Goal: Task Accomplishment & Management: Manage account settings

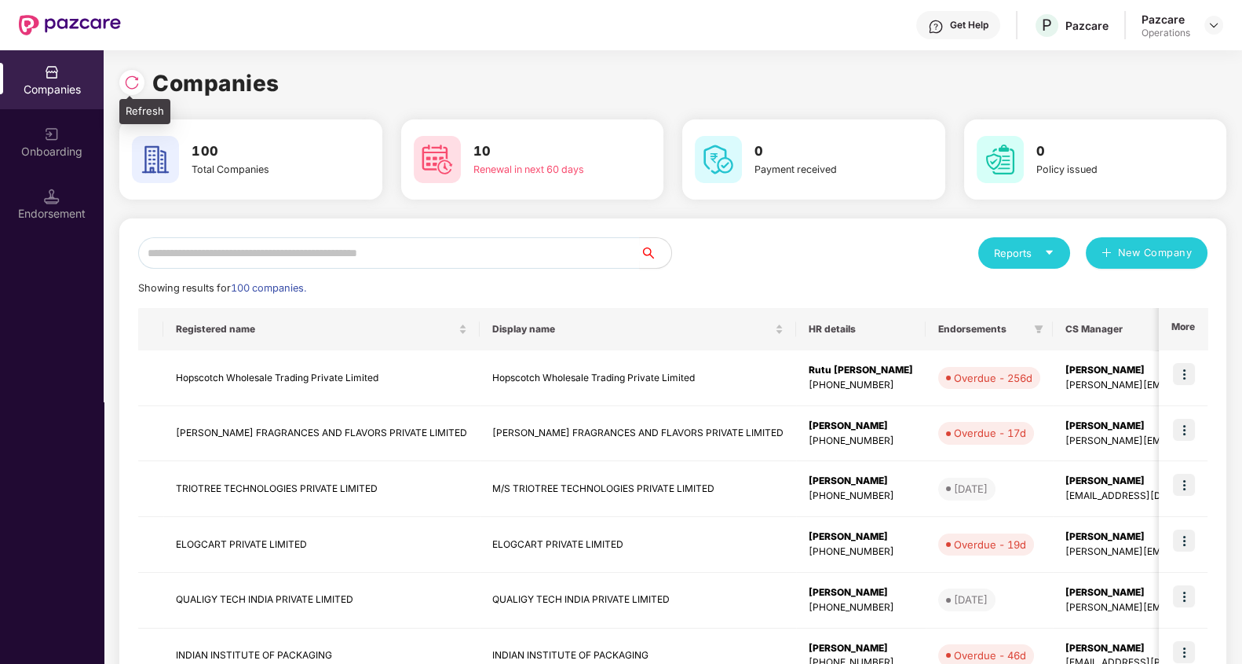
click at [119, 83] on div at bounding box center [131, 82] width 25 height 25
click at [510, 246] on input "text" at bounding box center [389, 252] width 502 height 31
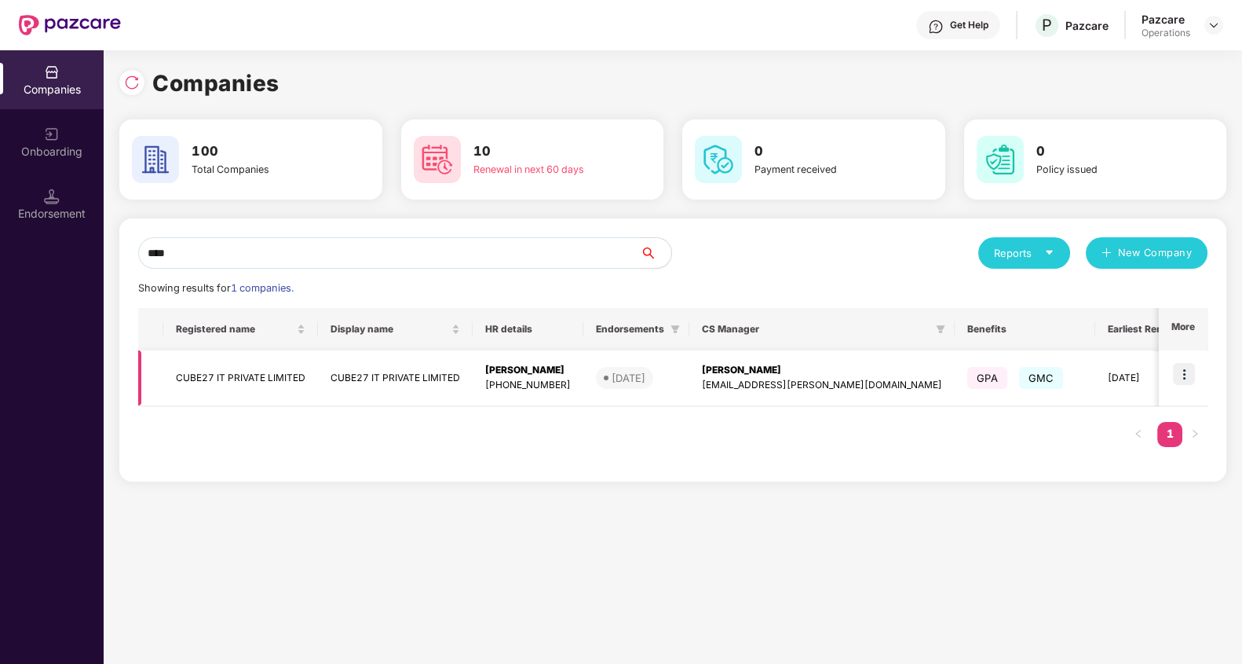
type input "****"
click at [1187, 376] on img at bounding box center [1184, 374] width 22 height 22
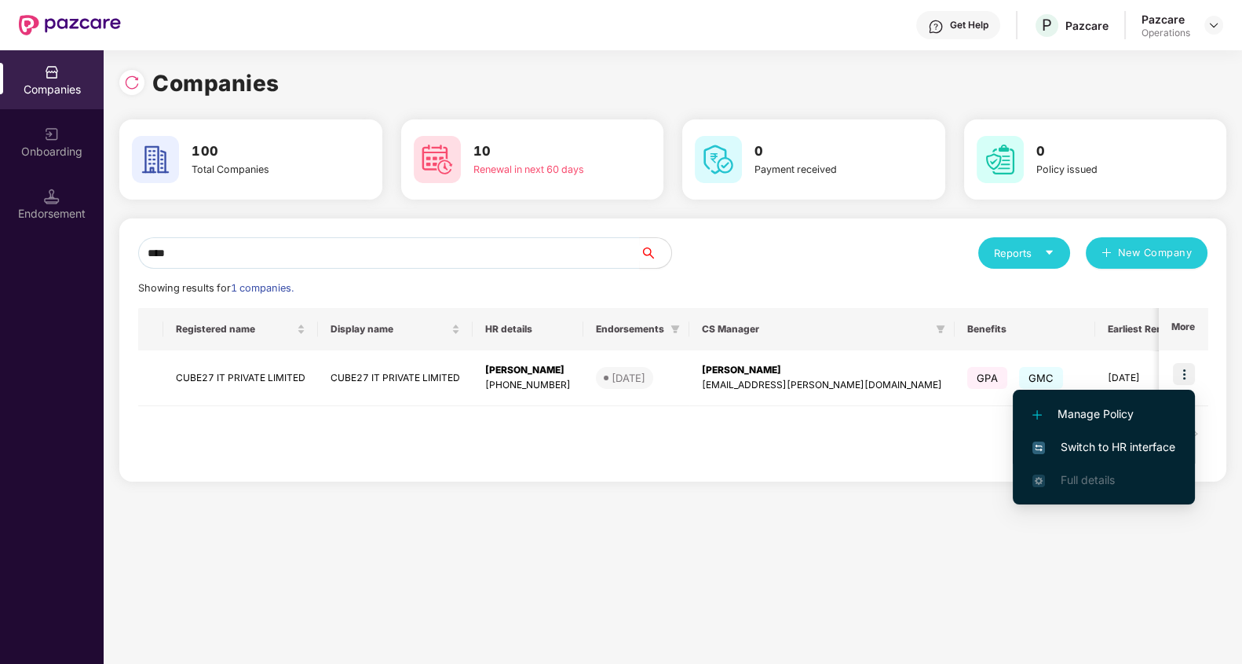
click at [1171, 442] on span "Switch to HR interface" at bounding box center [1104, 446] width 143 height 17
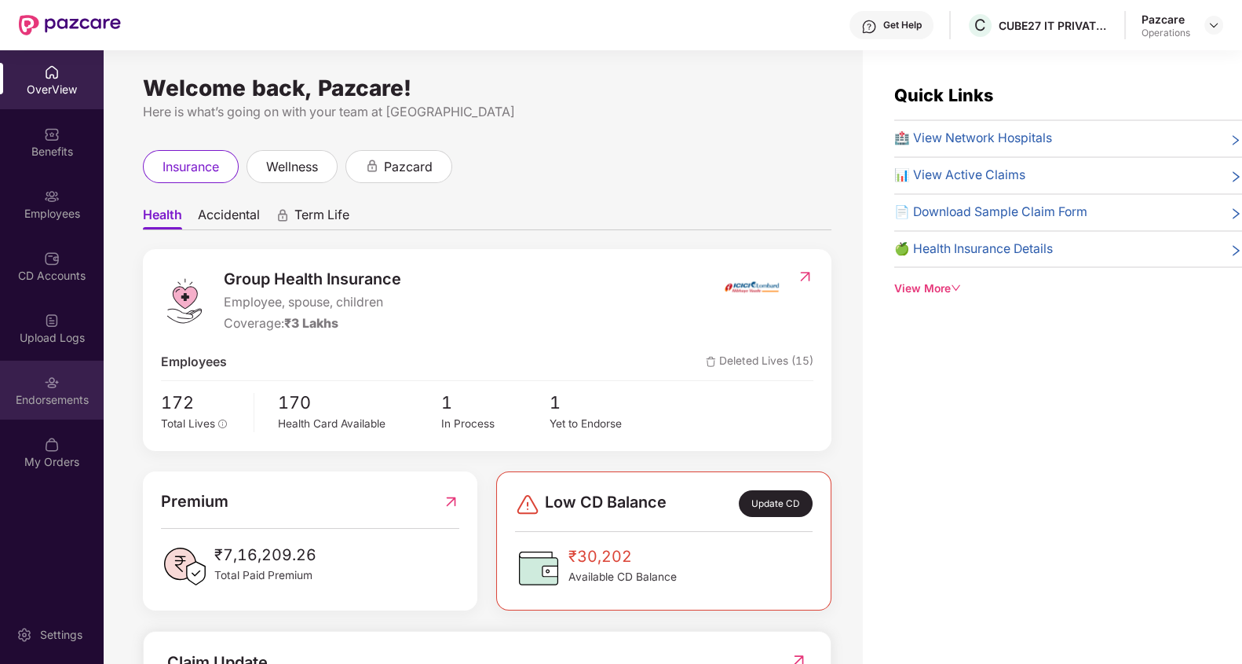
click at [48, 389] on img at bounding box center [52, 383] width 16 height 16
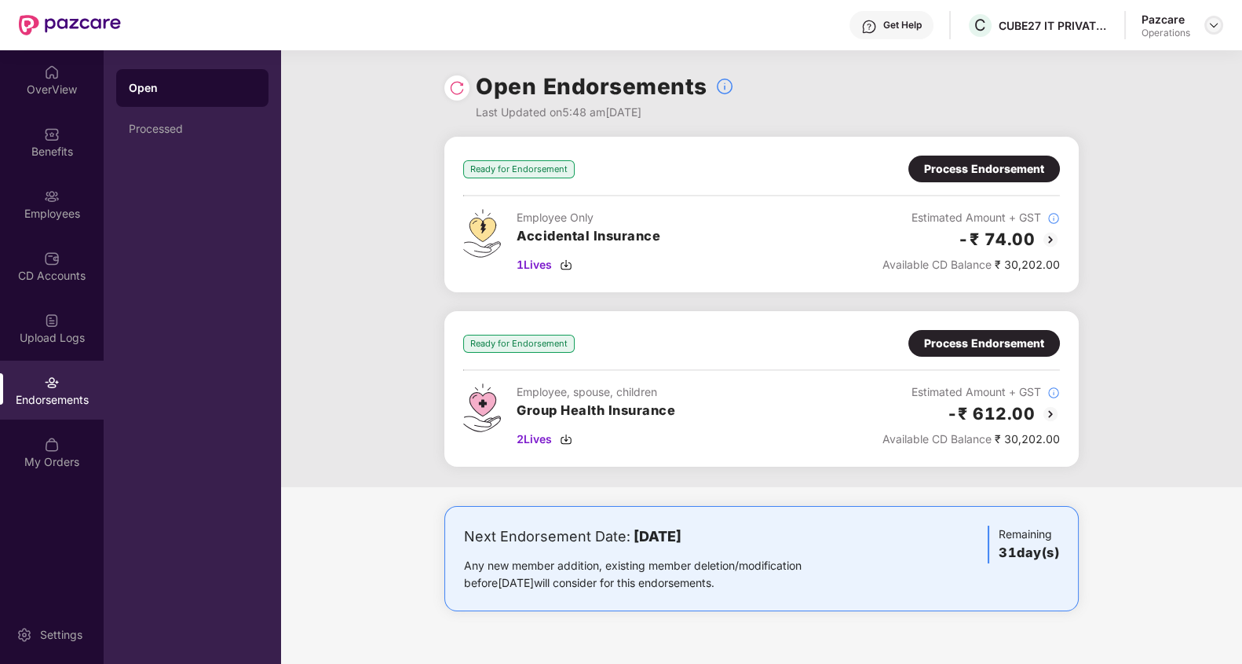
click at [1216, 20] on img at bounding box center [1214, 25] width 13 height 13
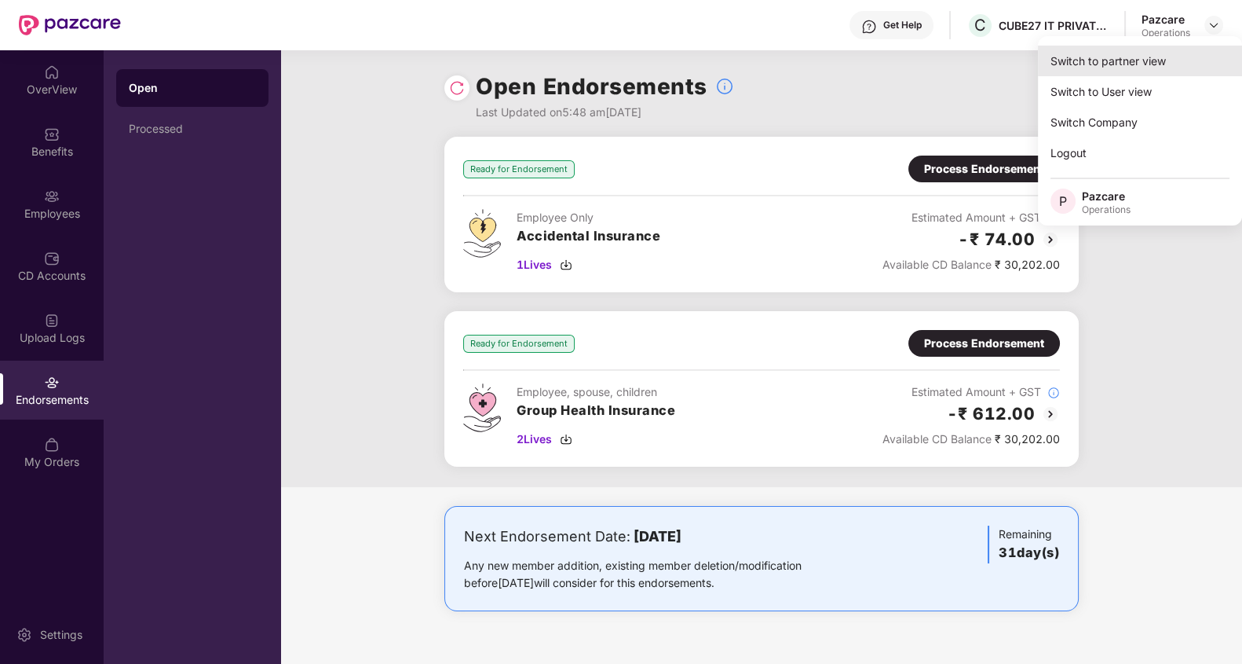
click at [1190, 63] on div "Switch to partner view" at bounding box center [1140, 61] width 204 height 31
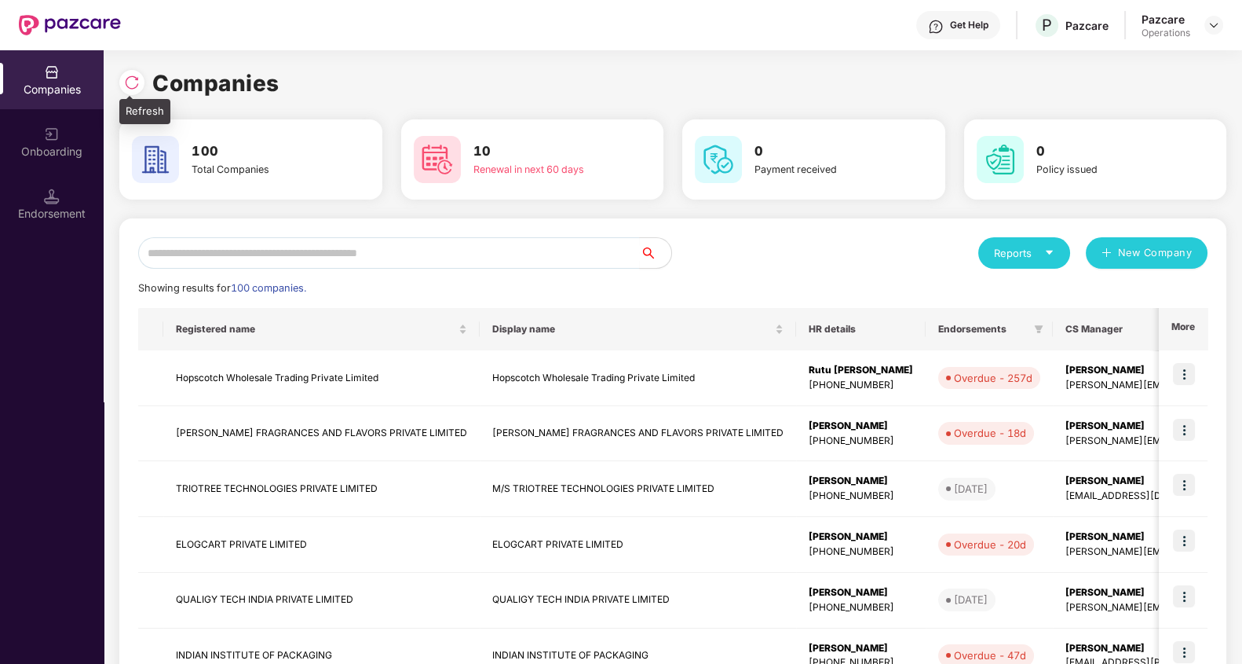
click at [134, 85] on img at bounding box center [132, 83] width 16 height 16
click at [497, 262] on input "text" at bounding box center [389, 252] width 502 height 31
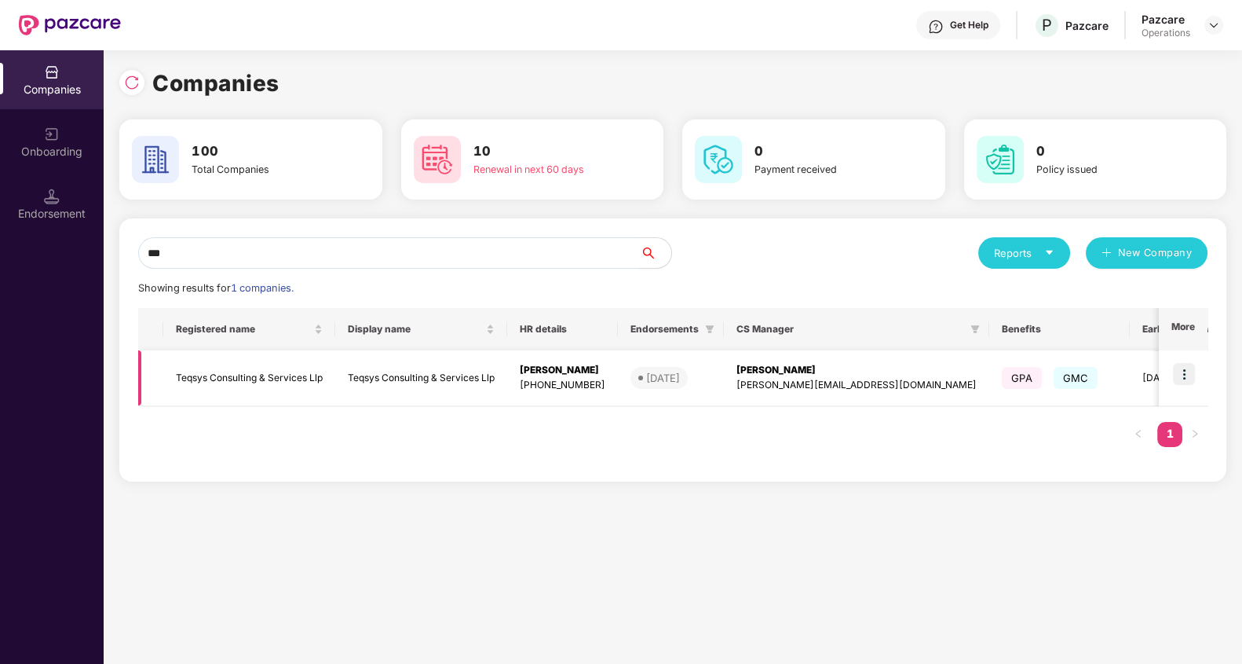
type input "***"
click at [1190, 376] on img at bounding box center [1184, 374] width 22 height 22
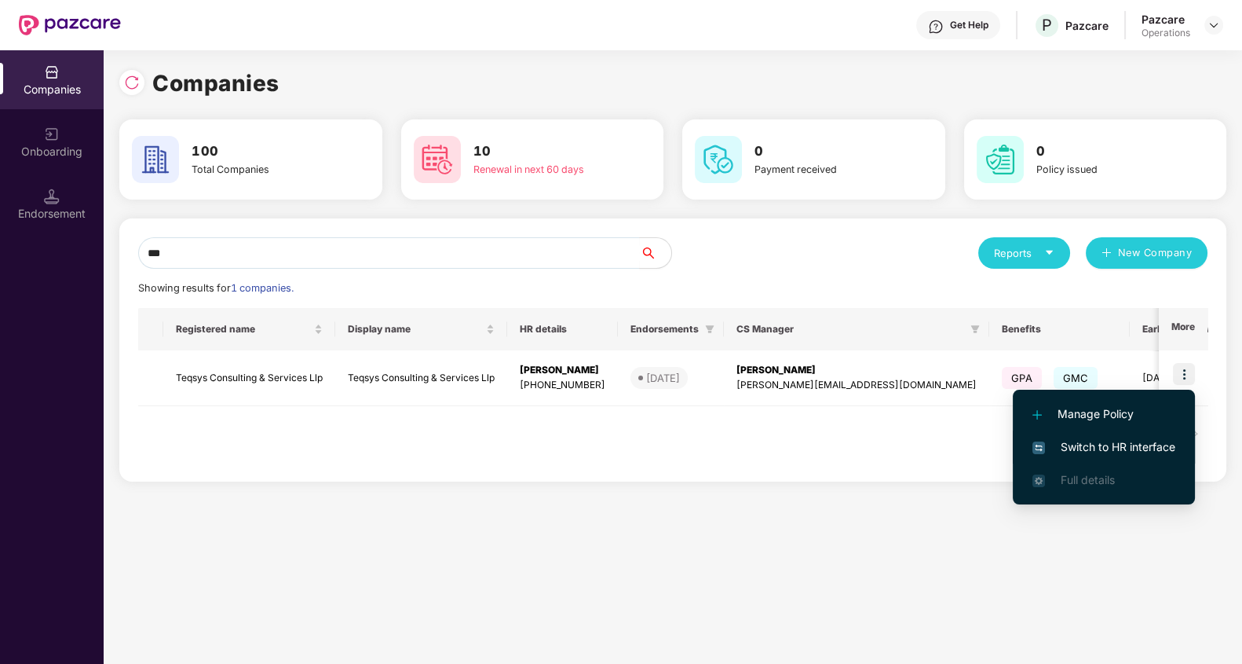
click at [1153, 451] on span "Switch to HR interface" at bounding box center [1104, 446] width 143 height 17
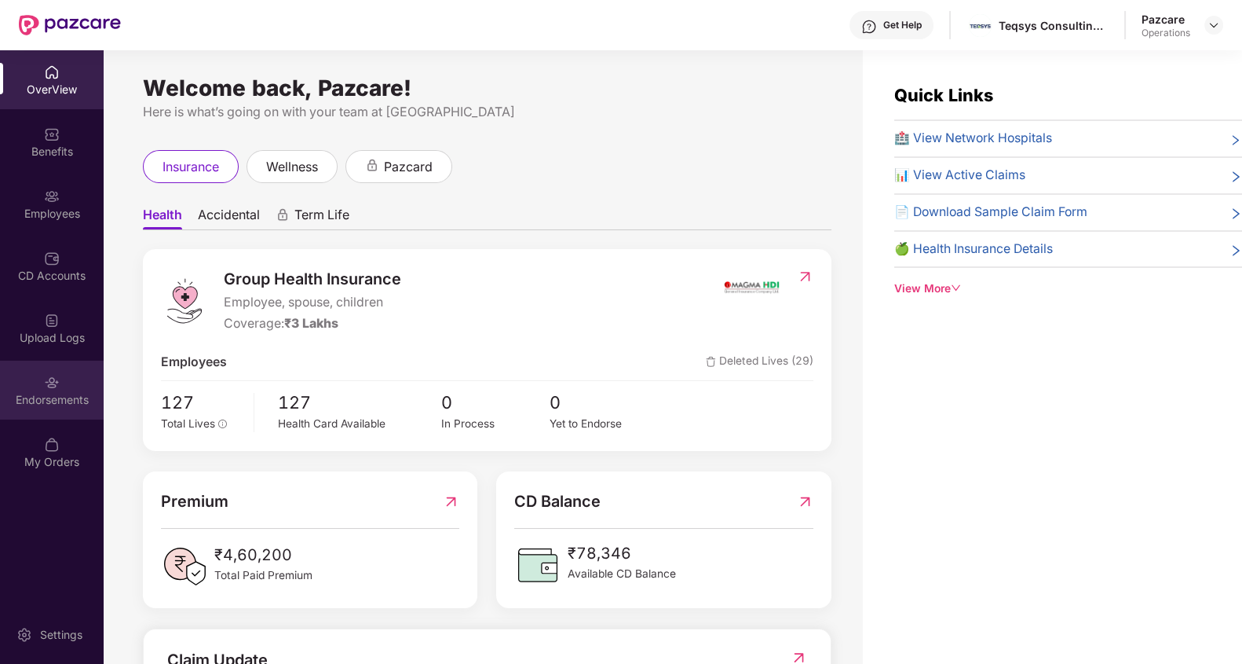
click at [28, 395] on div "Endorsements" at bounding box center [52, 400] width 104 height 16
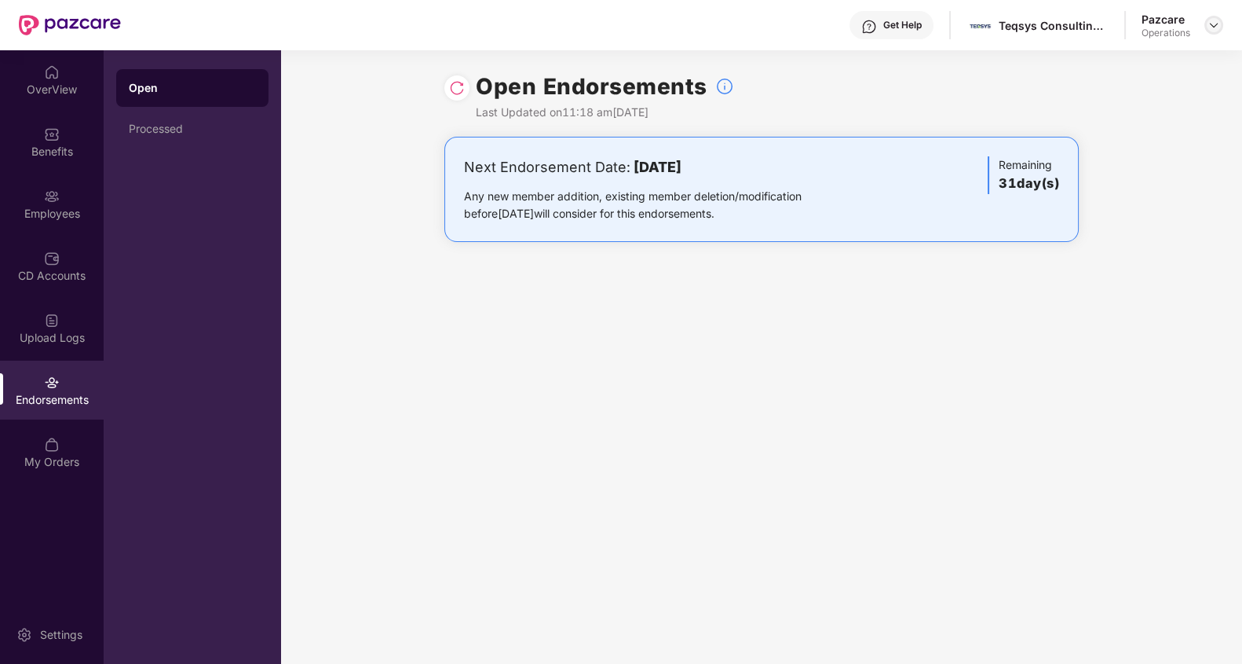
click at [1214, 24] on img at bounding box center [1214, 25] width 13 height 13
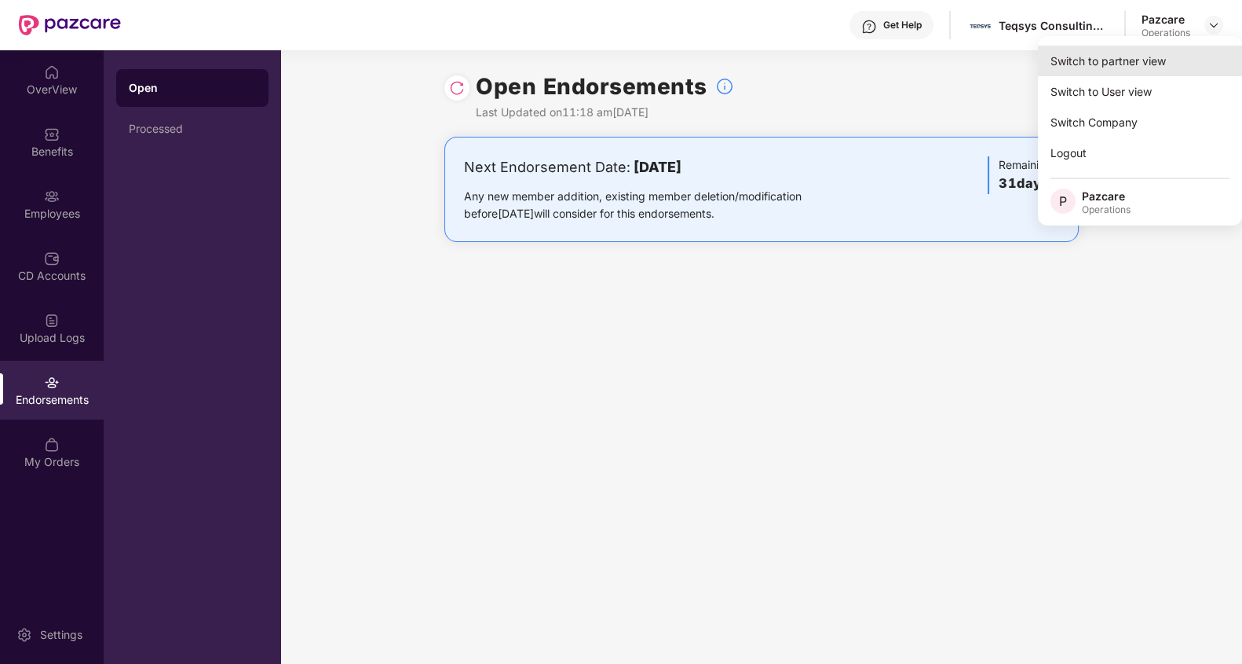
click at [1176, 53] on div "Switch to partner view" at bounding box center [1140, 61] width 204 height 31
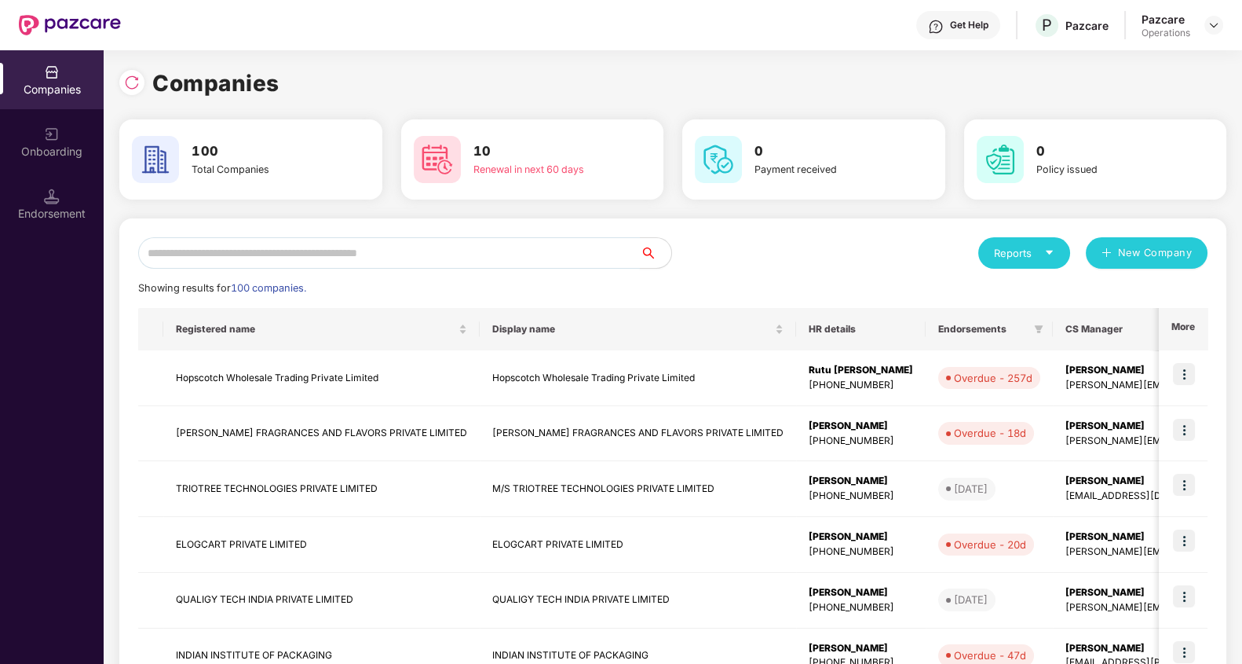
click at [327, 247] on input "text" at bounding box center [389, 252] width 502 height 31
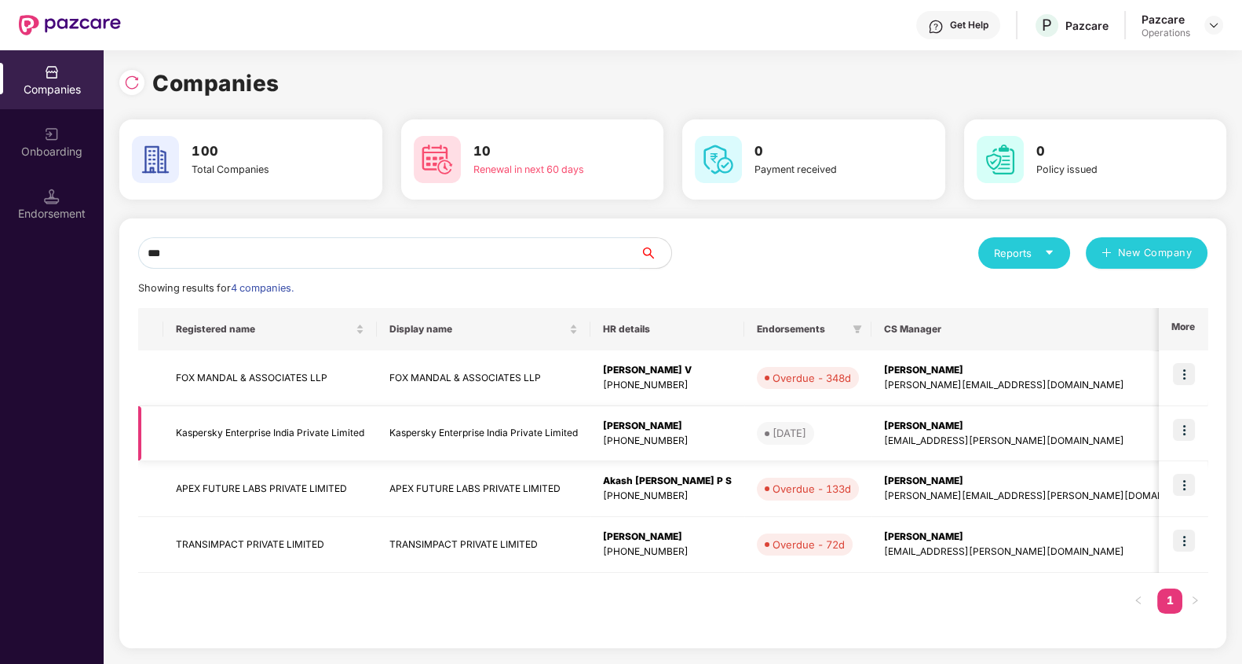
type input "***"
click at [1184, 427] on img at bounding box center [1184, 430] width 22 height 22
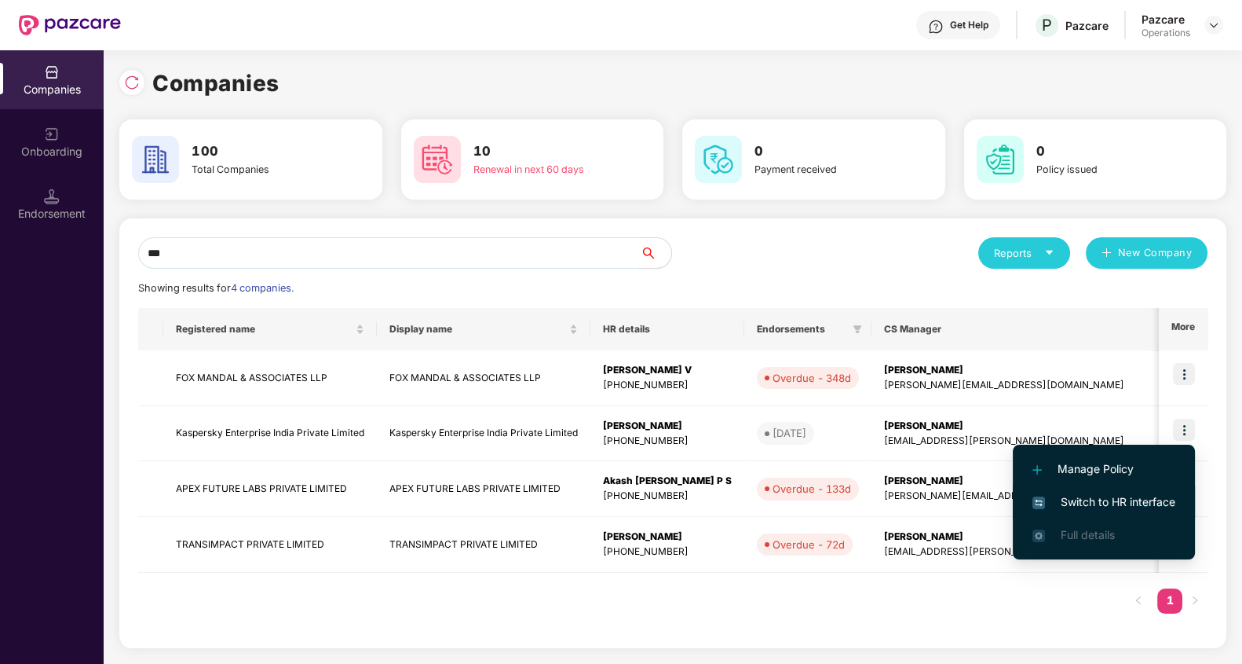
click at [1160, 493] on span "Switch to HR interface" at bounding box center [1104, 501] width 143 height 17
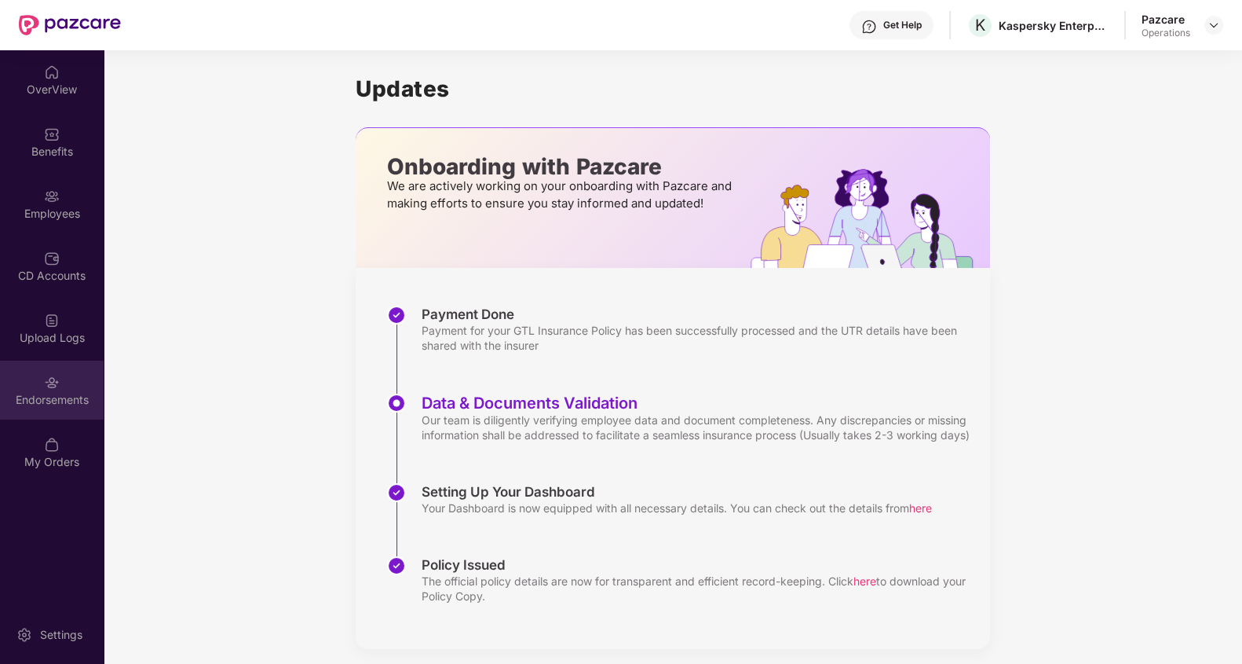
click at [44, 398] on div "Endorsements" at bounding box center [52, 400] width 104 height 16
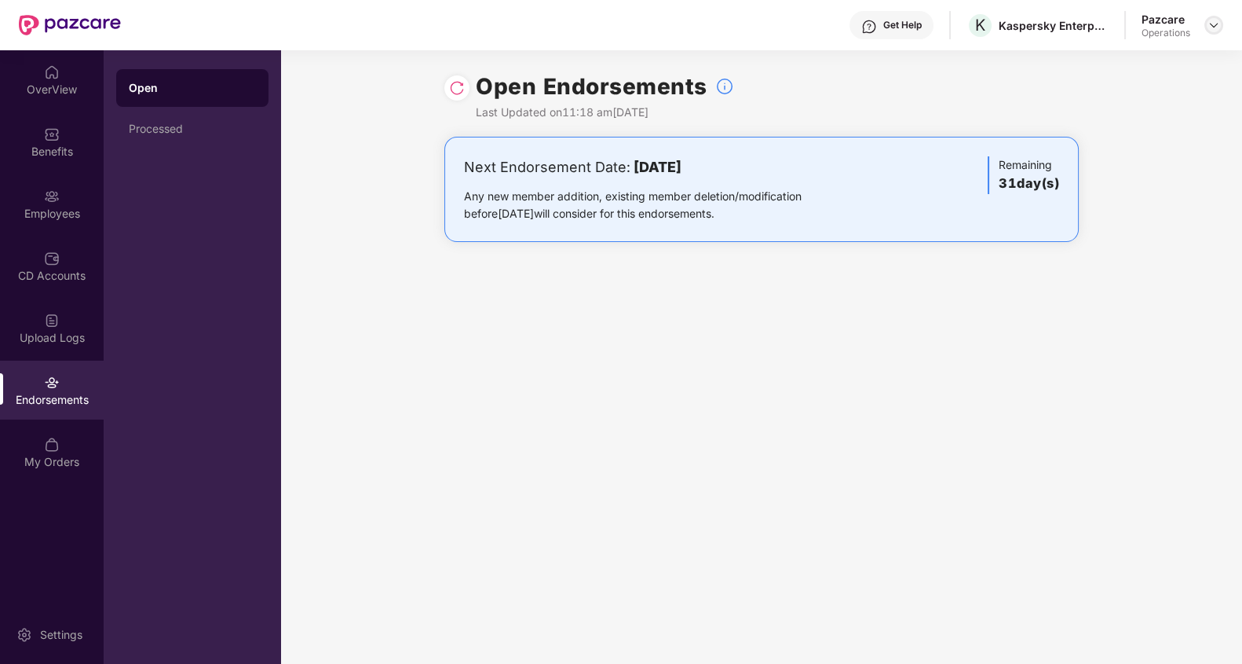
click at [1211, 34] on div at bounding box center [1214, 25] width 19 height 19
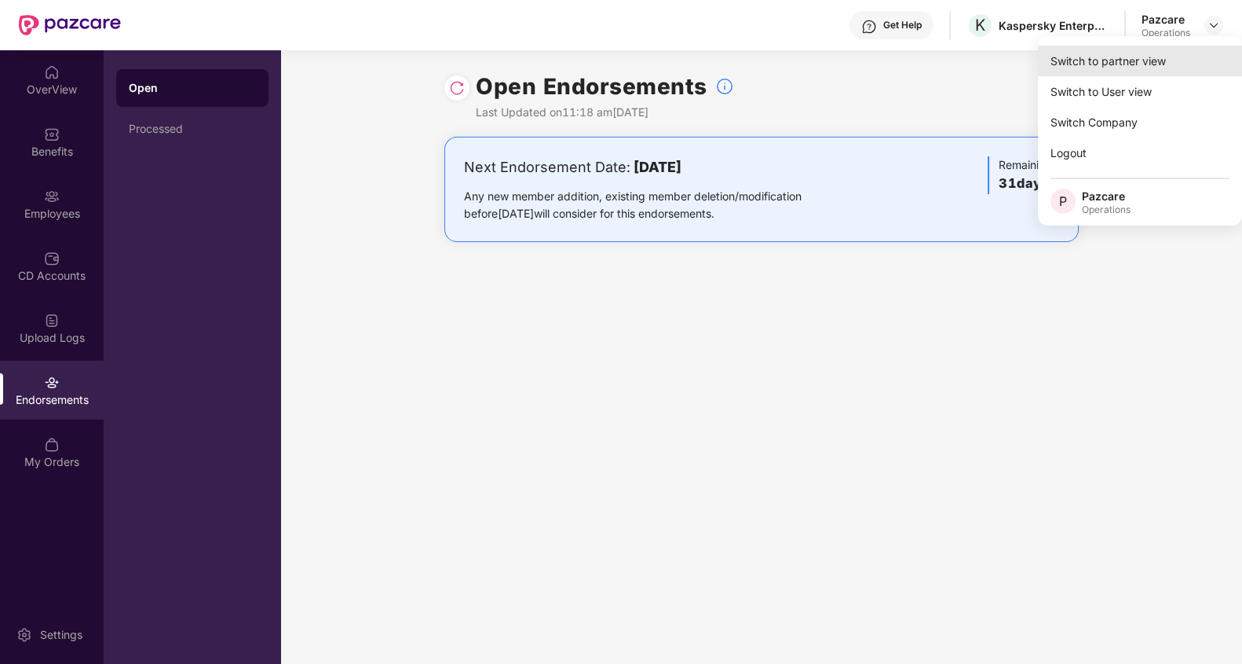
click at [1170, 52] on div "Switch to partner view" at bounding box center [1140, 61] width 204 height 31
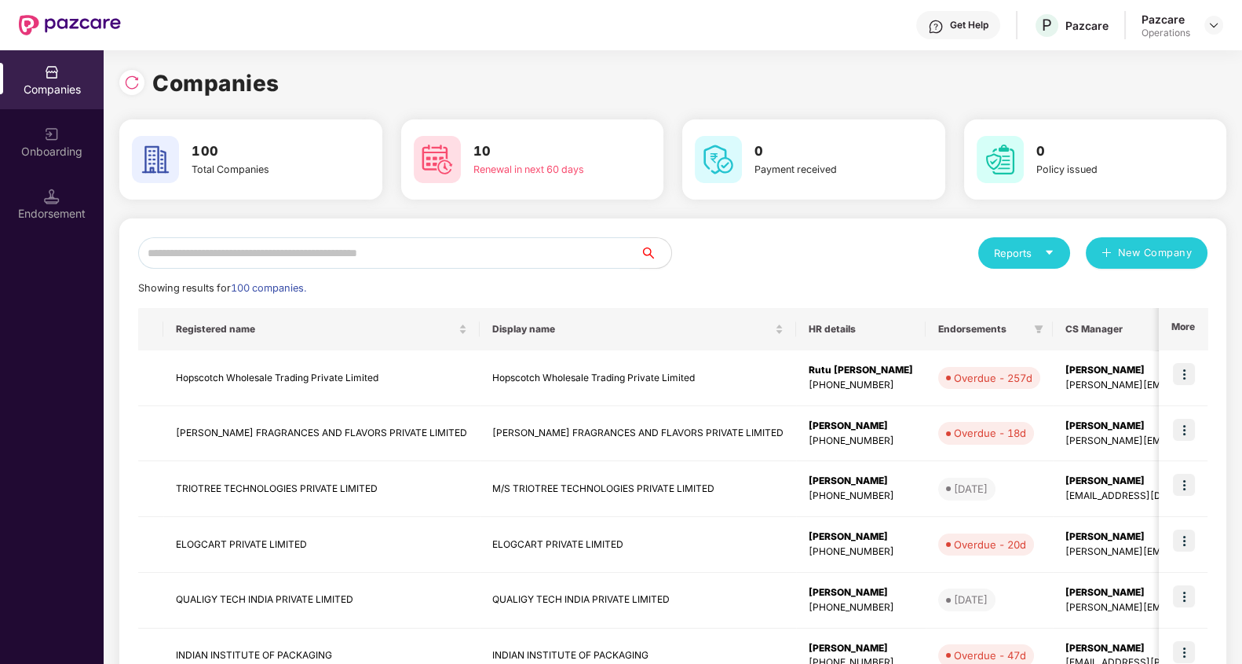
click at [428, 261] on input "text" at bounding box center [389, 252] width 502 height 31
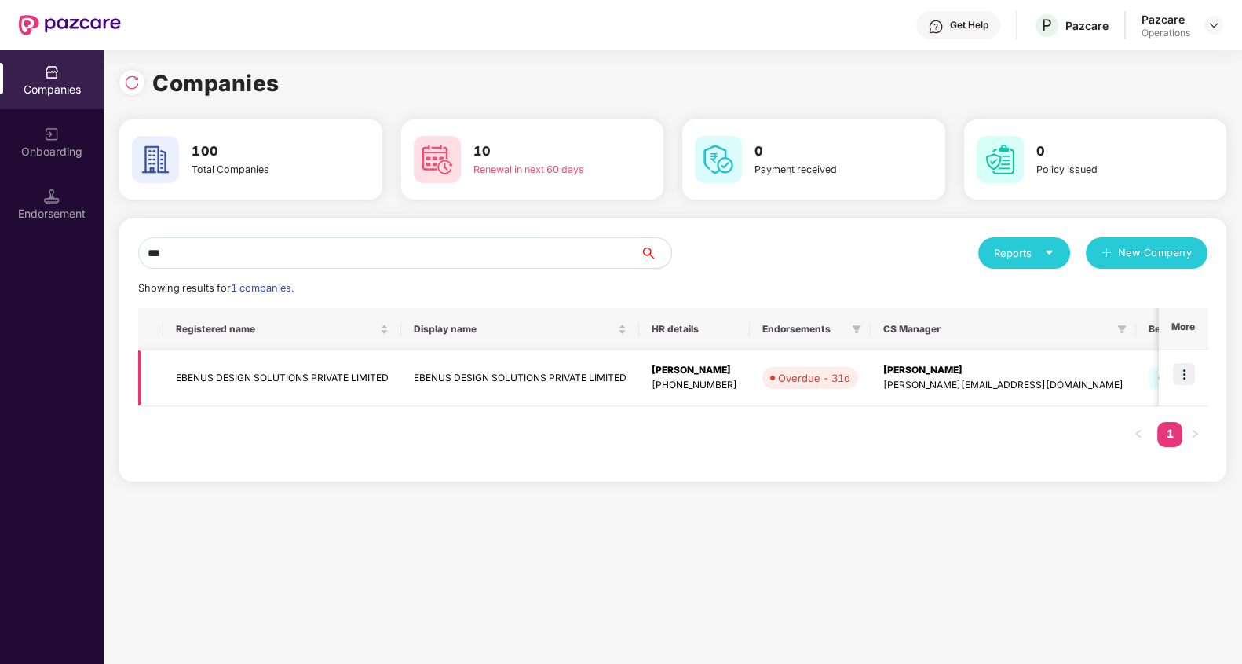
type input "***"
click at [1180, 378] on img at bounding box center [1184, 374] width 22 height 22
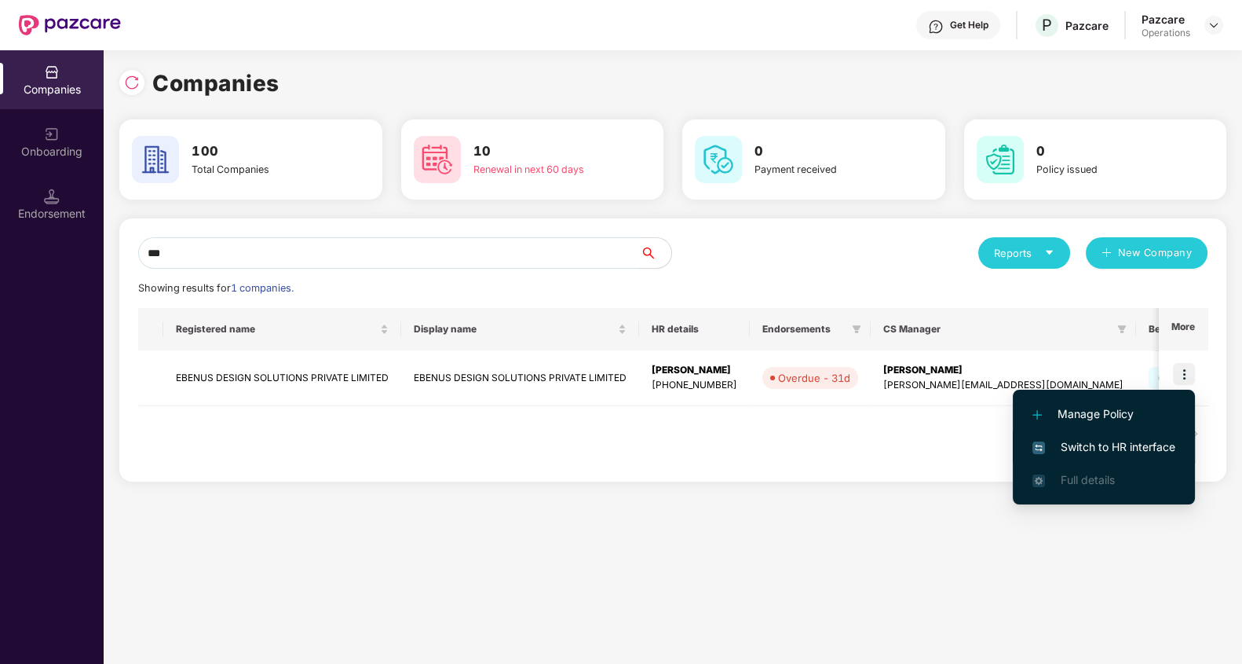
click at [1132, 446] on span "Switch to HR interface" at bounding box center [1104, 446] width 143 height 17
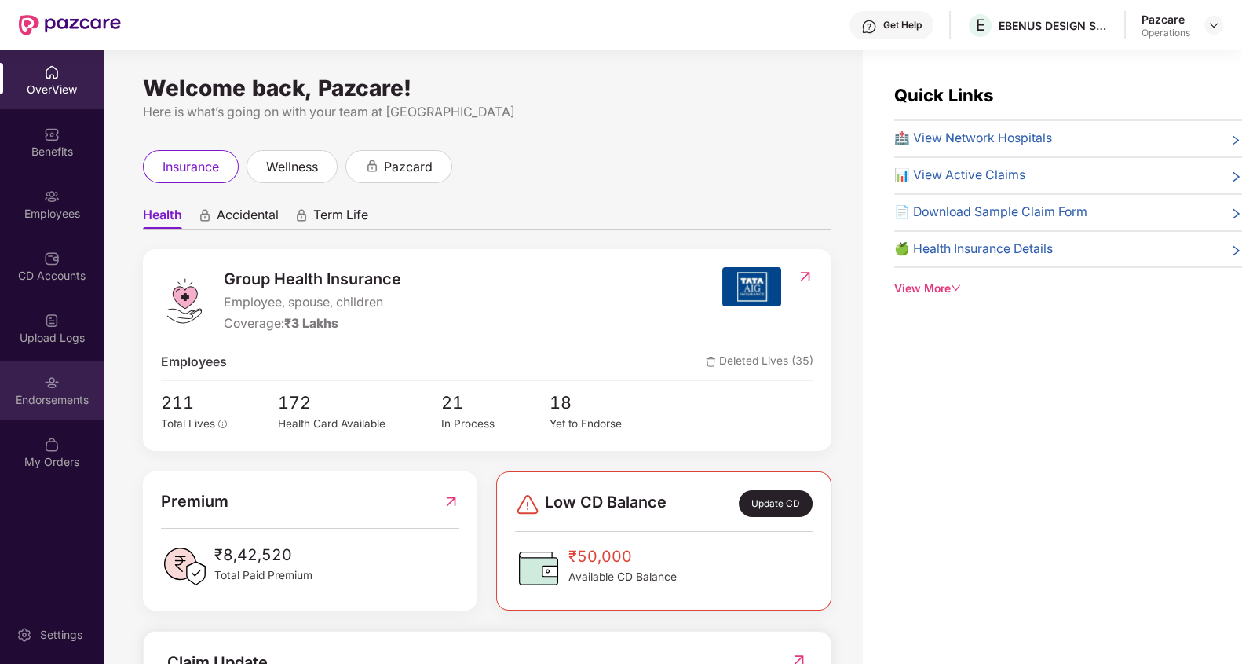
click at [46, 396] on div "Endorsements" at bounding box center [52, 400] width 104 height 16
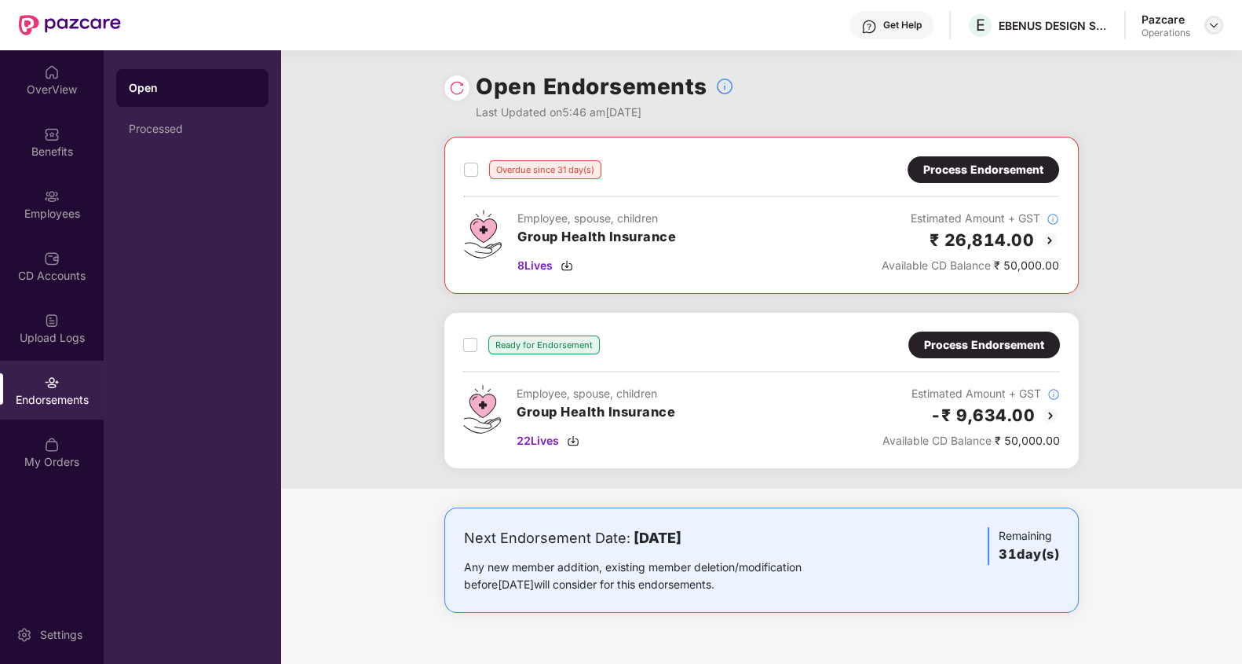
click at [1217, 24] on img at bounding box center [1214, 25] width 13 height 13
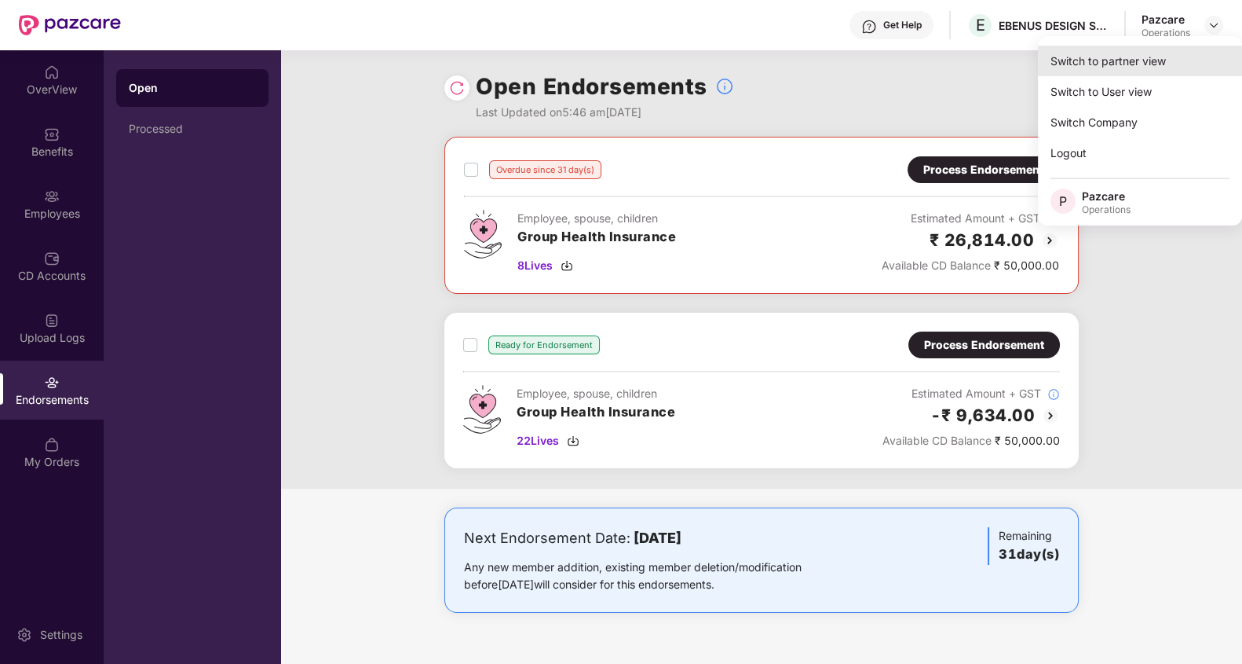
click at [1129, 48] on div "Switch to partner view" at bounding box center [1140, 61] width 204 height 31
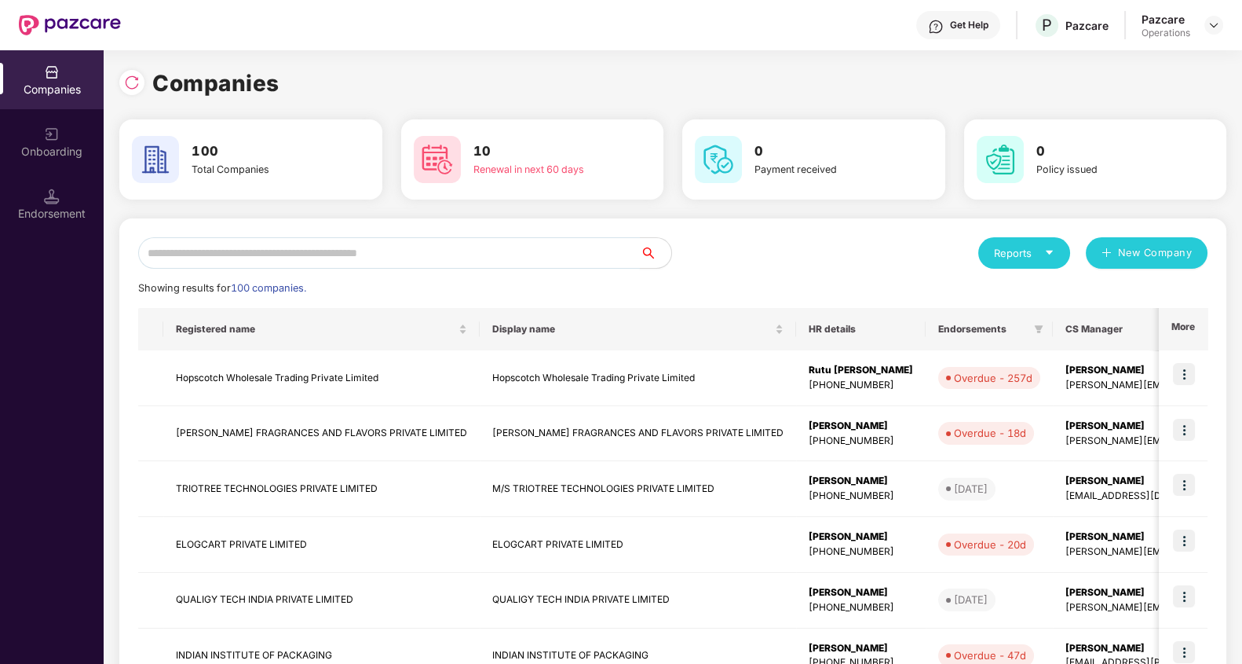
click at [483, 260] on input "text" at bounding box center [389, 252] width 502 height 31
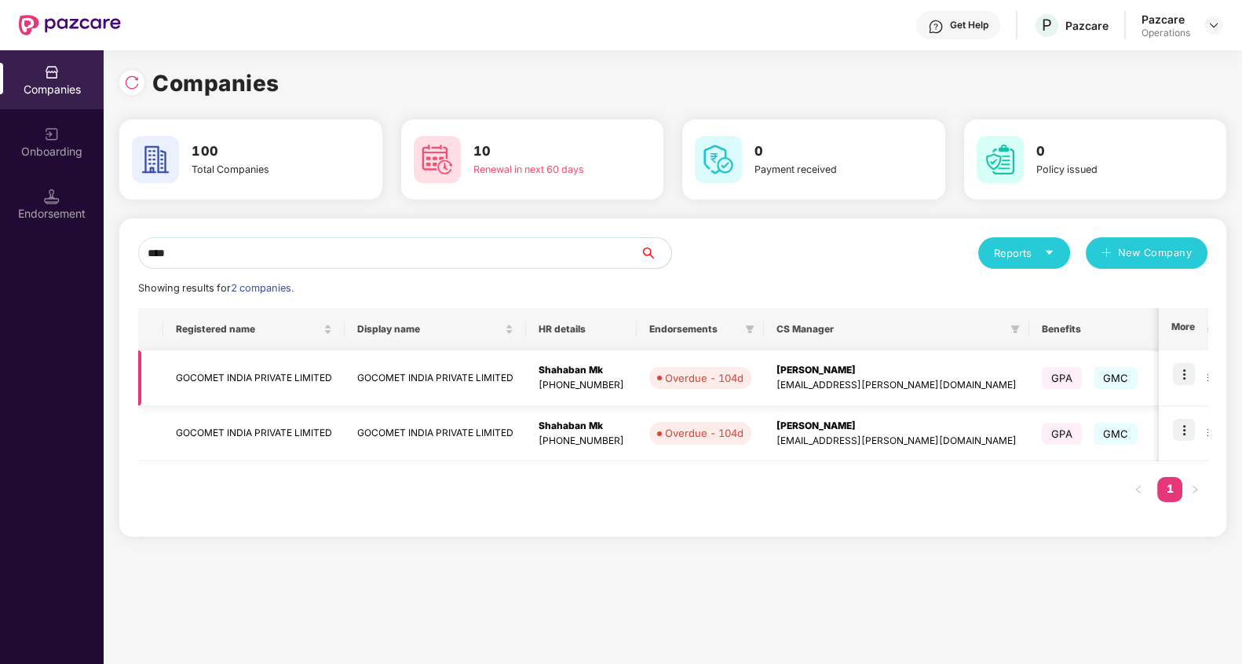
type input "****"
click at [1195, 373] on img at bounding box center [1184, 374] width 22 height 22
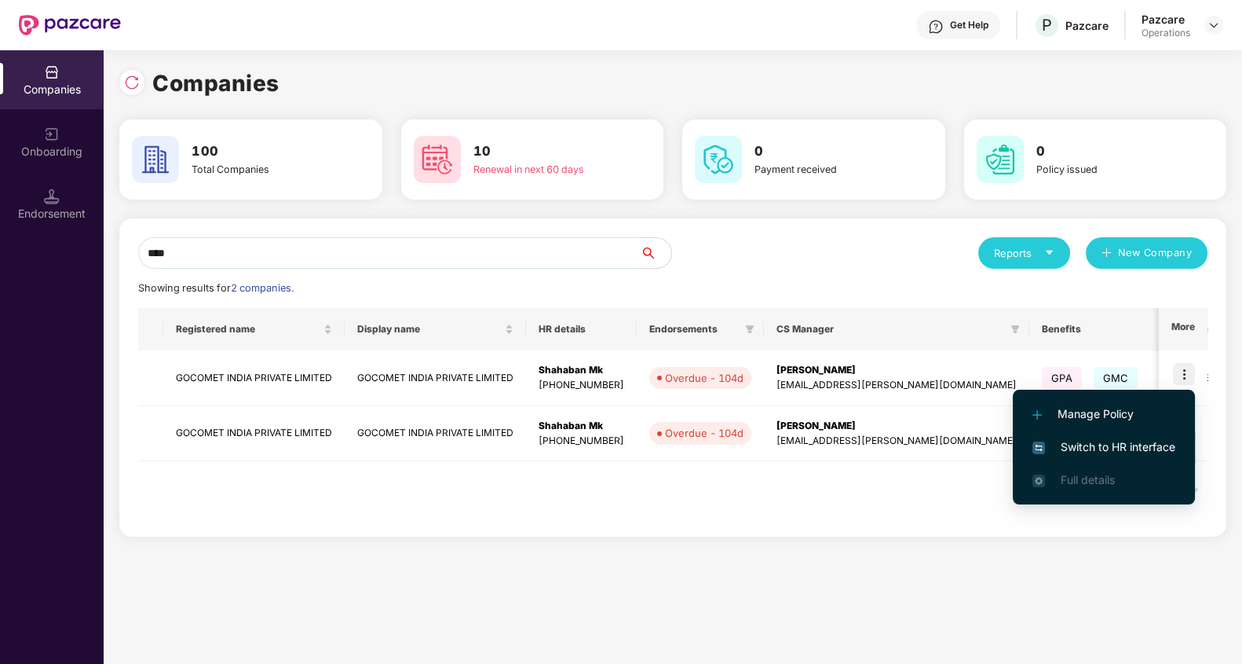
click at [1136, 450] on span "Switch to HR interface" at bounding box center [1104, 446] width 143 height 17
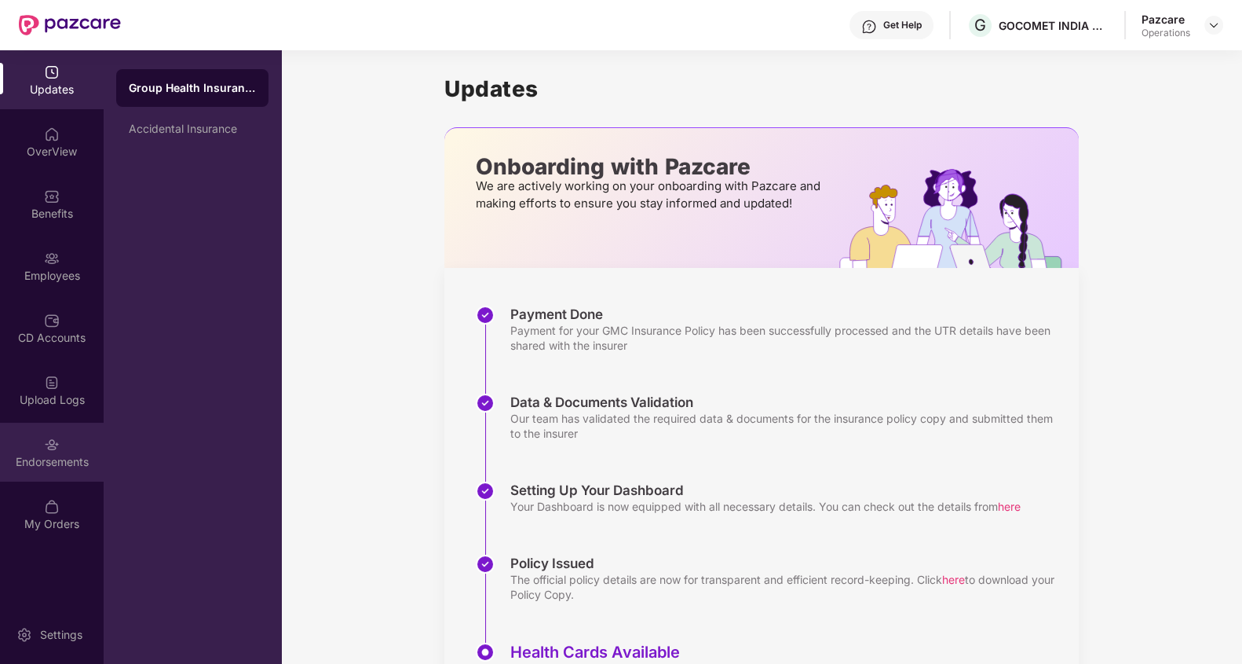
click at [57, 464] on div "Endorsements" at bounding box center [52, 462] width 104 height 16
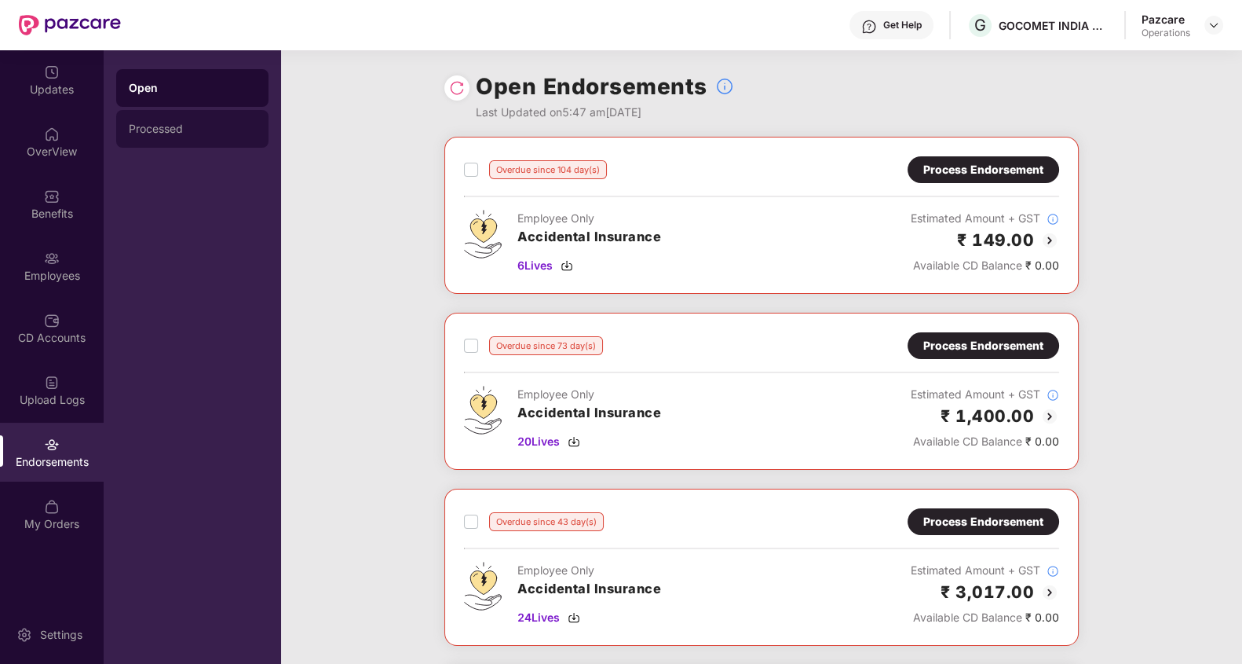
click at [185, 137] on div "Processed" at bounding box center [192, 129] width 152 height 38
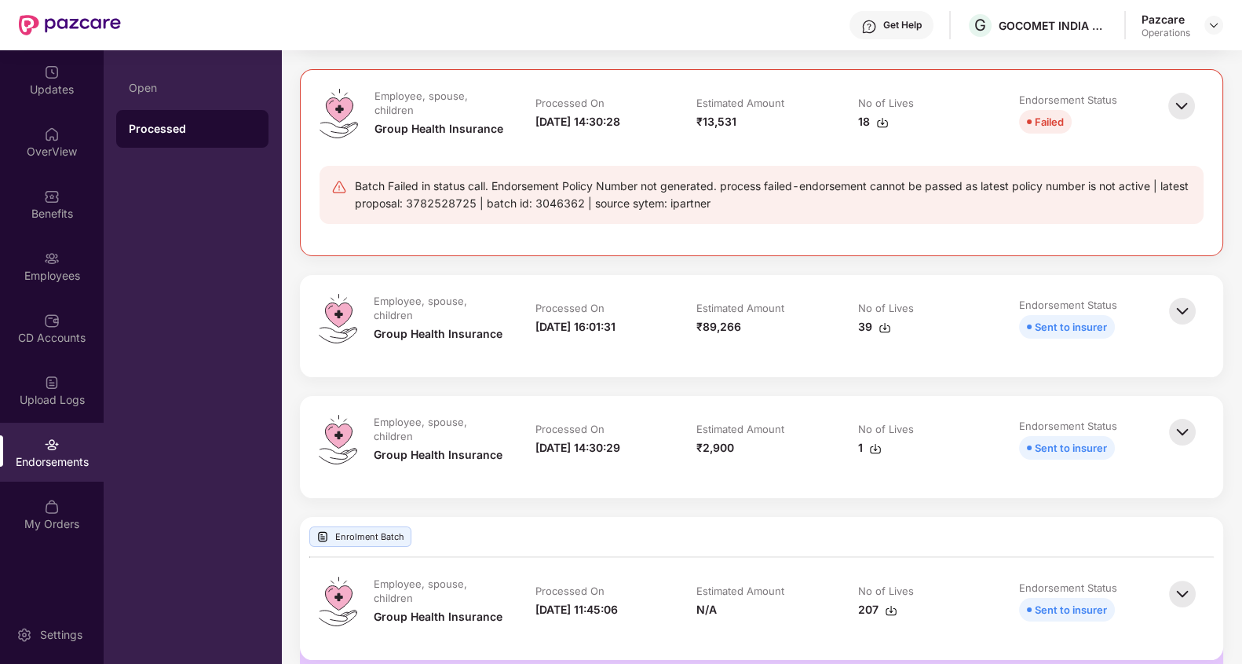
scroll to position [393, 0]
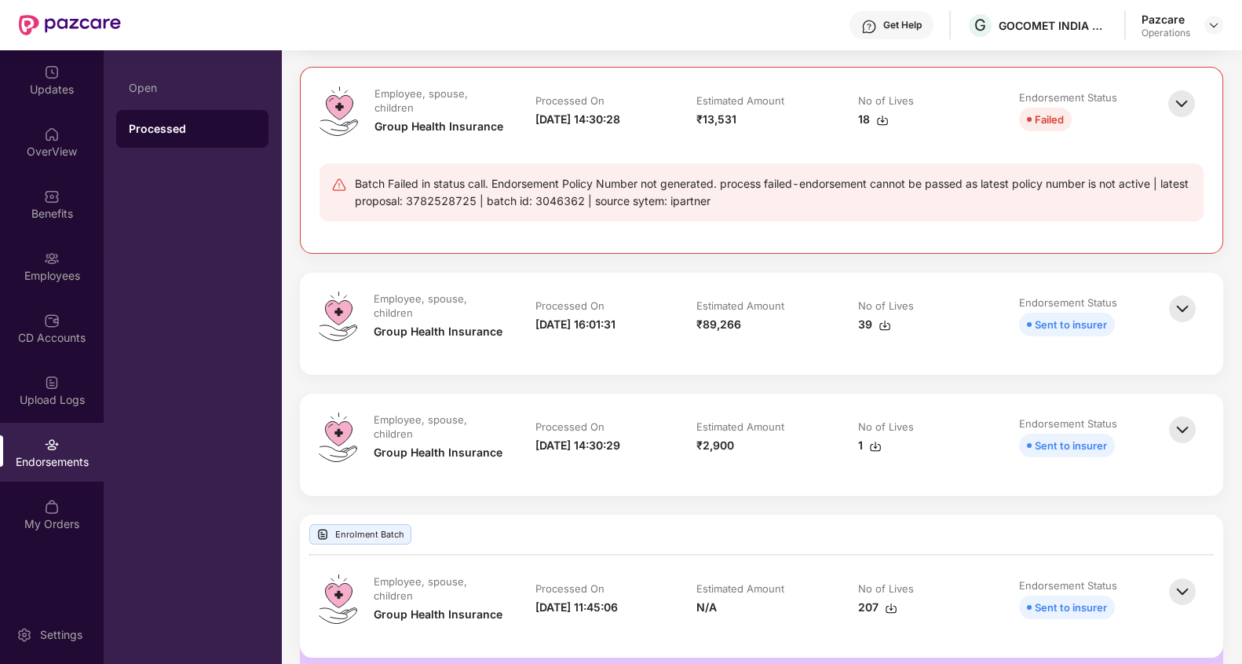
click at [1186, 310] on img at bounding box center [1182, 308] width 35 height 35
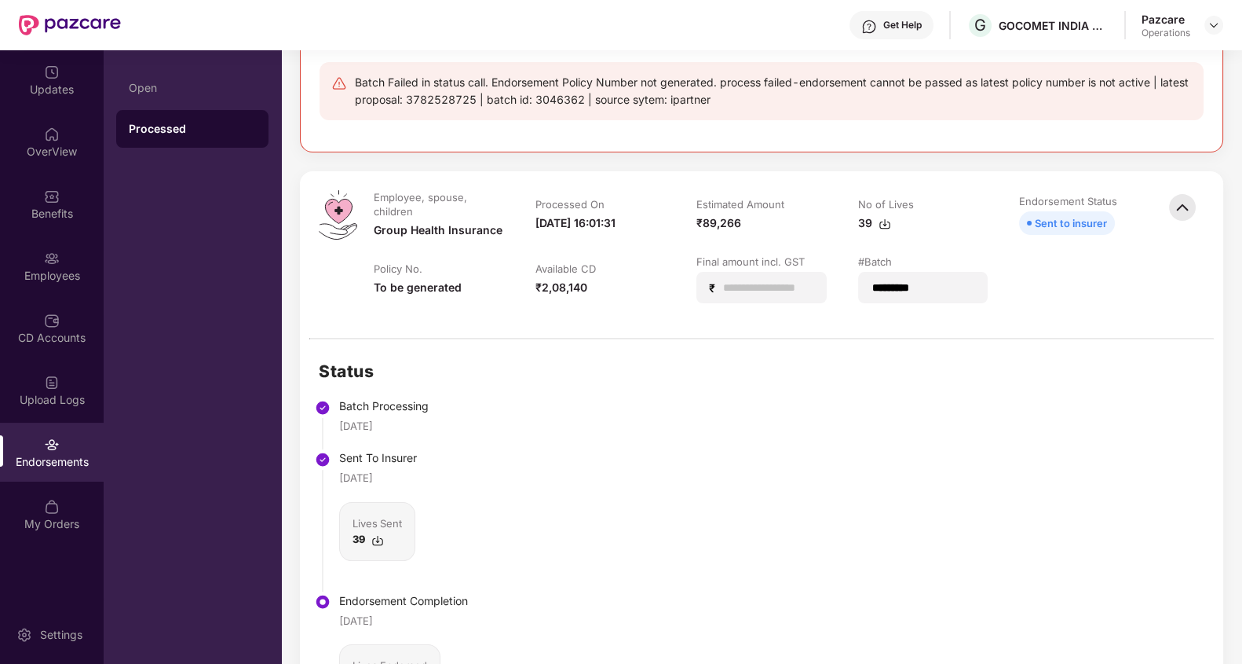
scroll to position [491, 0]
click at [1076, 226] on div "Sent to insurer" at bounding box center [1071, 226] width 72 height 17
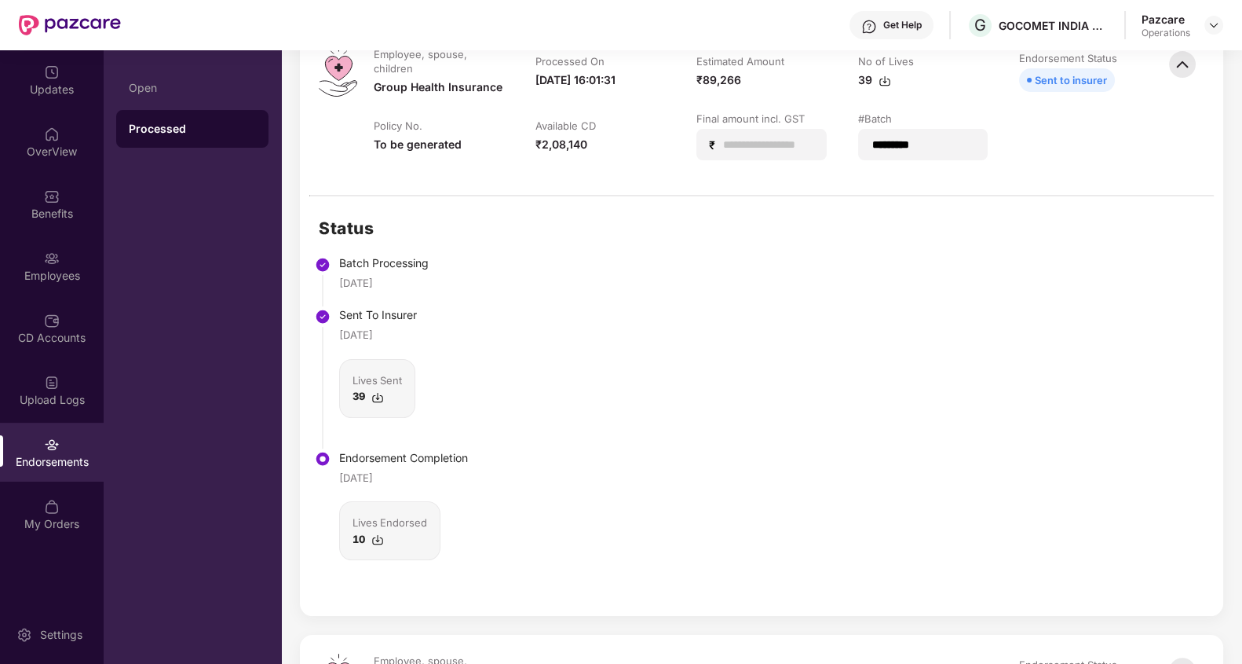
scroll to position [785, 0]
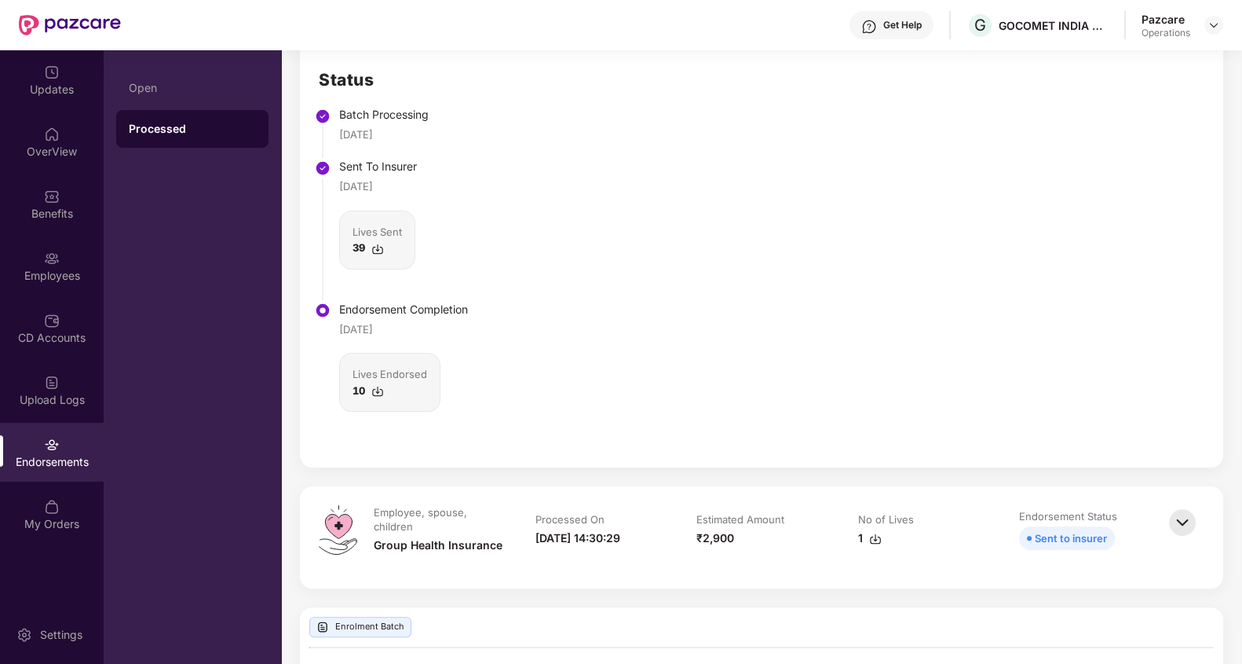
click at [375, 386] on img at bounding box center [377, 391] width 13 height 13
click at [372, 245] on img at bounding box center [377, 249] width 13 height 13
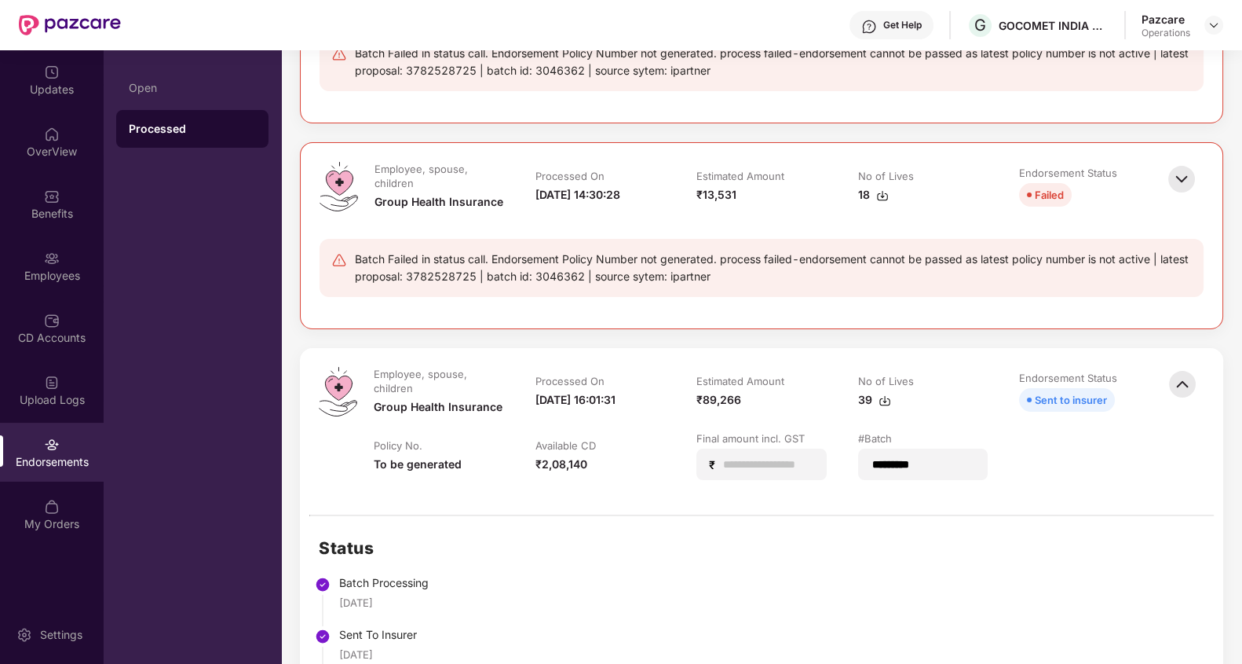
scroll to position [294, 0]
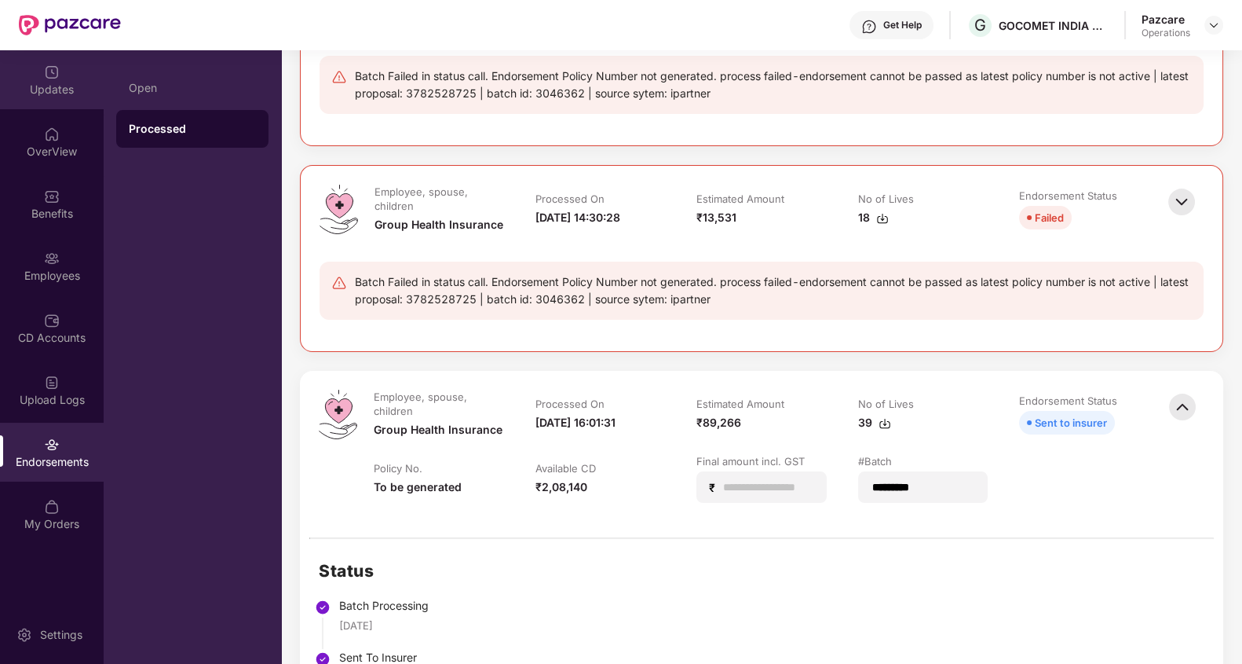
click at [55, 99] on div "Updates" at bounding box center [52, 79] width 104 height 59
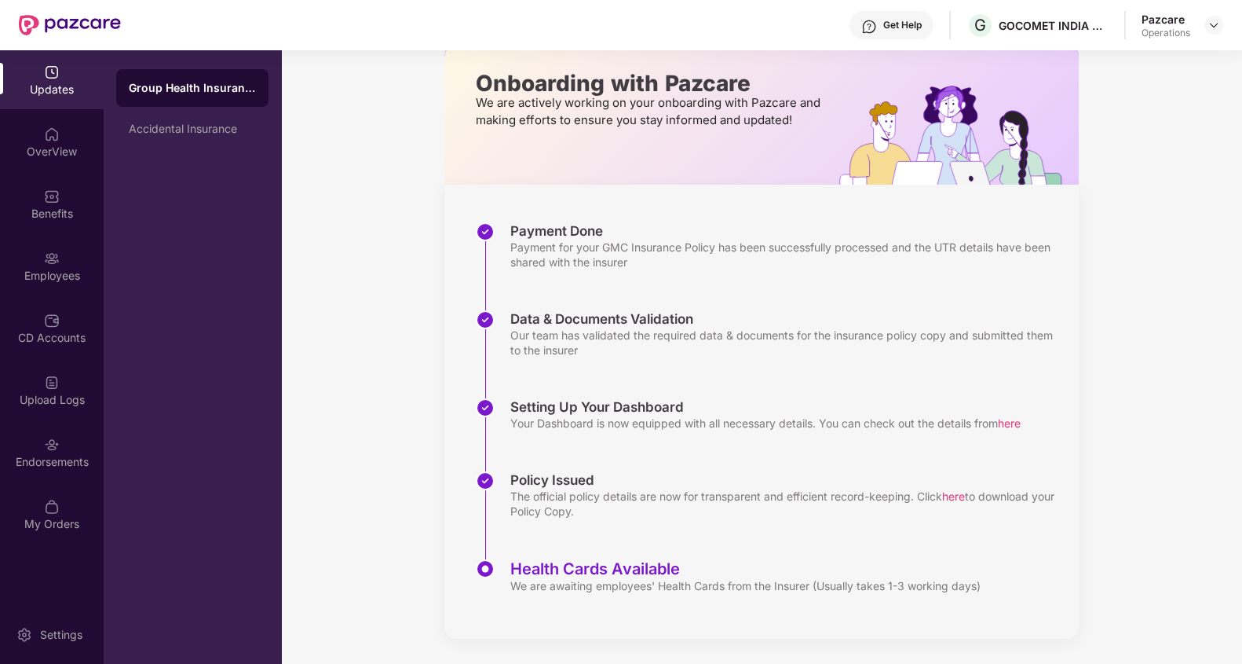
scroll to position [82, 0]
click at [67, 152] on div "OverView" at bounding box center [52, 152] width 104 height 16
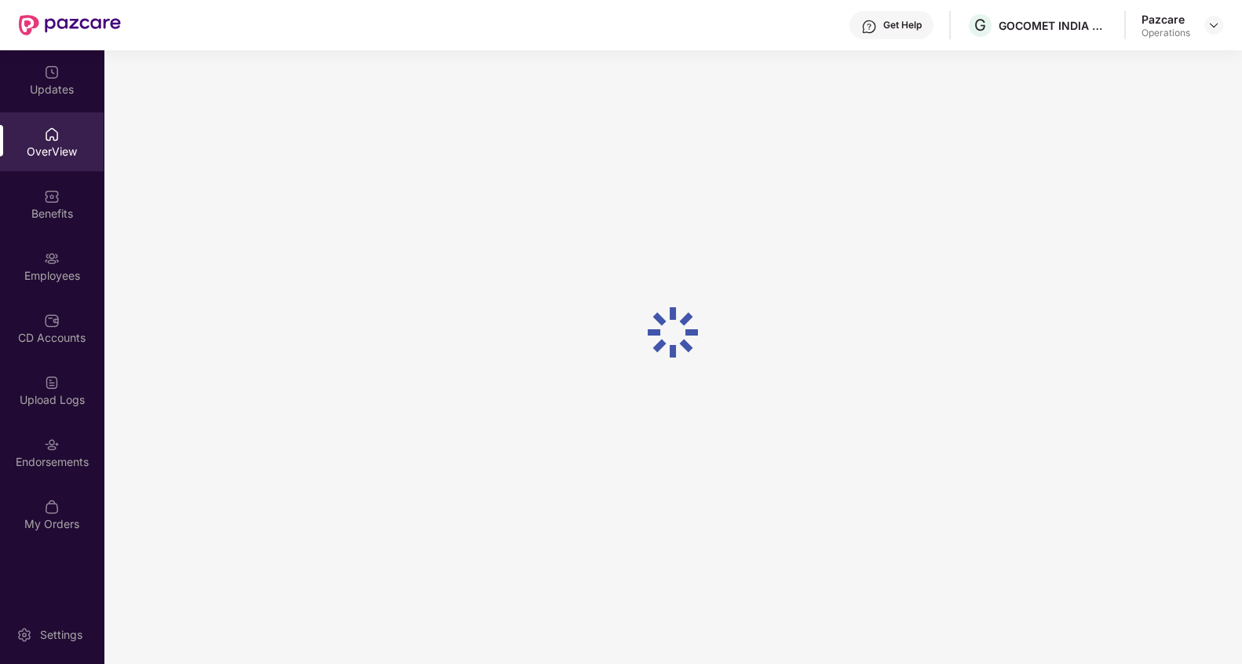
scroll to position [49, 0]
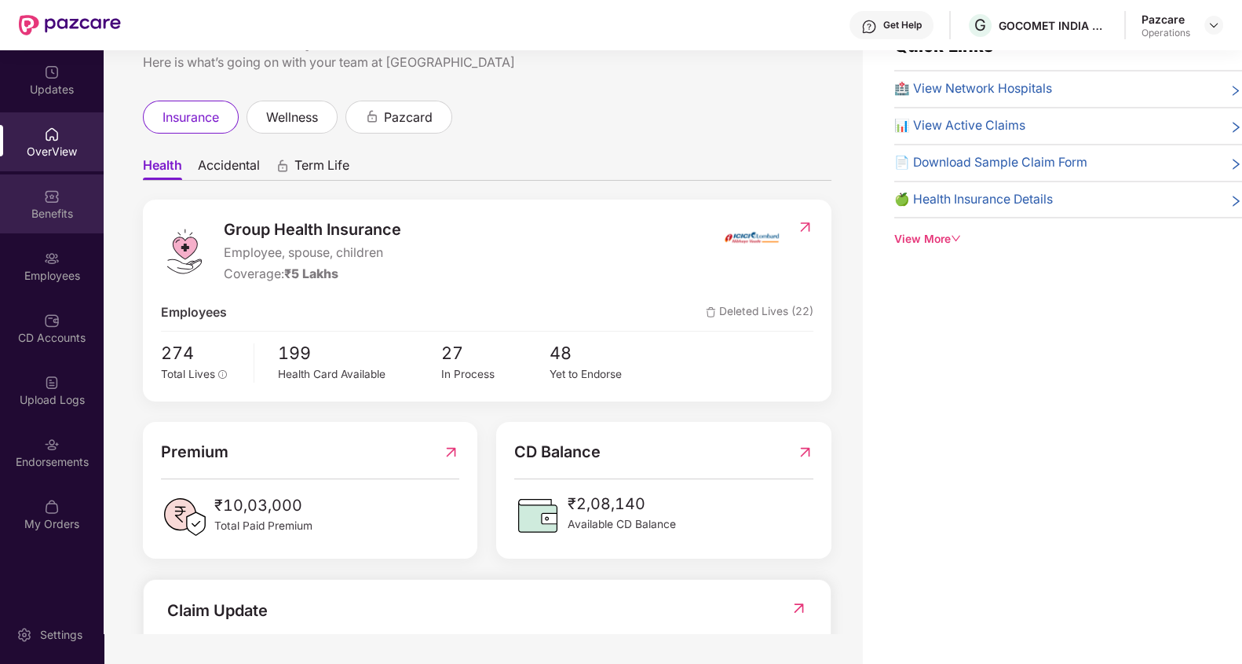
click at [22, 213] on div "Benefits" at bounding box center [52, 214] width 104 height 16
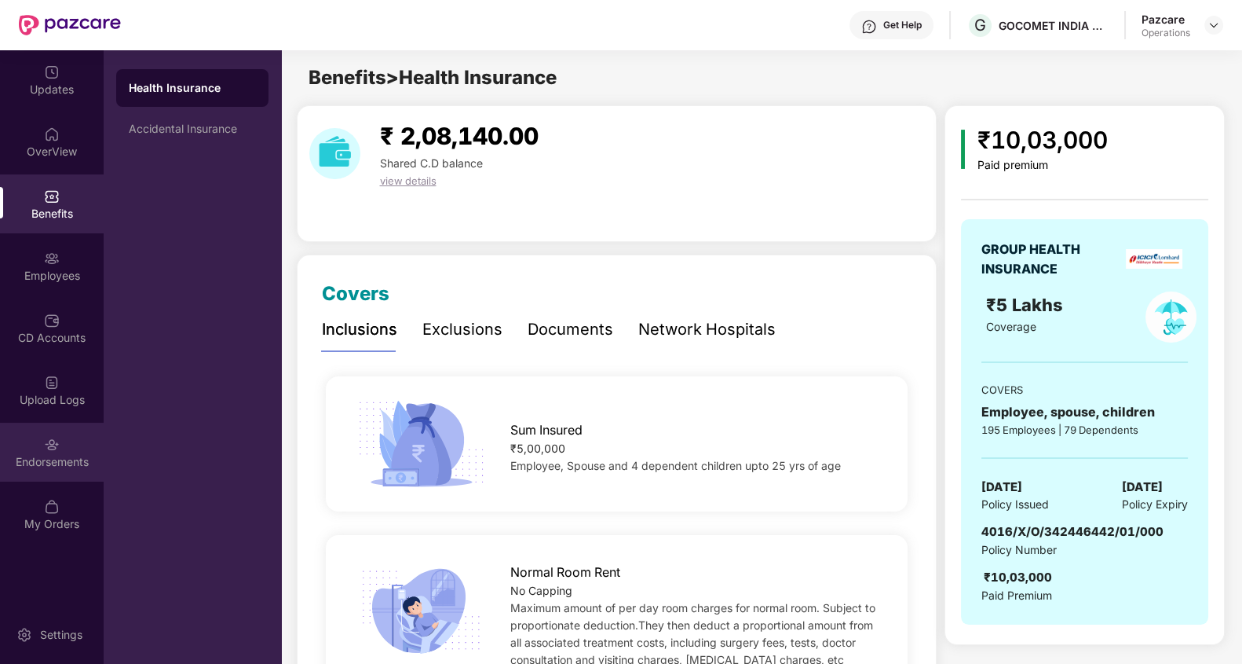
click at [68, 448] on div "Endorsements" at bounding box center [52, 451] width 104 height 59
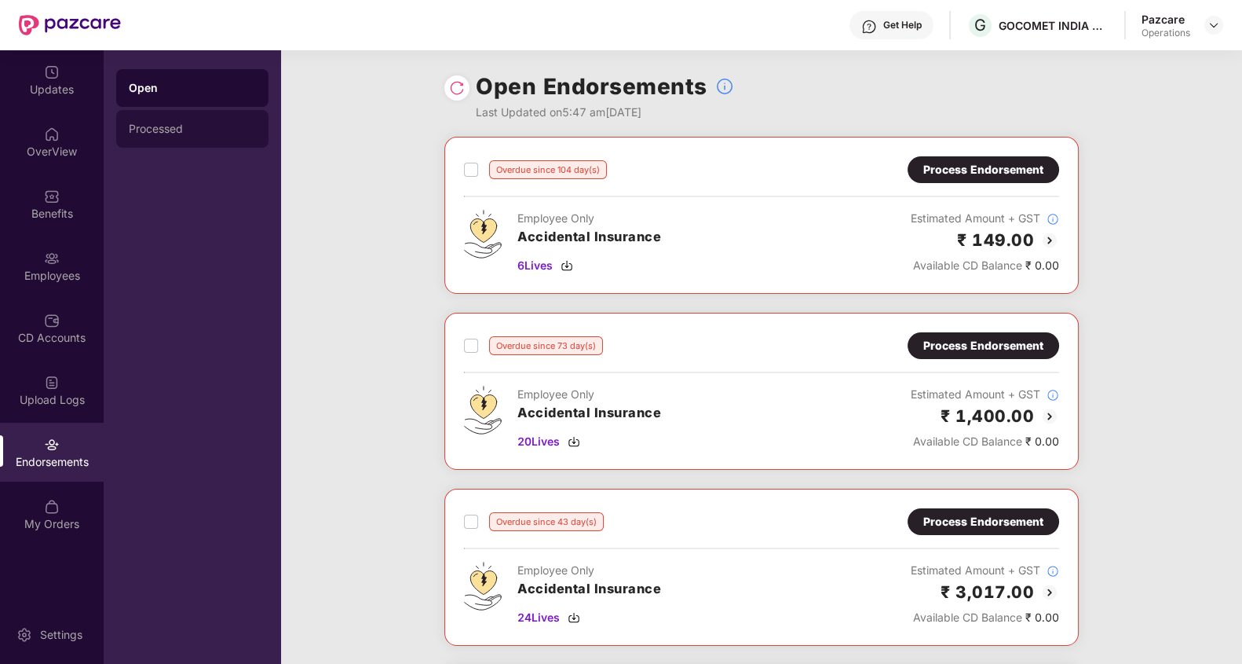
click at [183, 133] on div "Processed" at bounding box center [192, 129] width 127 height 13
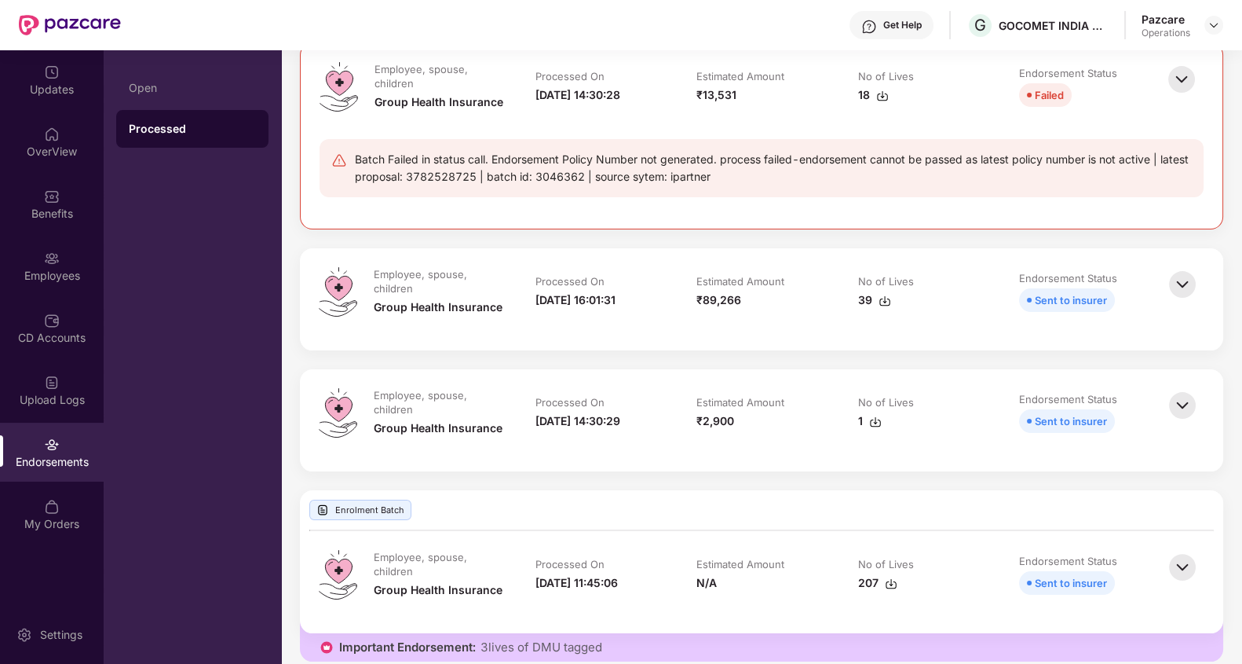
scroll to position [393, 0]
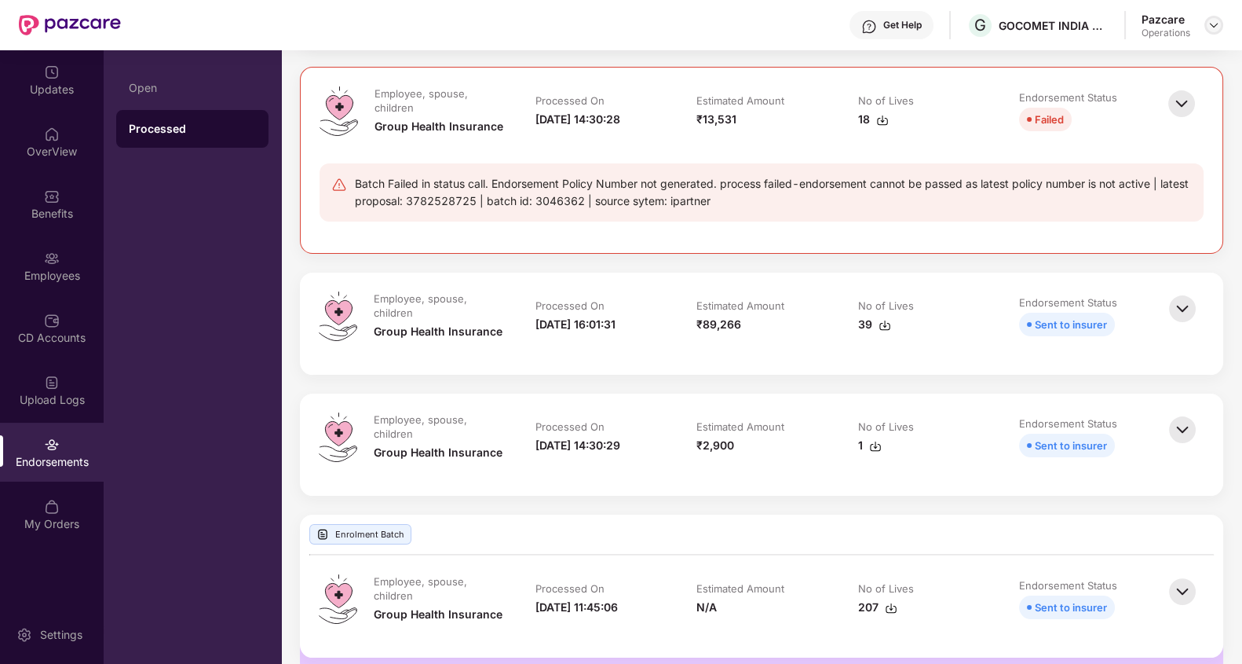
click at [1209, 22] on img at bounding box center [1214, 25] width 13 height 13
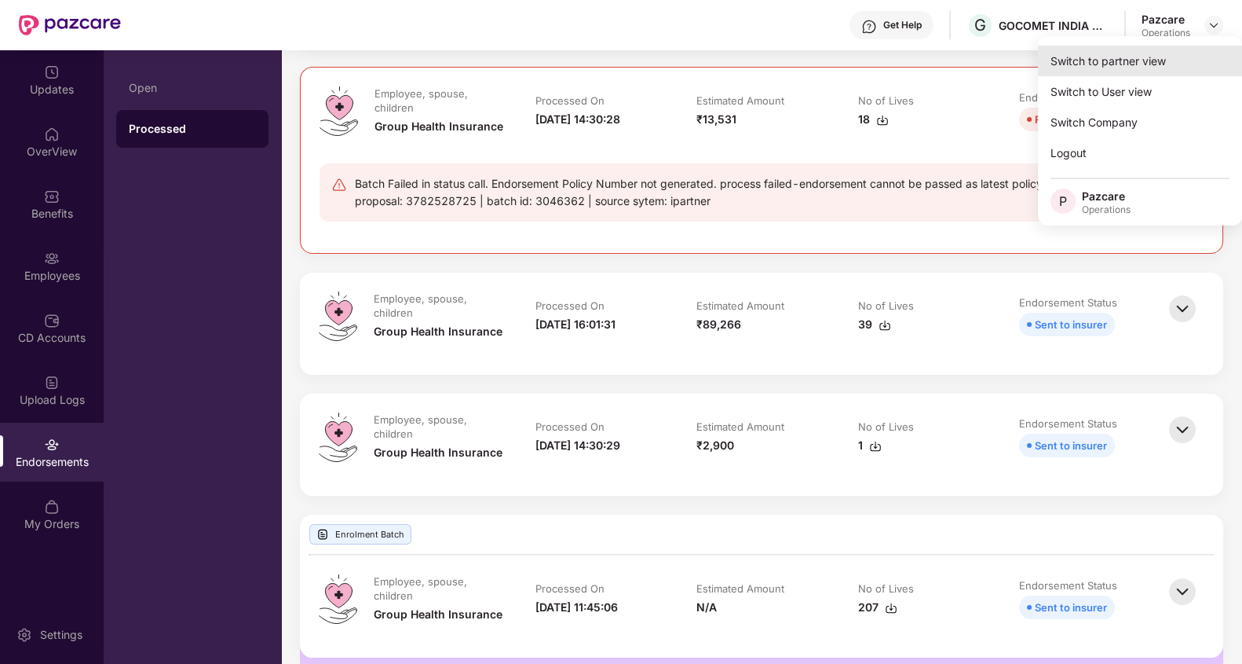
click at [1133, 56] on div "Switch to partner view" at bounding box center [1140, 61] width 204 height 31
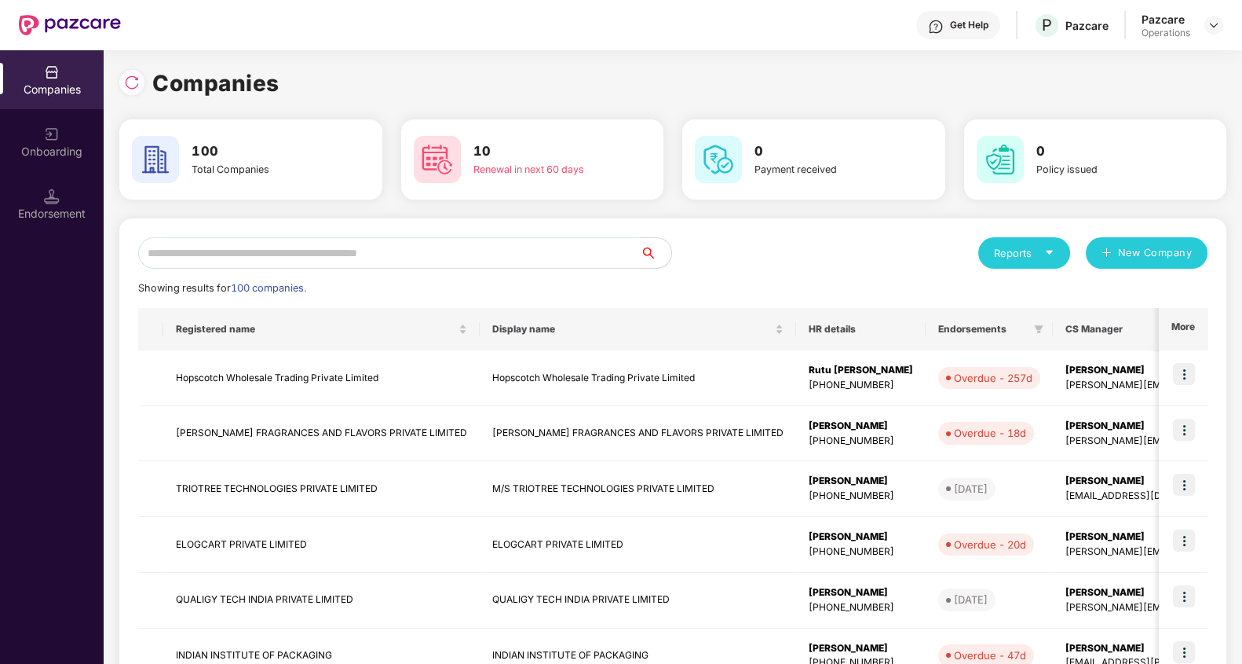
click at [597, 251] on input "text" at bounding box center [389, 252] width 502 height 31
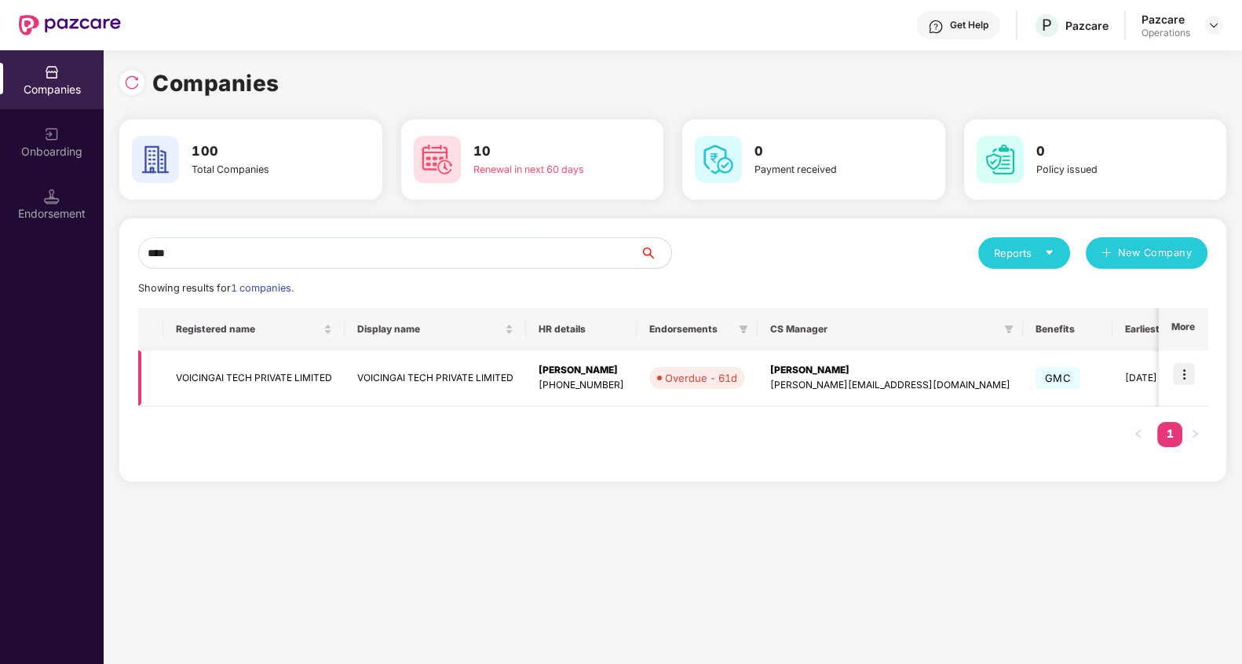
type input "****"
click at [1184, 370] on img at bounding box center [1184, 374] width 22 height 22
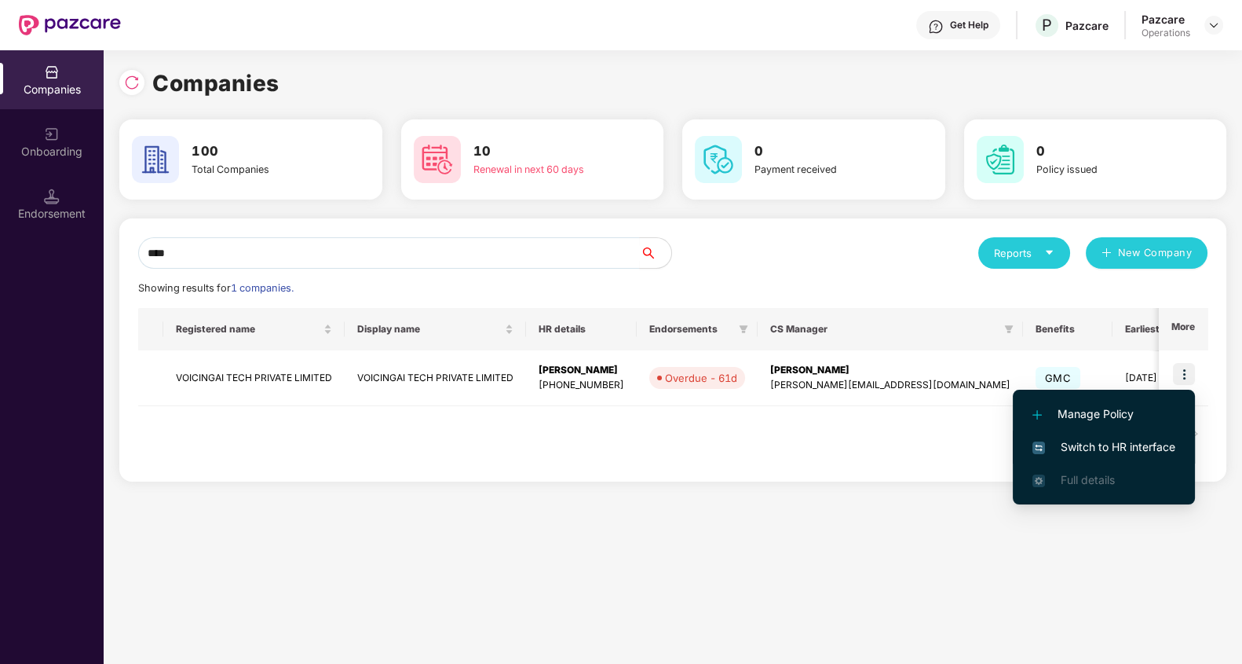
click at [1141, 444] on span "Switch to HR interface" at bounding box center [1104, 446] width 143 height 17
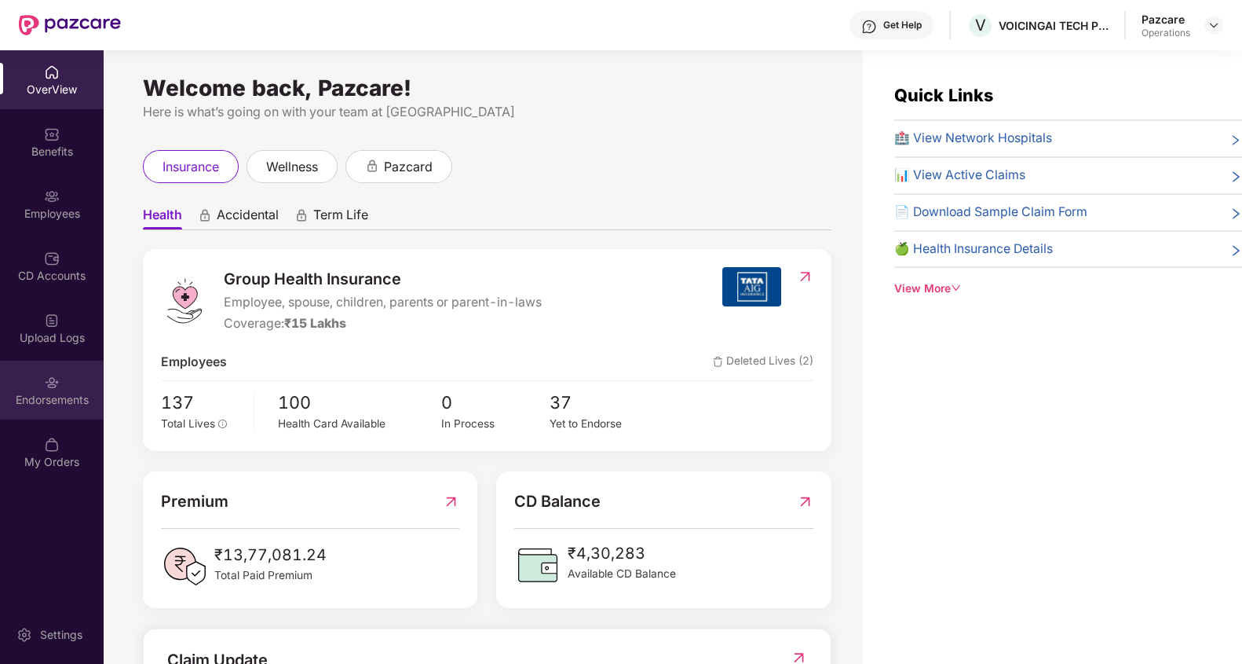
click at [65, 393] on div "Endorsements" at bounding box center [52, 400] width 104 height 16
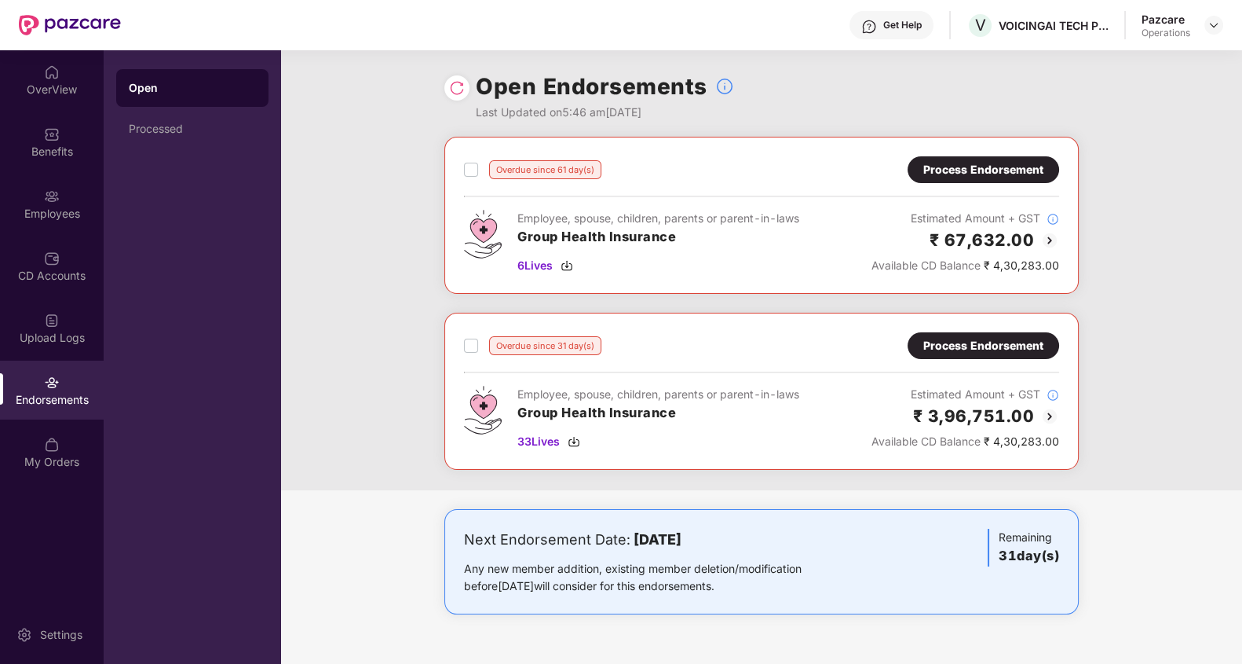
click at [993, 167] on div "Process Endorsement" at bounding box center [983, 169] width 120 height 17
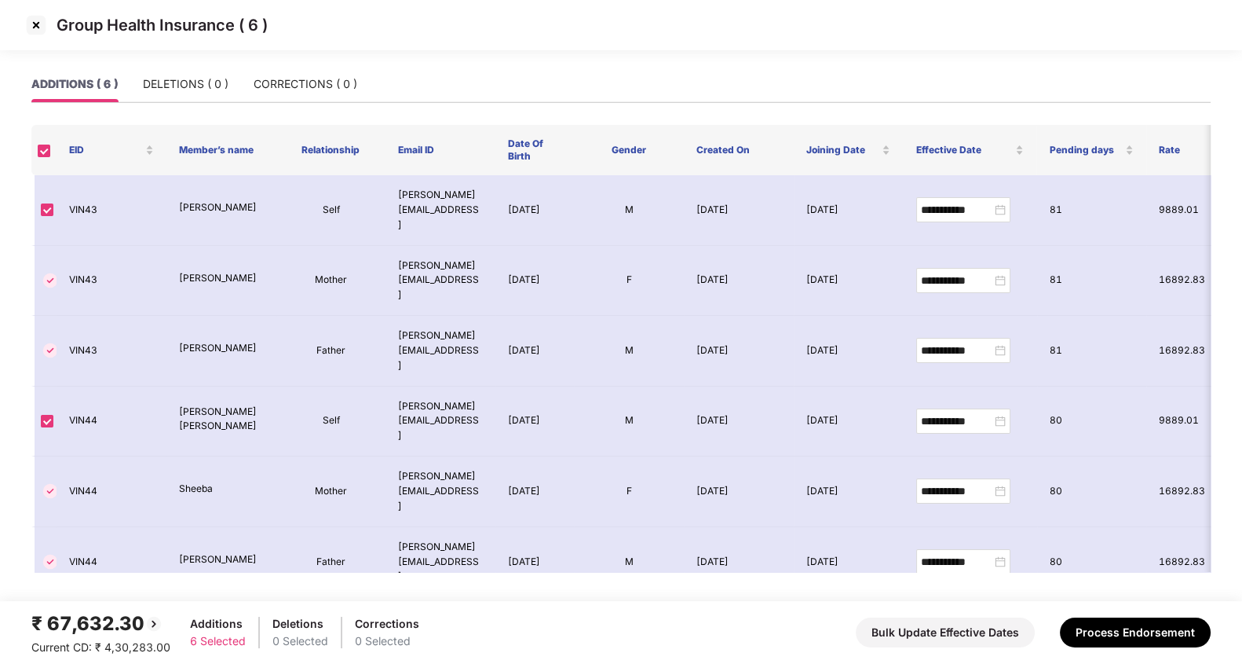
click at [35, 27] on img at bounding box center [36, 25] width 25 height 25
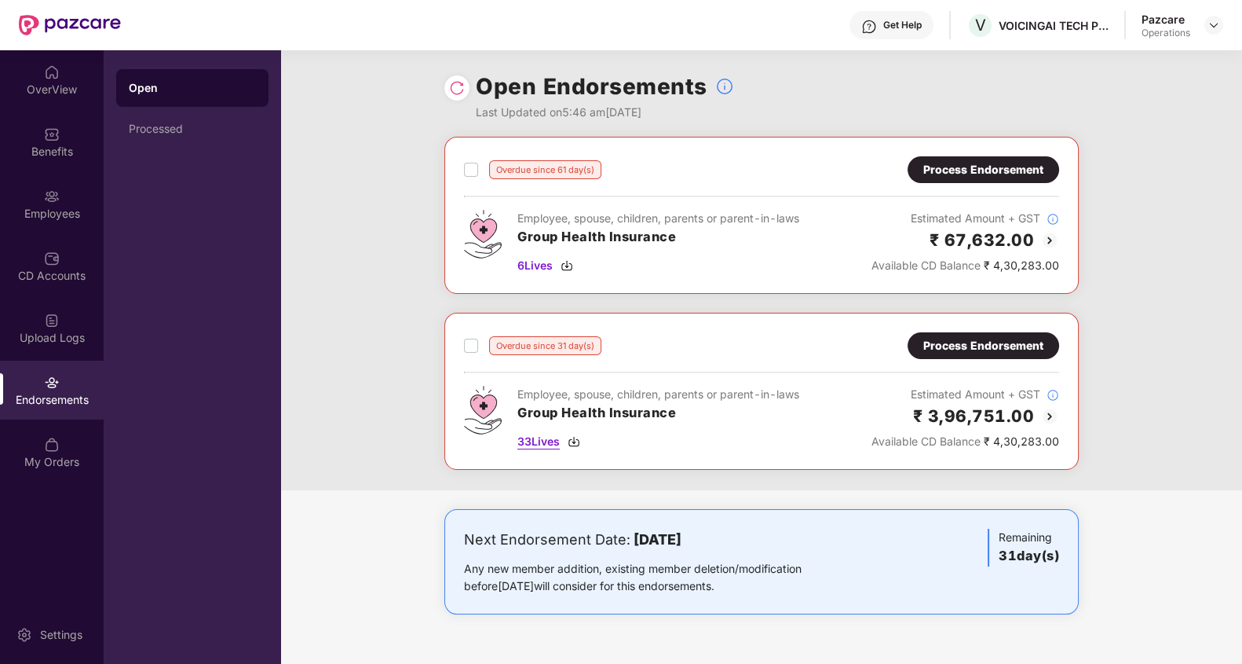
click at [538, 440] on span "33 Lives" at bounding box center [538, 441] width 42 height 17
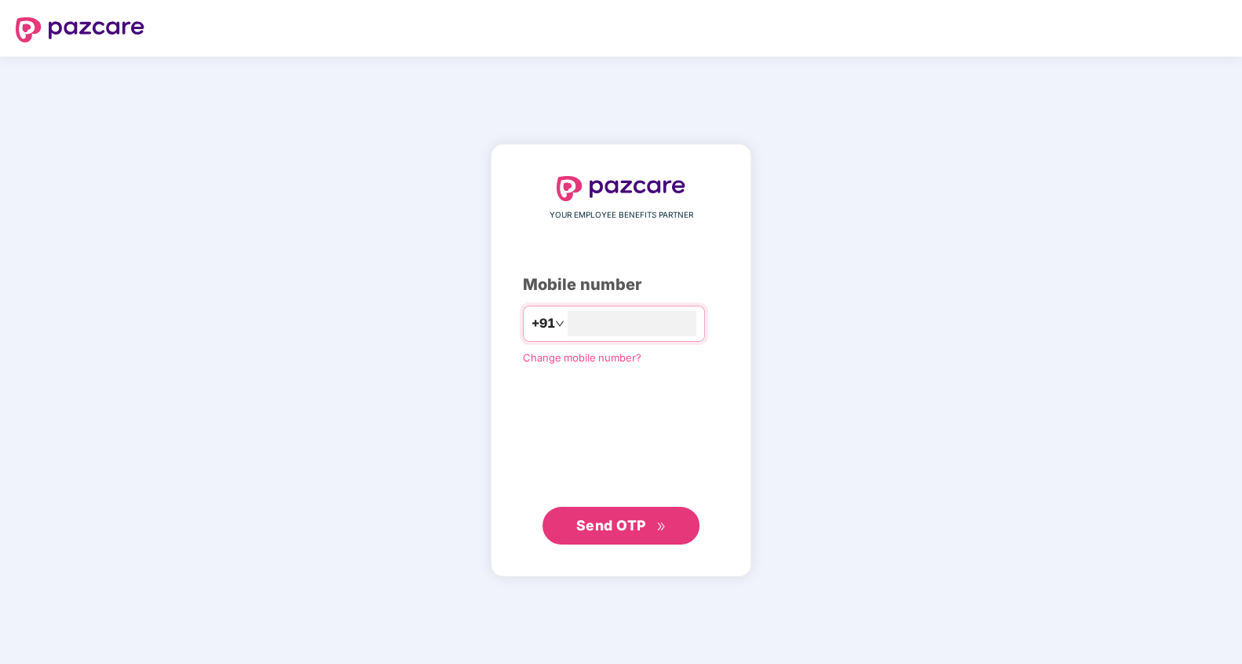
type input "**********"
click at [617, 522] on span "Send OTP" at bounding box center [611, 524] width 70 height 16
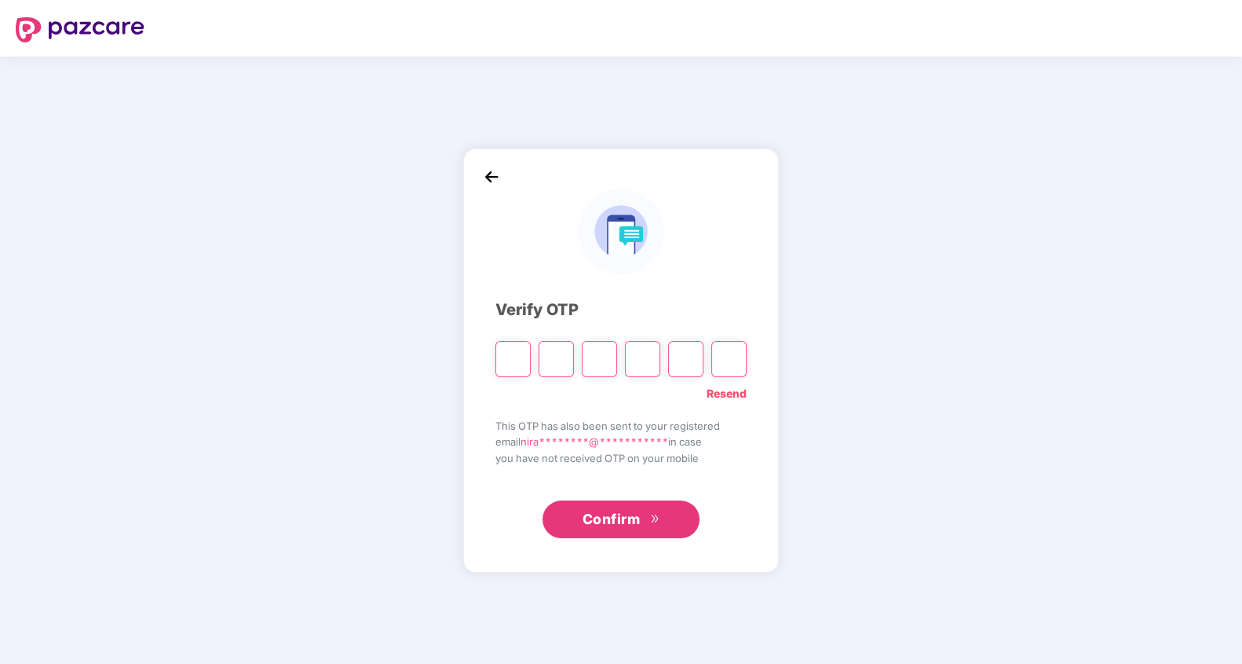
paste input "*"
type input "*"
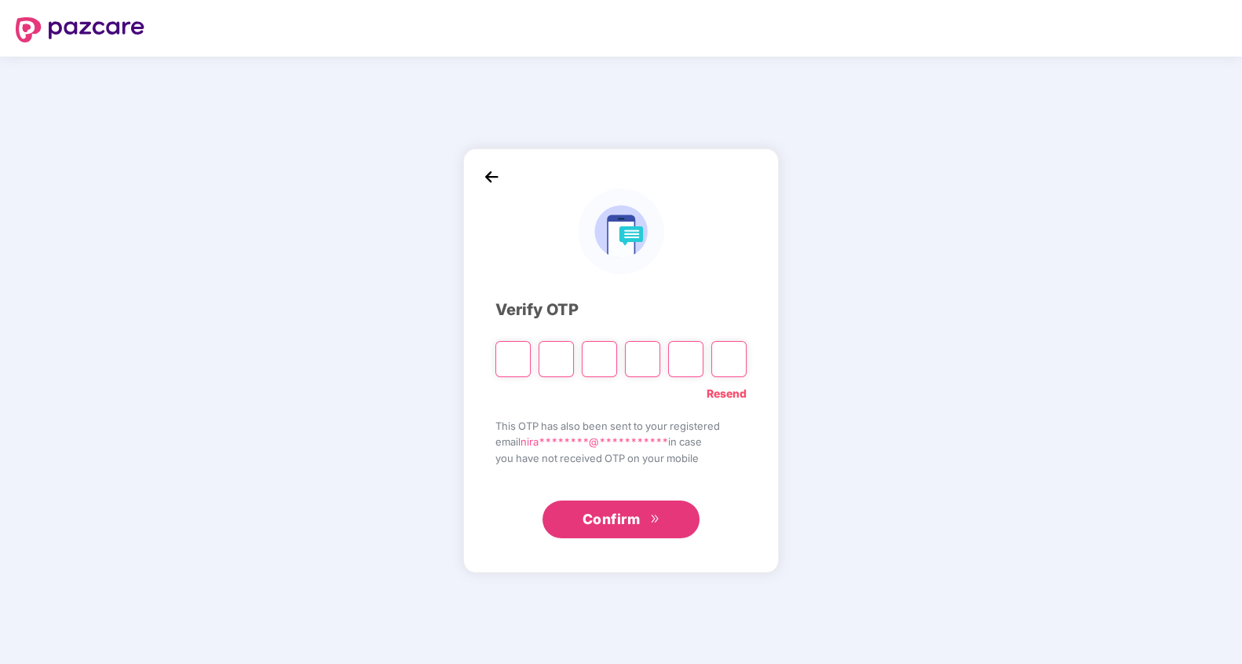
type input "*"
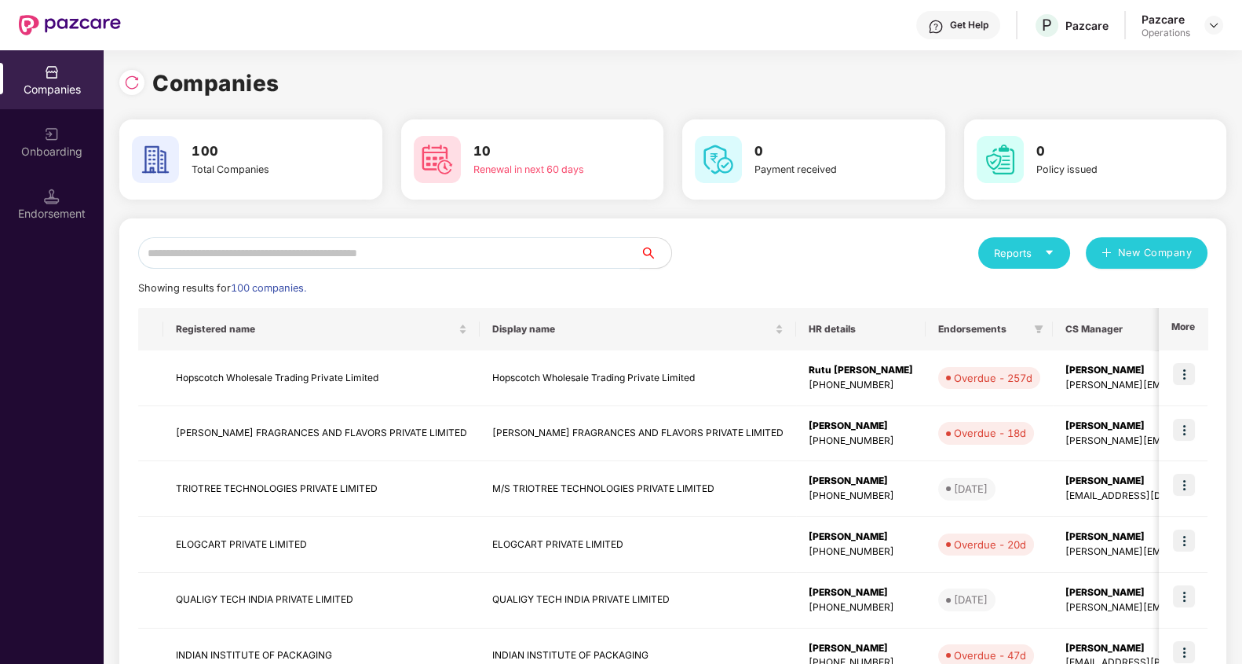
click at [386, 263] on input "text" at bounding box center [389, 252] width 502 height 31
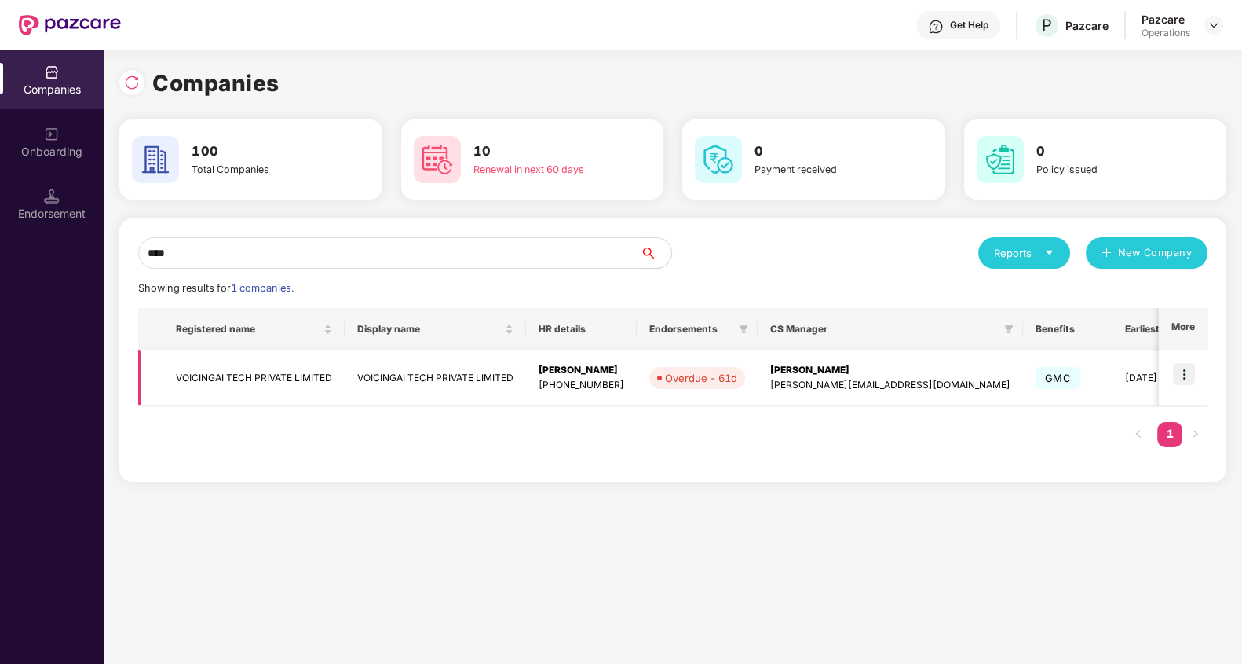
type input "****"
click at [1194, 376] on img at bounding box center [1184, 374] width 22 height 22
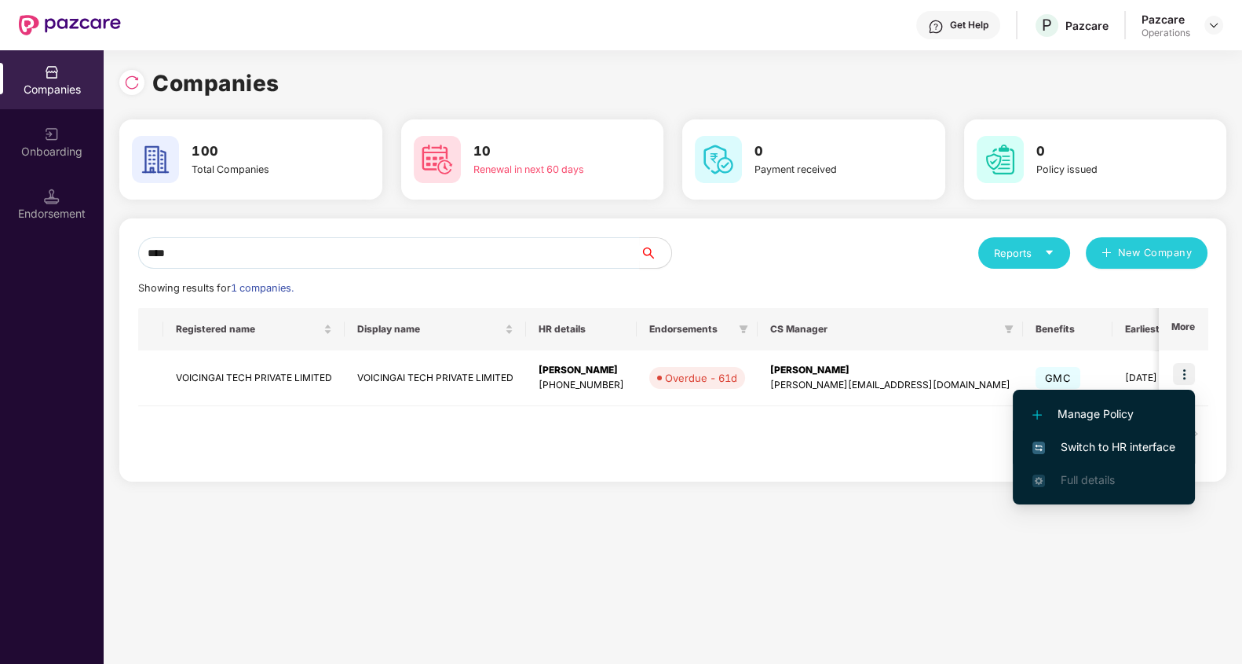
click at [1135, 444] on span "Switch to HR interface" at bounding box center [1104, 446] width 143 height 17
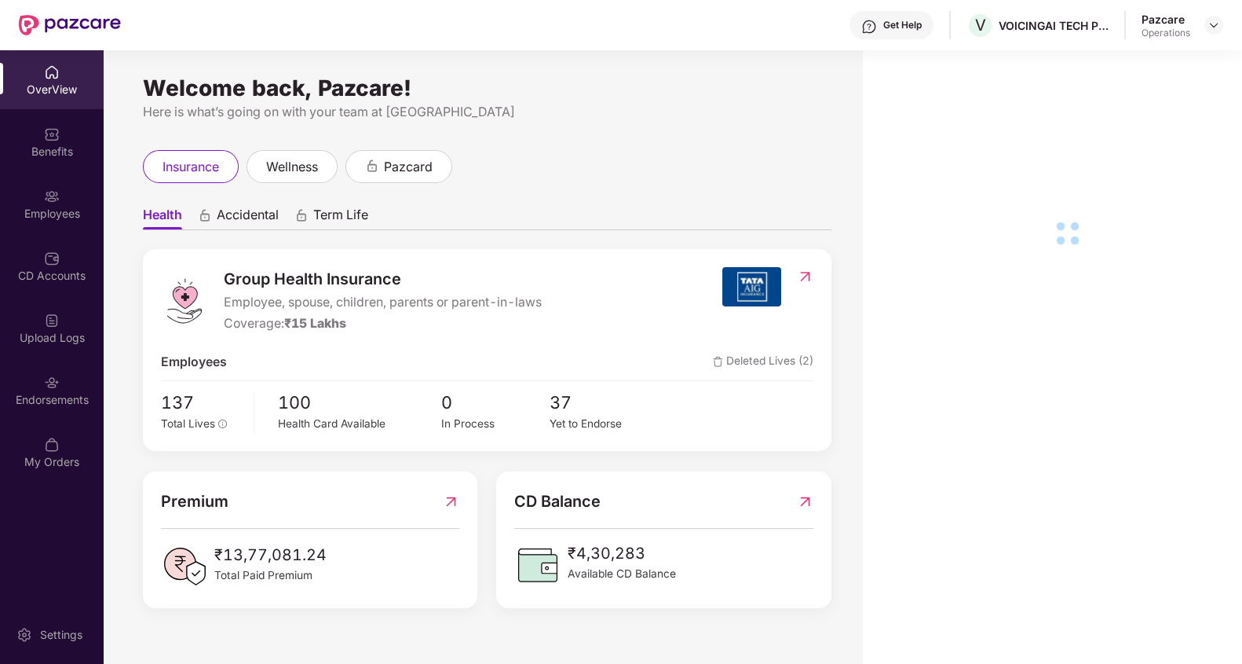
click at [61, 397] on div "Endorsements" at bounding box center [52, 400] width 104 height 16
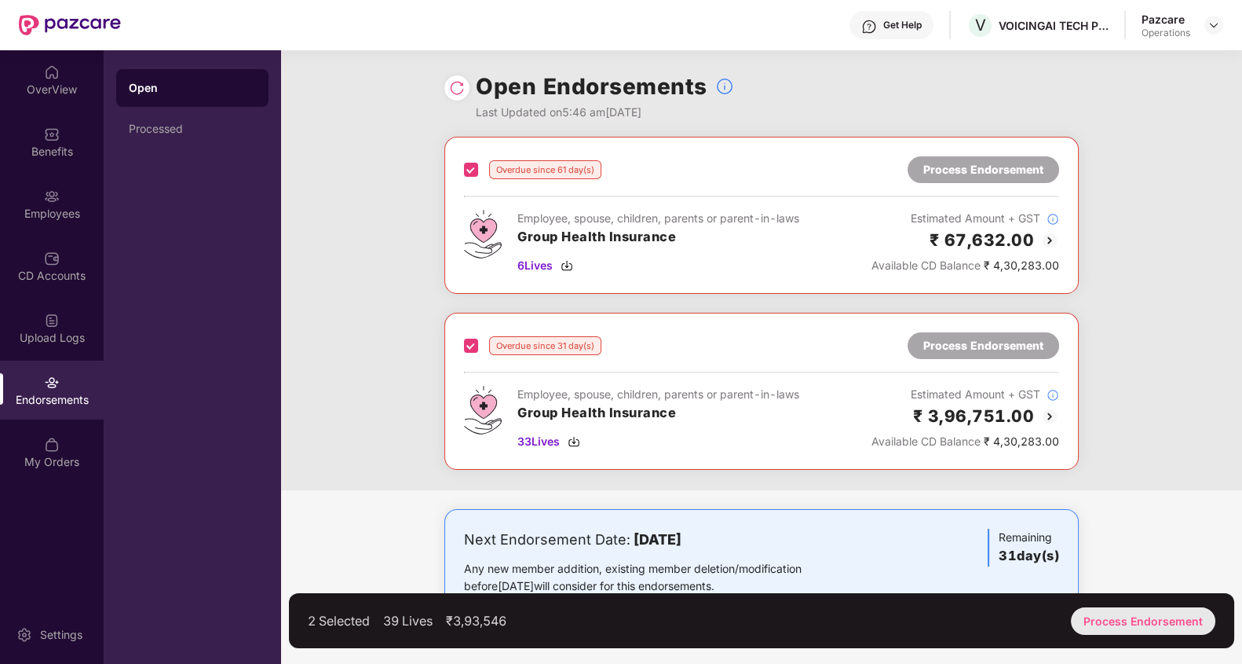
click at [1158, 621] on div "Process Endorsement" at bounding box center [1143, 620] width 144 height 27
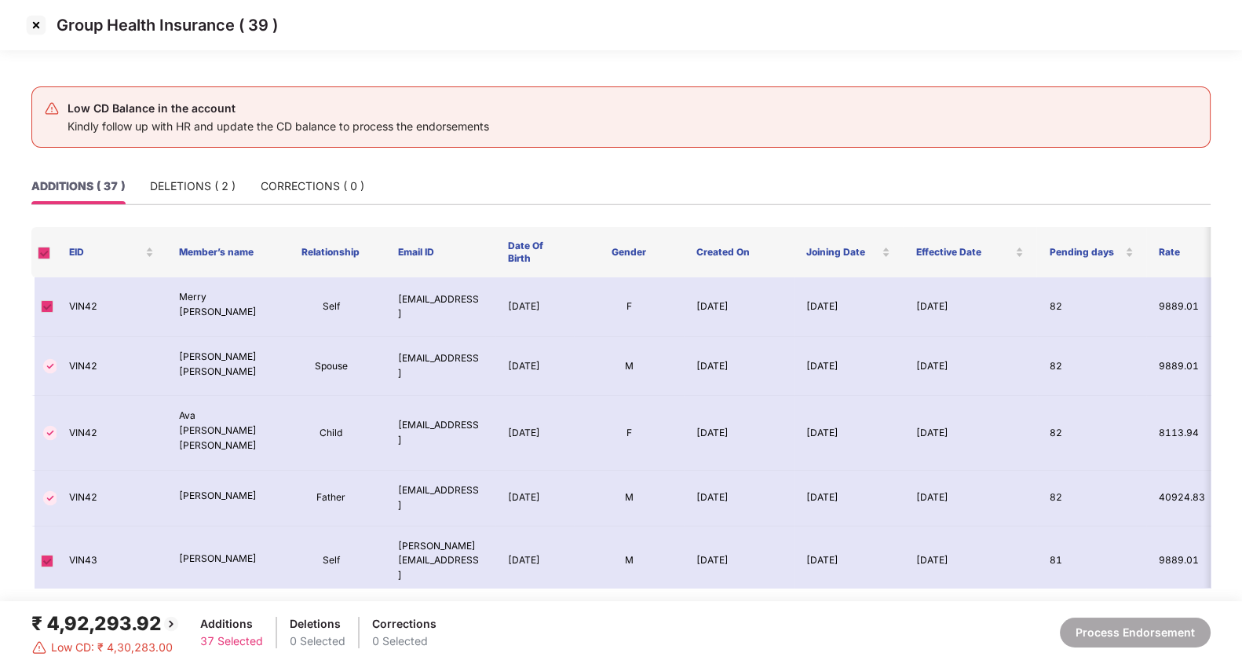
click at [149, 193] on div "ADDITIONS ( 37 ) DELETIONS ( 2 ) CORRECTIONS ( 0 )" at bounding box center [197, 186] width 333 height 36
click at [192, 192] on div "DELETIONS ( 2 )" at bounding box center [193, 185] width 86 height 17
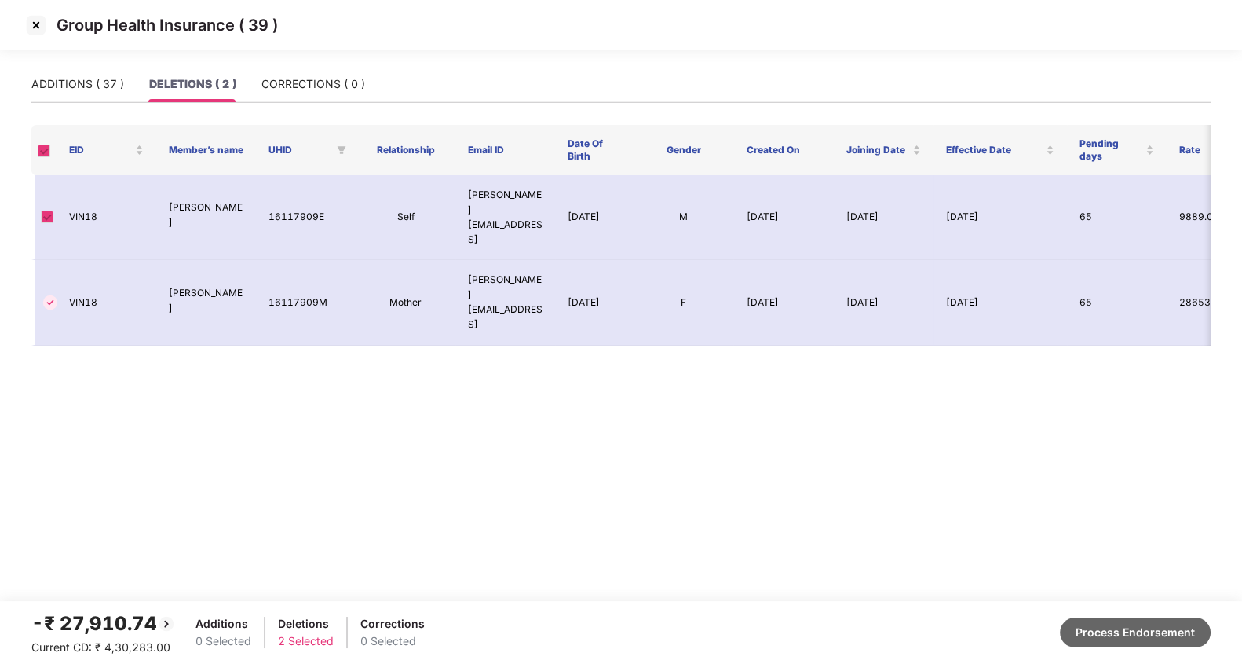
click at [1125, 634] on button "Process Endorsement" at bounding box center [1135, 632] width 151 height 30
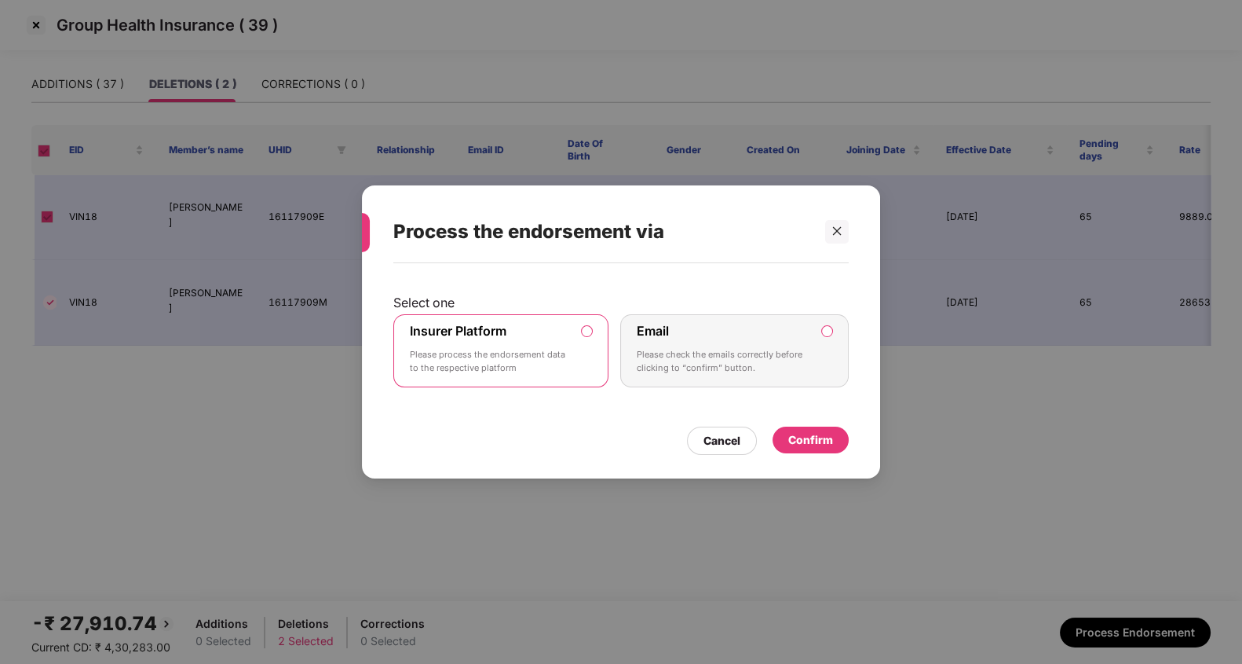
click at [819, 444] on div "Confirm" at bounding box center [810, 439] width 45 height 17
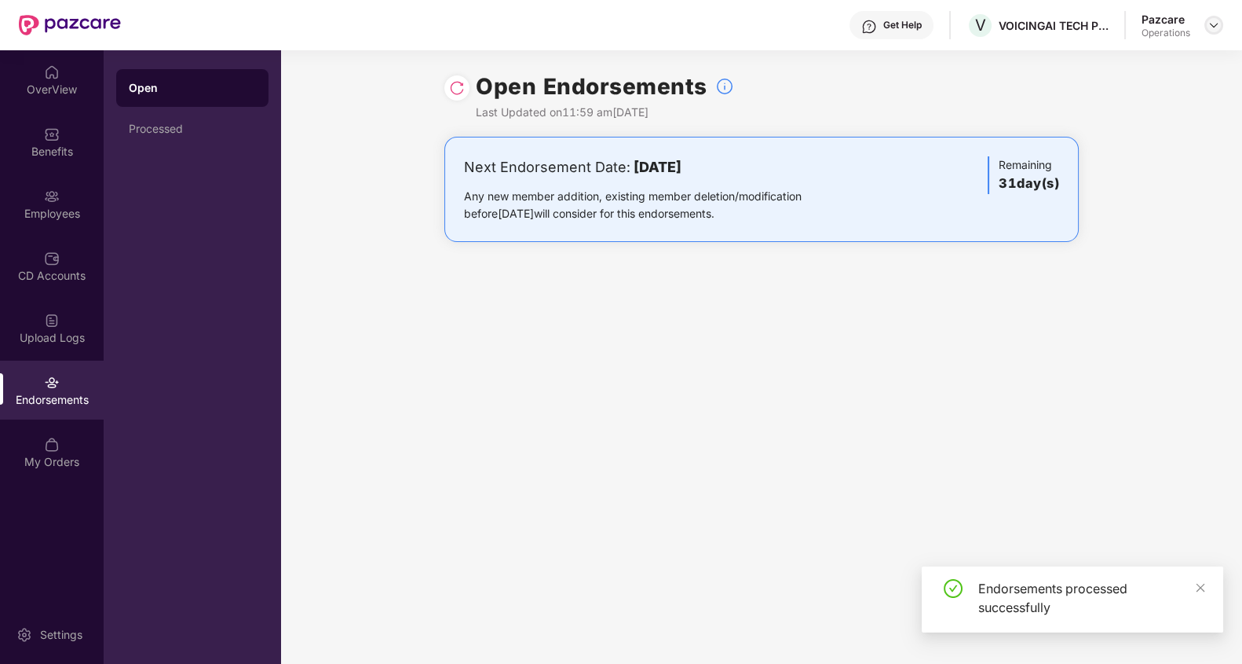
click at [1218, 26] on img at bounding box center [1214, 25] width 13 height 13
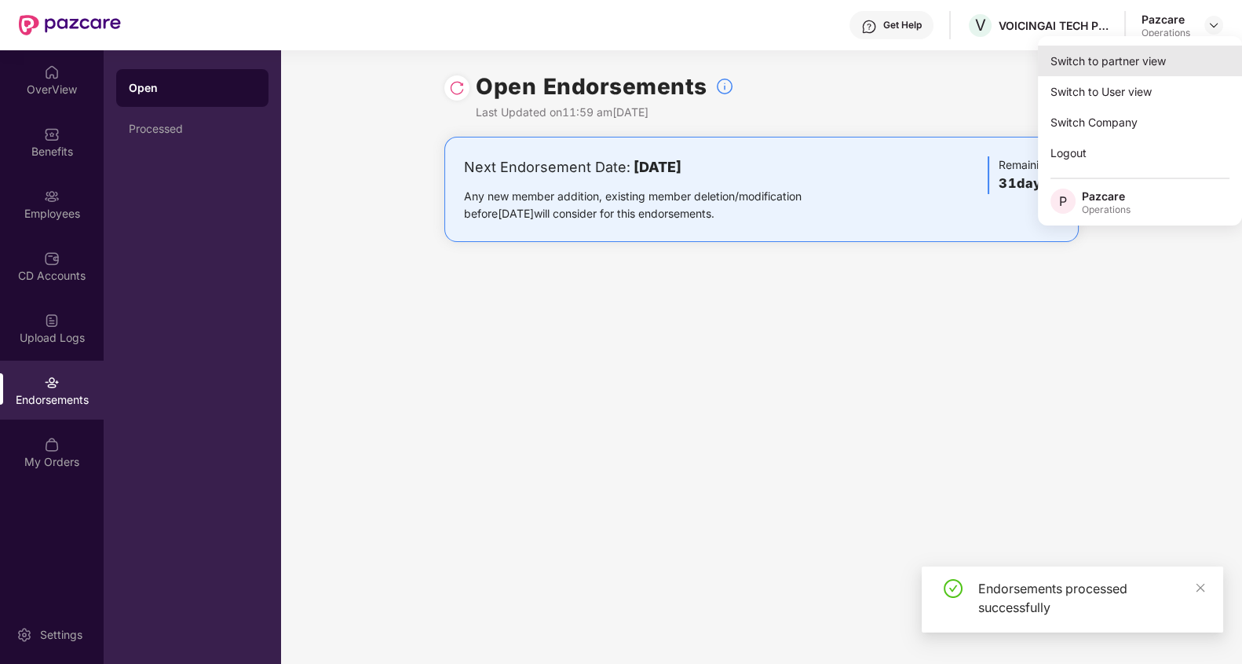
click at [1200, 60] on div "Switch to partner view" at bounding box center [1140, 61] width 204 height 31
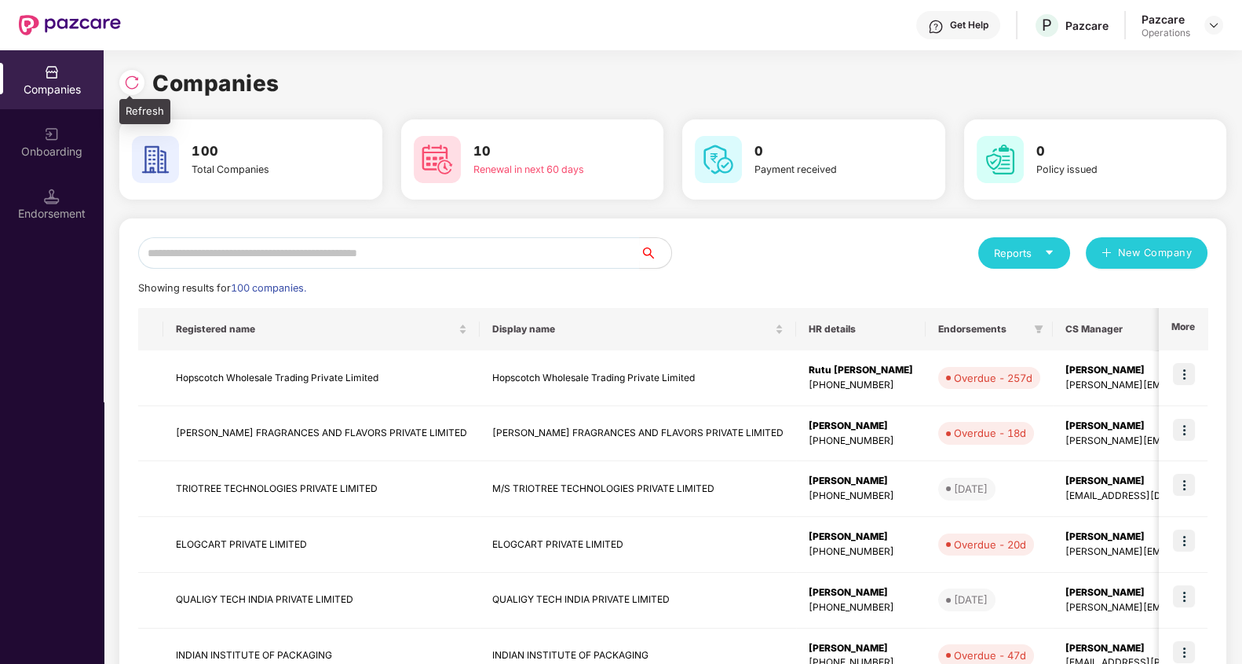
click at [140, 82] on div at bounding box center [131, 82] width 25 height 25
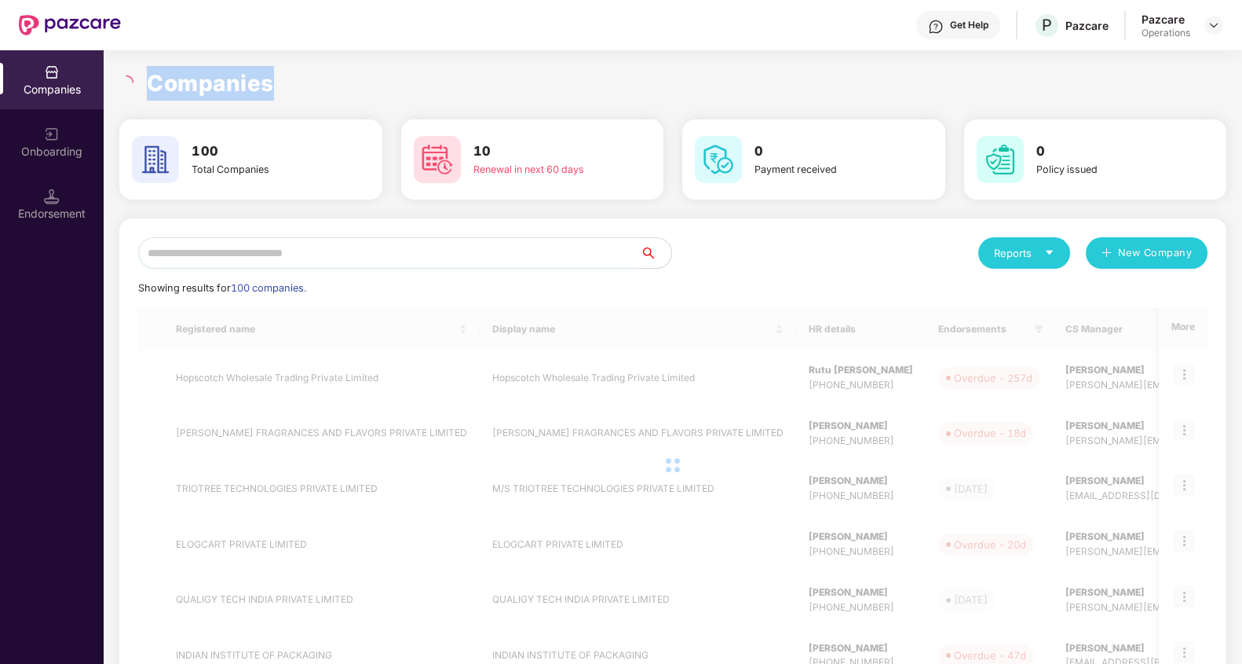
click at [140, 82] on div "Companies" at bounding box center [672, 83] width 1107 height 35
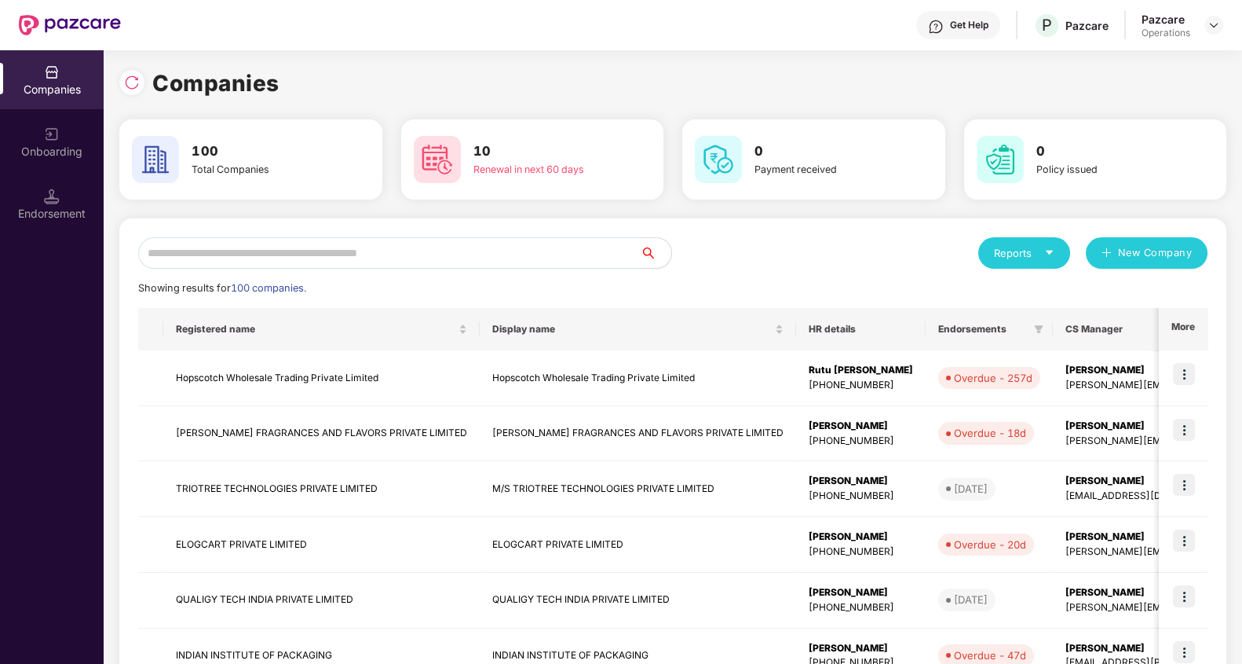
click at [400, 259] on input "text" at bounding box center [389, 252] width 502 height 31
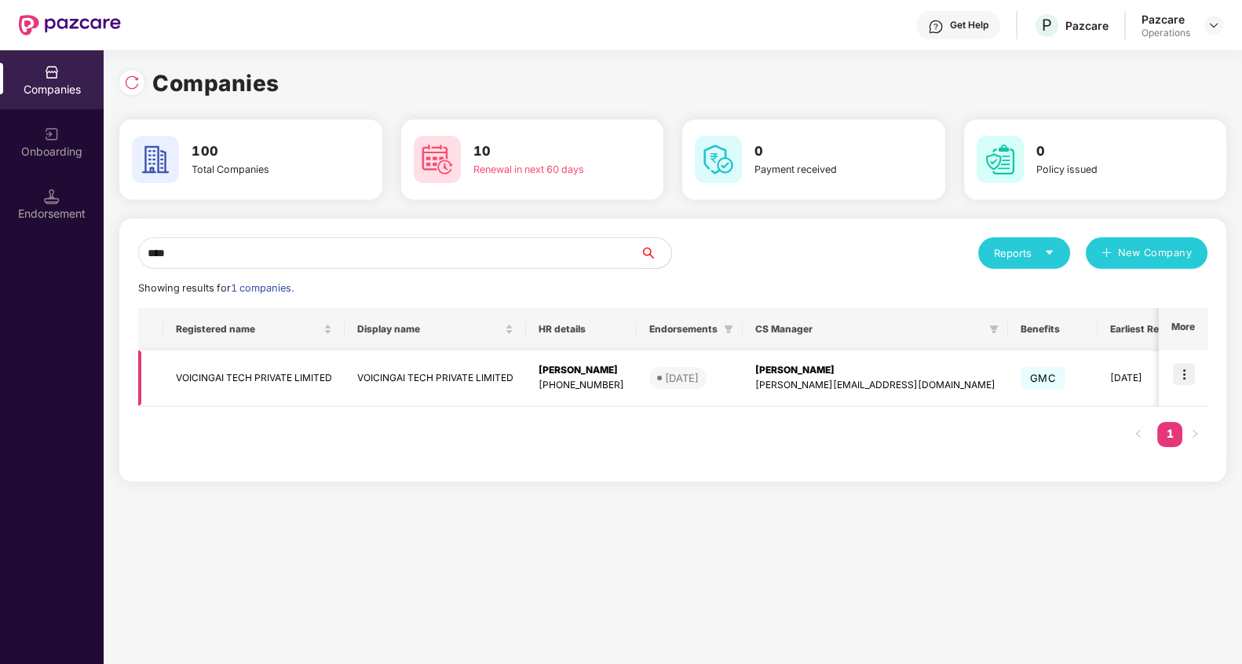
type input "****"
click at [274, 380] on td "VOICINGAI TECH PRIVATE LIMITED" at bounding box center [253, 378] width 181 height 56
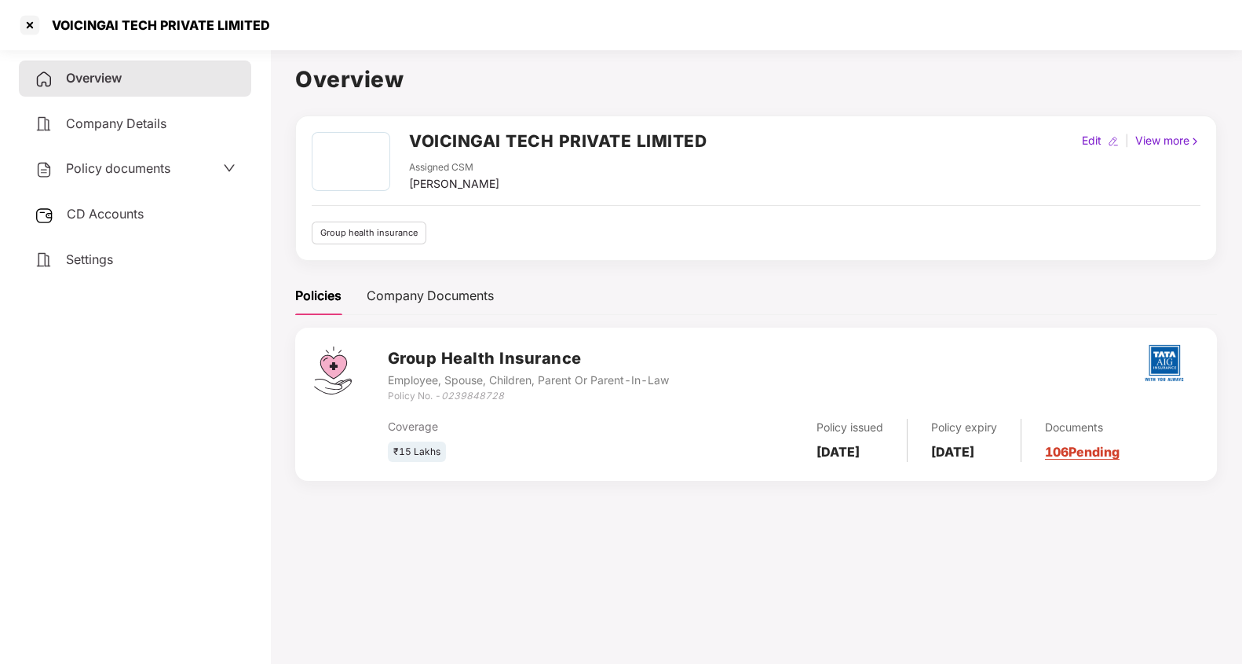
click at [119, 218] on span "CD Accounts" at bounding box center [105, 214] width 77 height 16
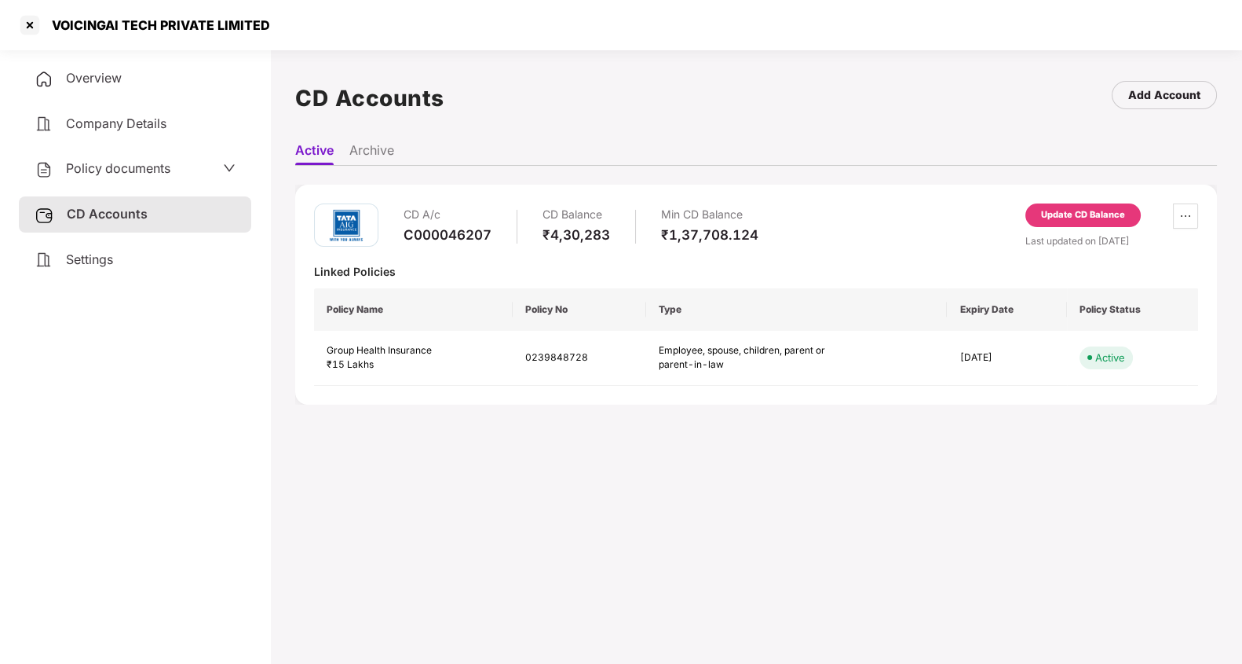
click at [1081, 222] on div "Update CD Balance" at bounding box center [1083, 215] width 115 height 24
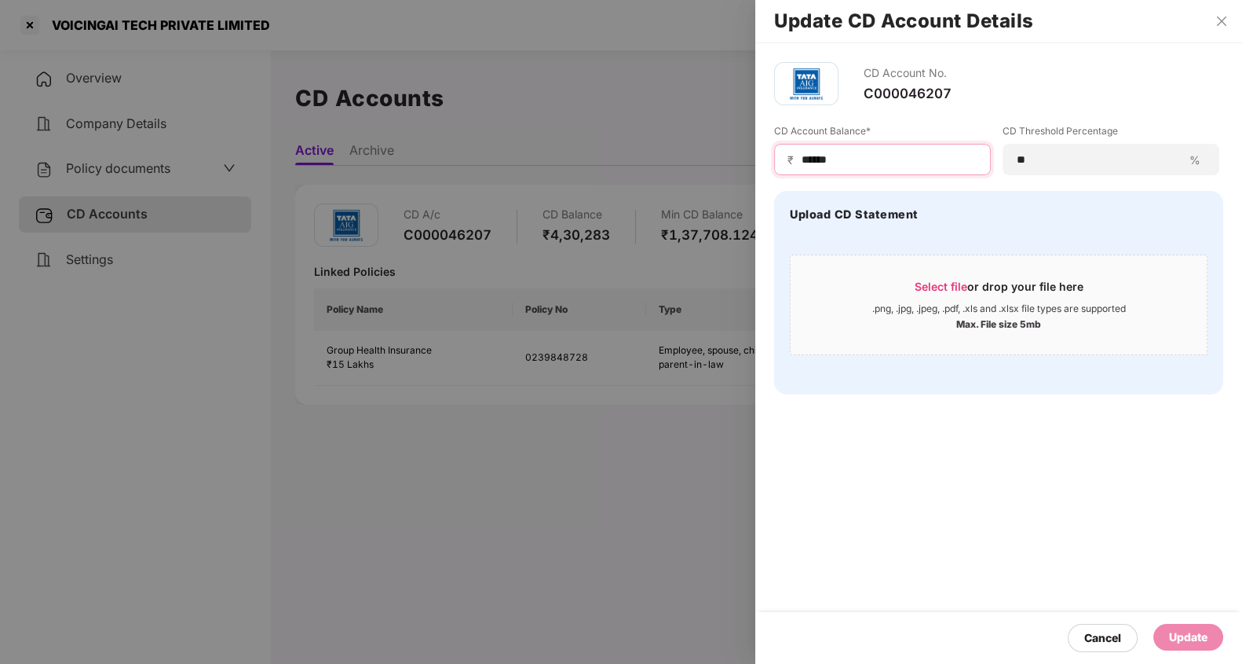
click at [875, 155] on input "******" at bounding box center [888, 160] width 177 height 16
type input "*****"
click at [1183, 631] on div "Update" at bounding box center [1188, 636] width 38 height 17
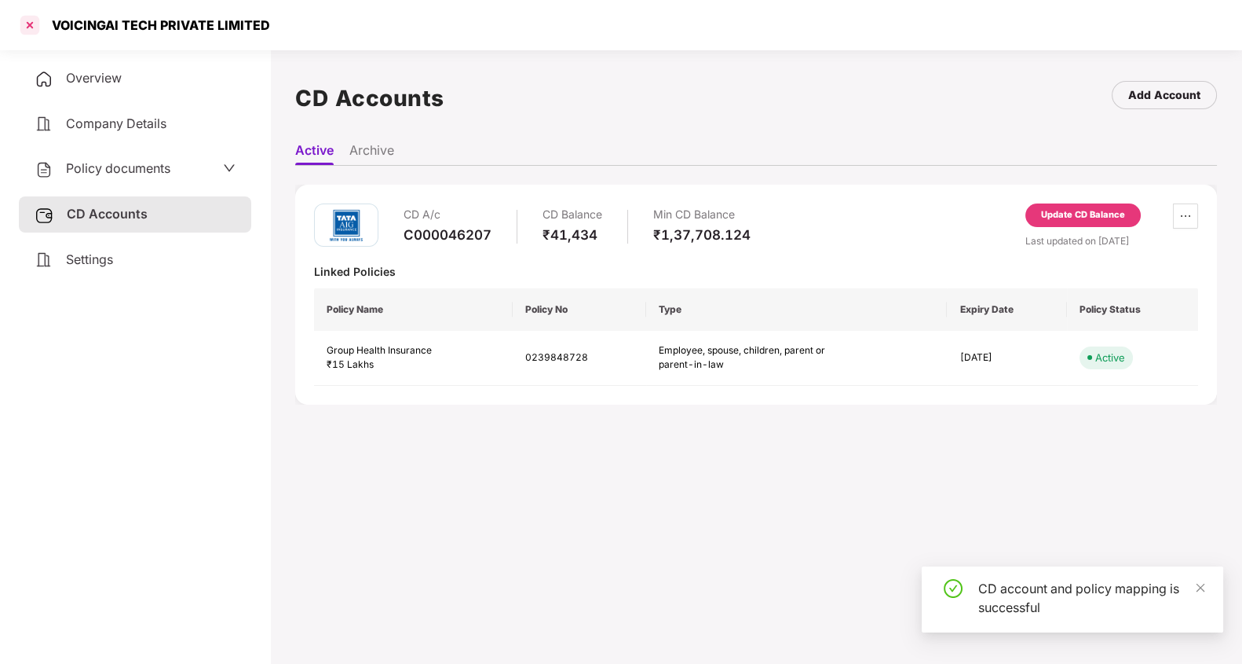
click at [25, 20] on div at bounding box center [29, 25] width 25 height 25
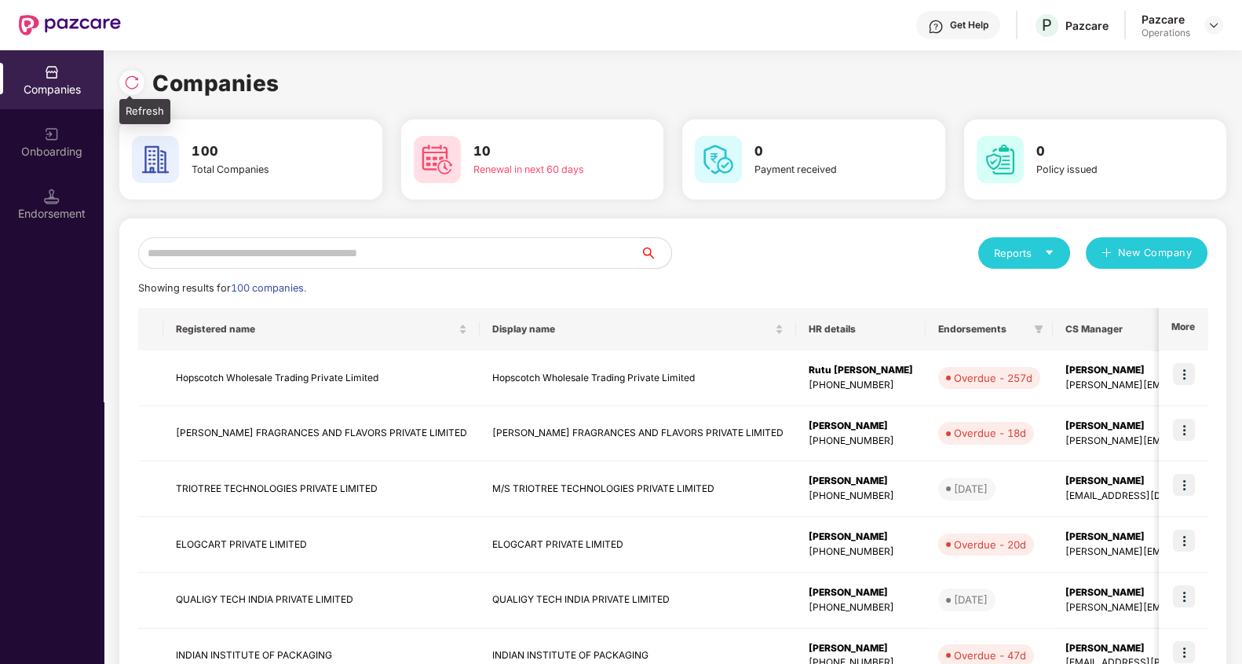
click at [132, 85] on img at bounding box center [132, 83] width 16 height 16
click at [519, 265] on input "text" at bounding box center [389, 252] width 502 height 31
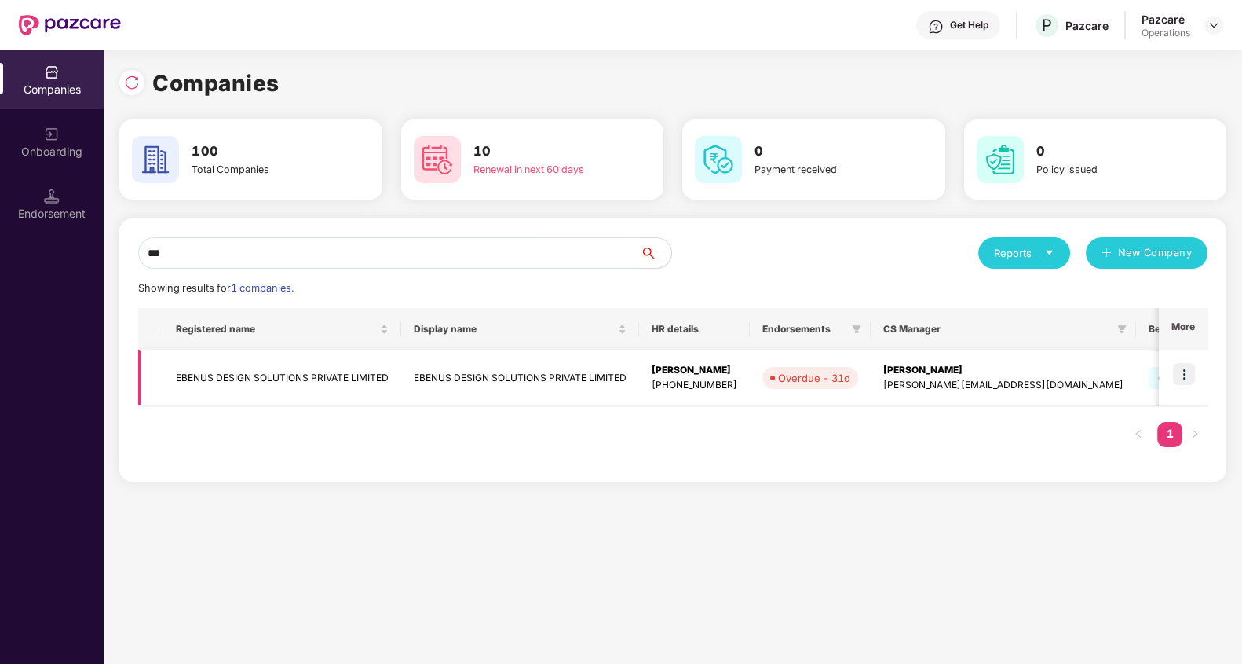
type input "***"
click at [302, 365] on td "EBENUS DESIGN SOLUTIONS PRIVATE LIMITED" at bounding box center [282, 378] width 238 height 56
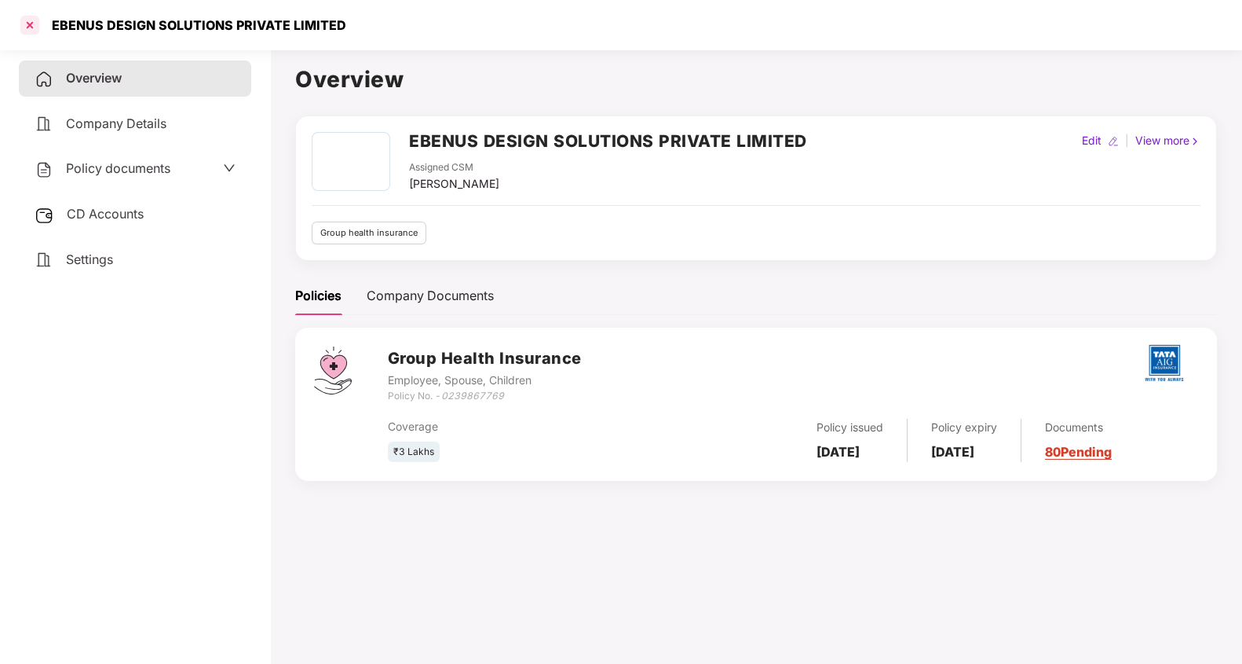
click at [31, 27] on div at bounding box center [29, 25] width 25 height 25
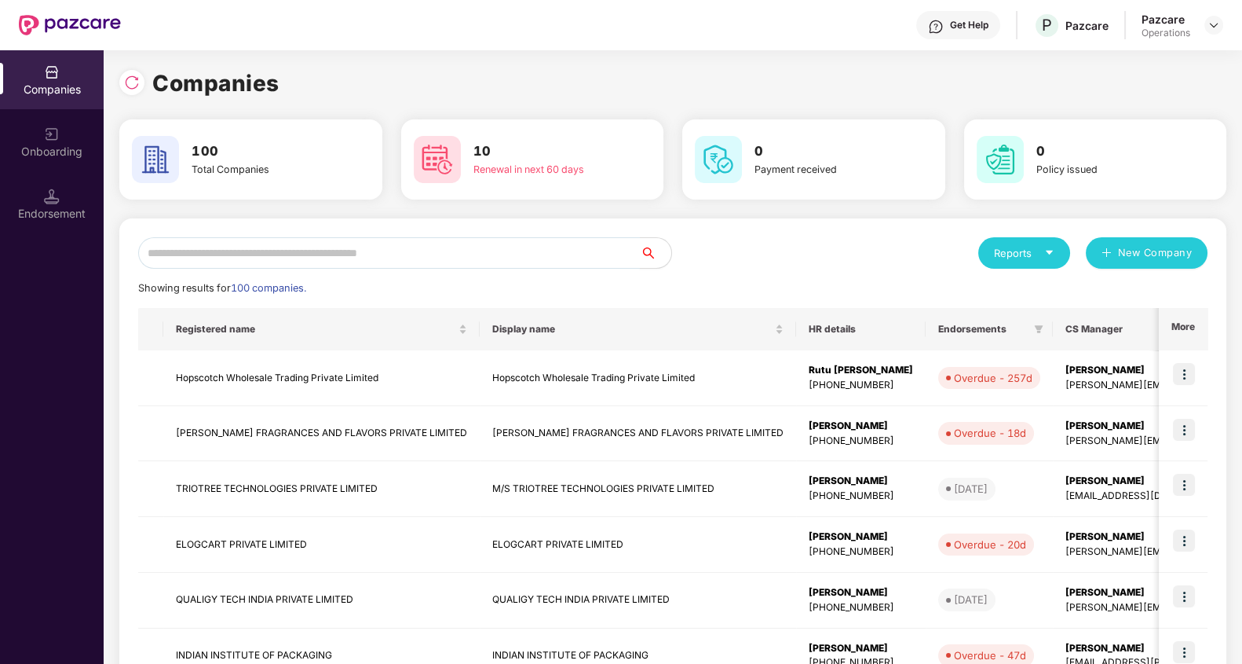
click at [471, 262] on input "text" at bounding box center [389, 252] width 502 height 31
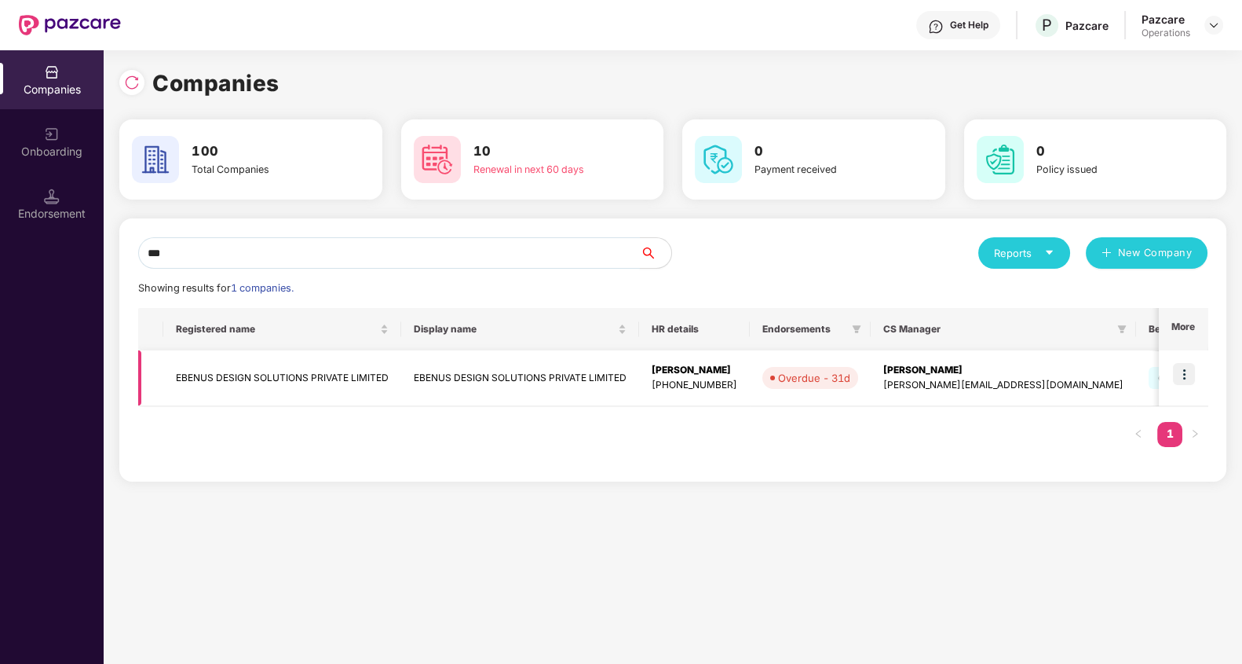
type input "***"
click at [1180, 371] on img at bounding box center [1184, 374] width 22 height 22
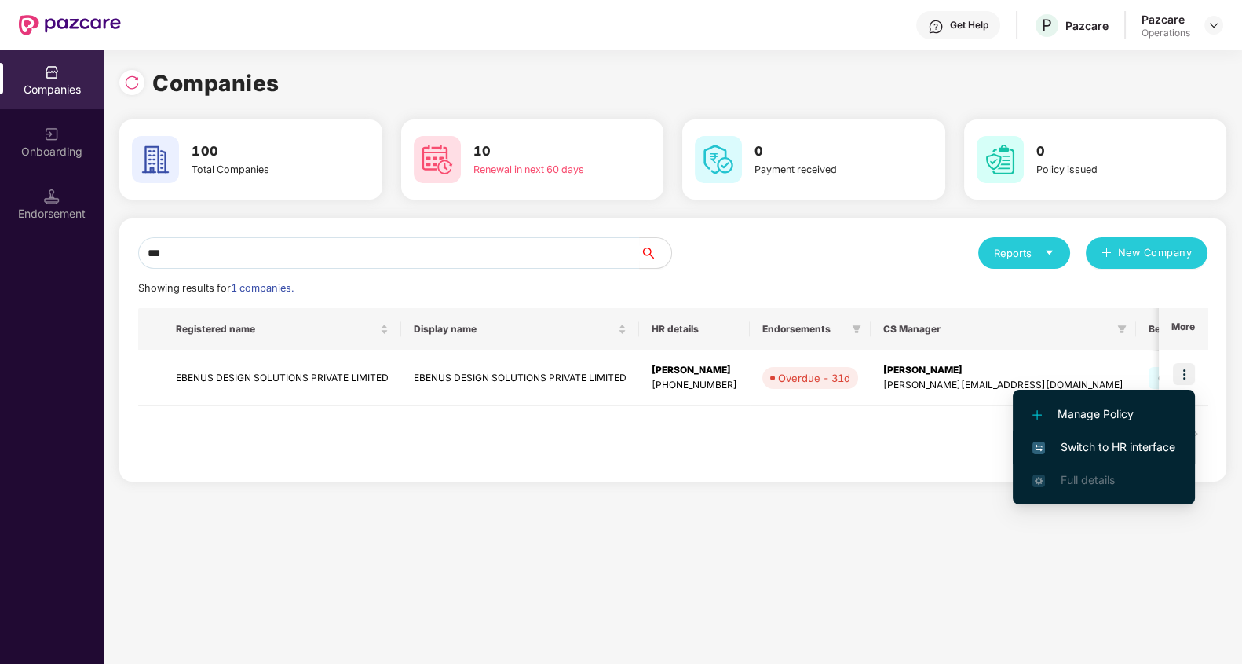
click at [1128, 441] on span "Switch to HR interface" at bounding box center [1104, 446] width 143 height 17
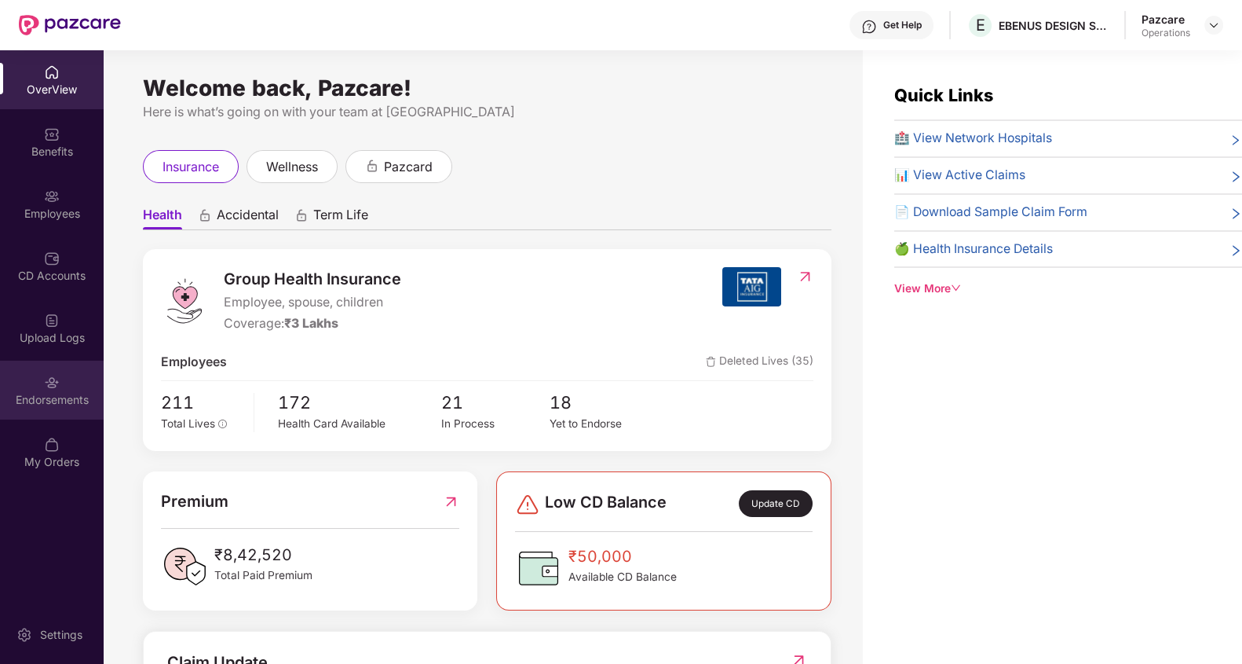
click at [53, 386] on img at bounding box center [52, 383] width 16 height 16
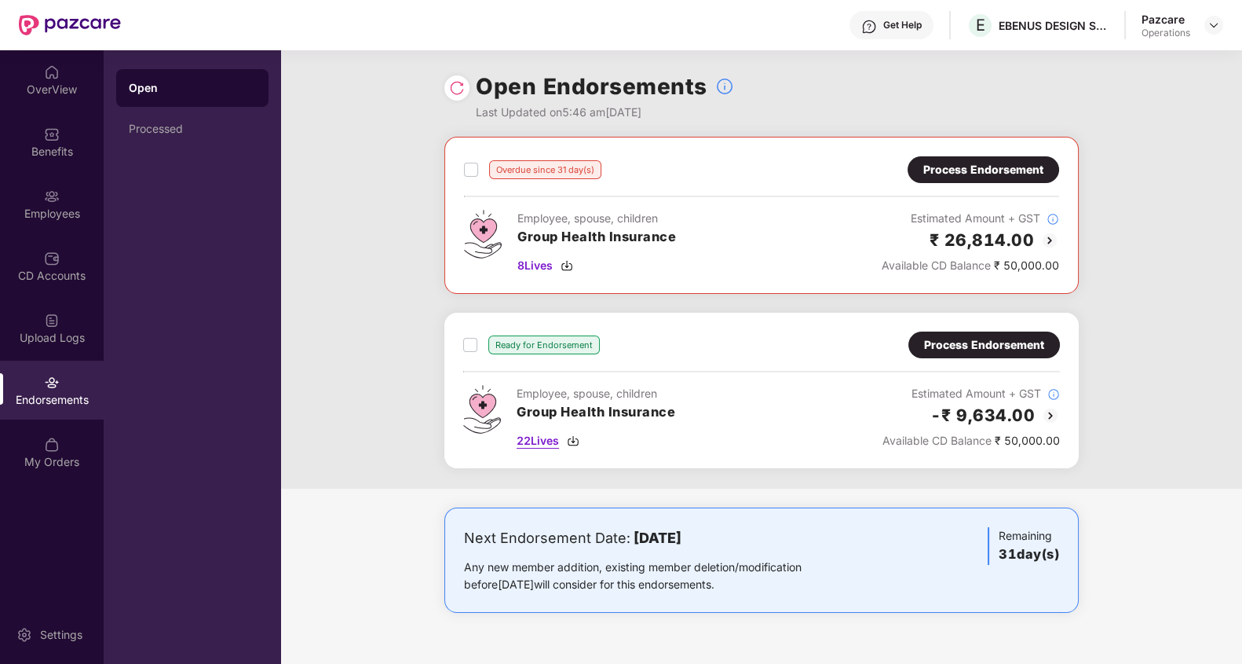
click at [544, 444] on span "22 Lives" at bounding box center [538, 440] width 42 height 17
click at [533, 261] on span "8 Lives" at bounding box center [534, 265] width 35 height 17
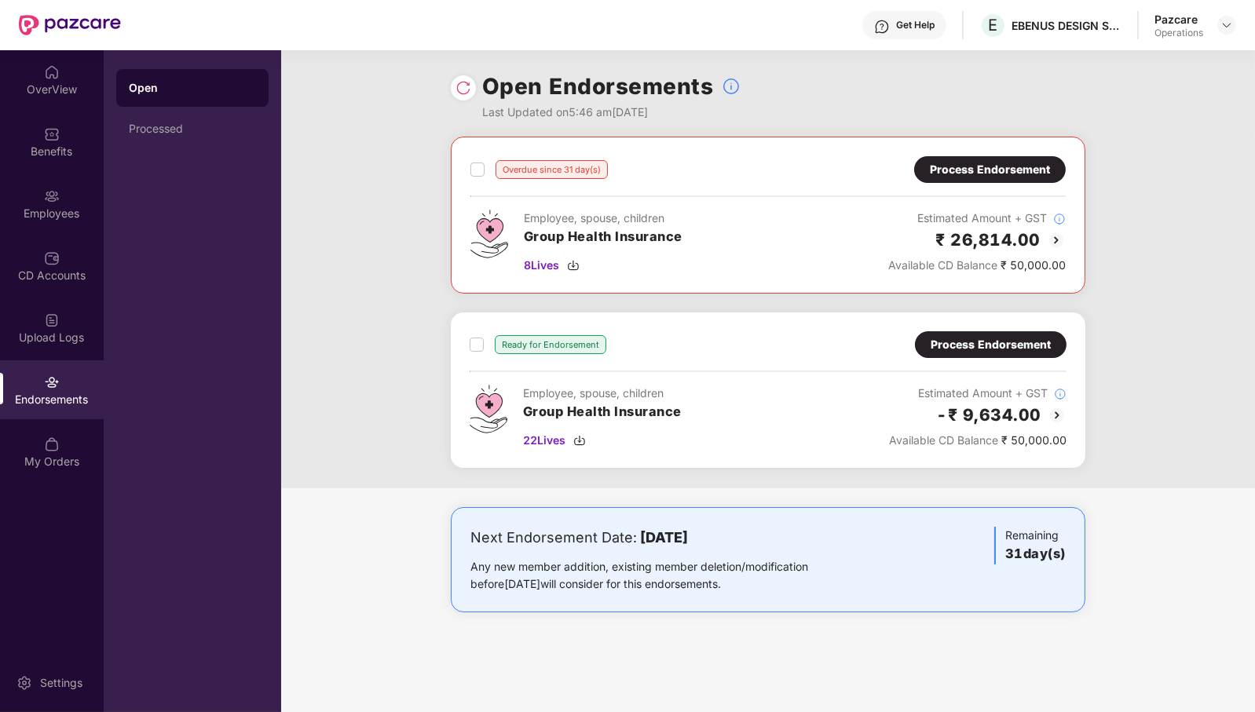
click at [466, 168] on div "Overdue since 31 day(s) Process Endorsement Employee, spouse, children Group He…" at bounding box center [768, 215] width 635 height 157
click at [485, 171] on div "Overdue since 31 day(s)" at bounding box center [538, 169] width 137 height 19
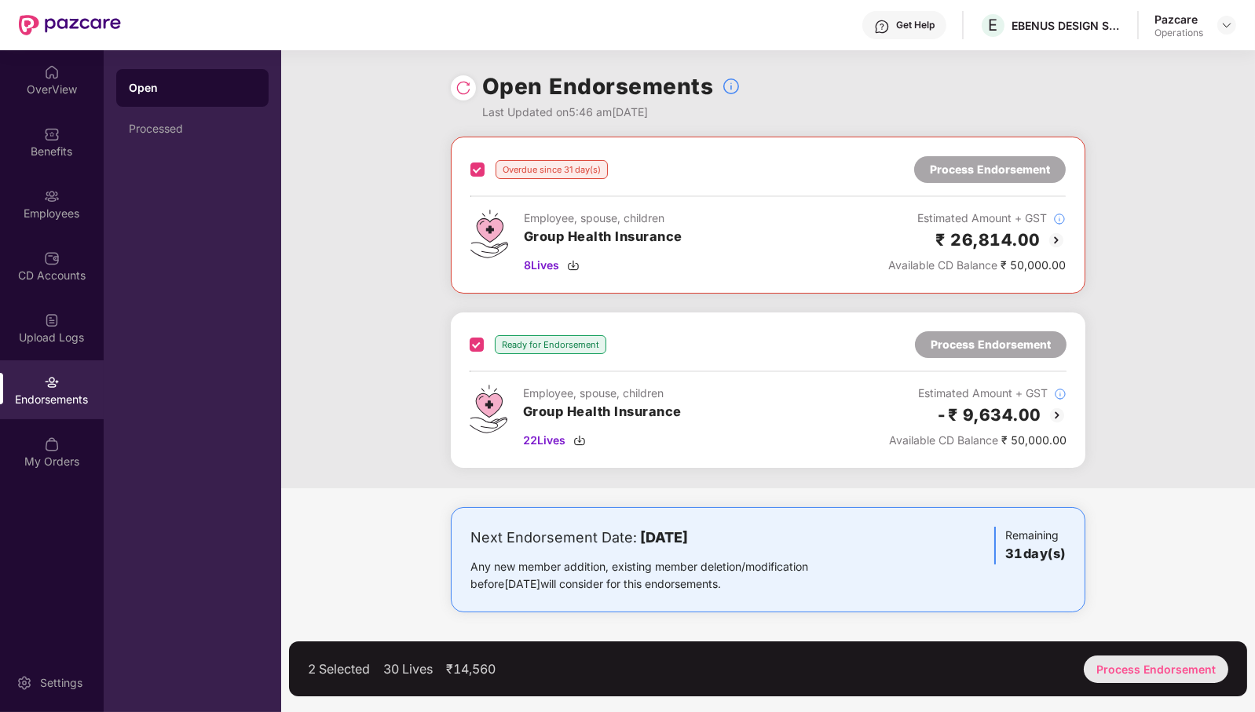
click at [1179, 663] on div "Process Endorsement" at bounding box center [1156, 669] width 144 height 27
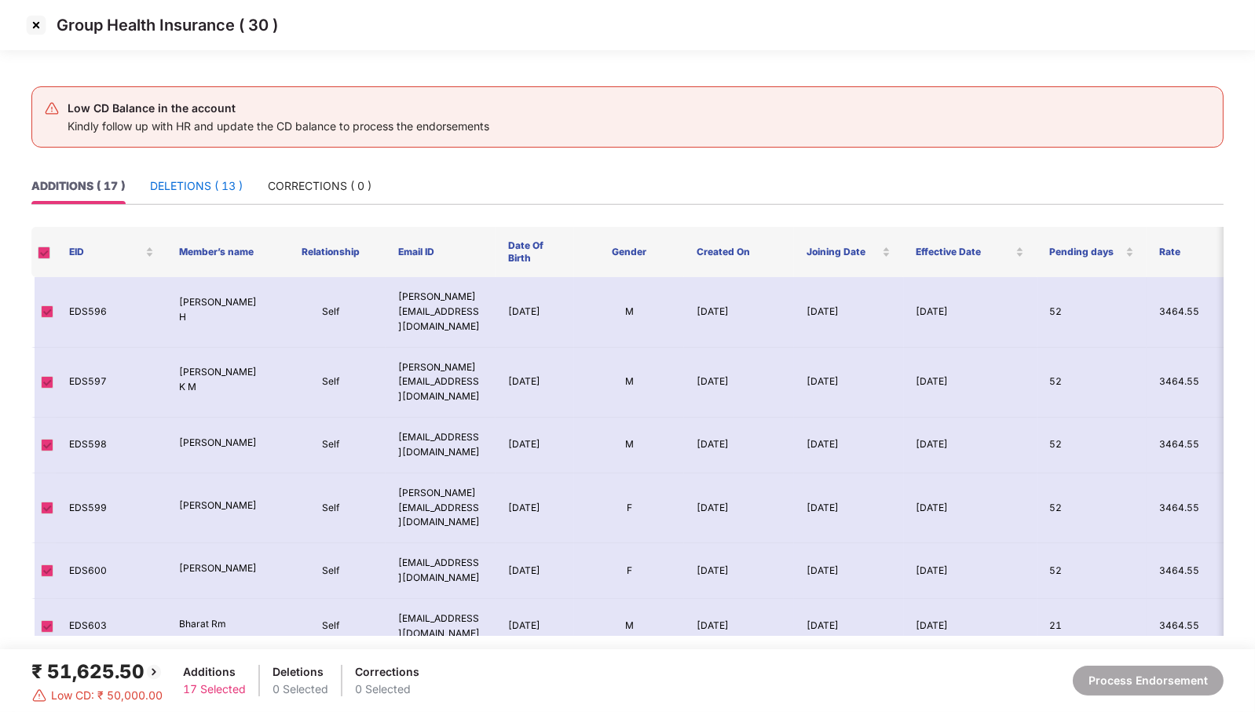
click at [181, 191] on div "DELETIONS ( 13 )" at bounding box center [196, 185] width 93 height 17
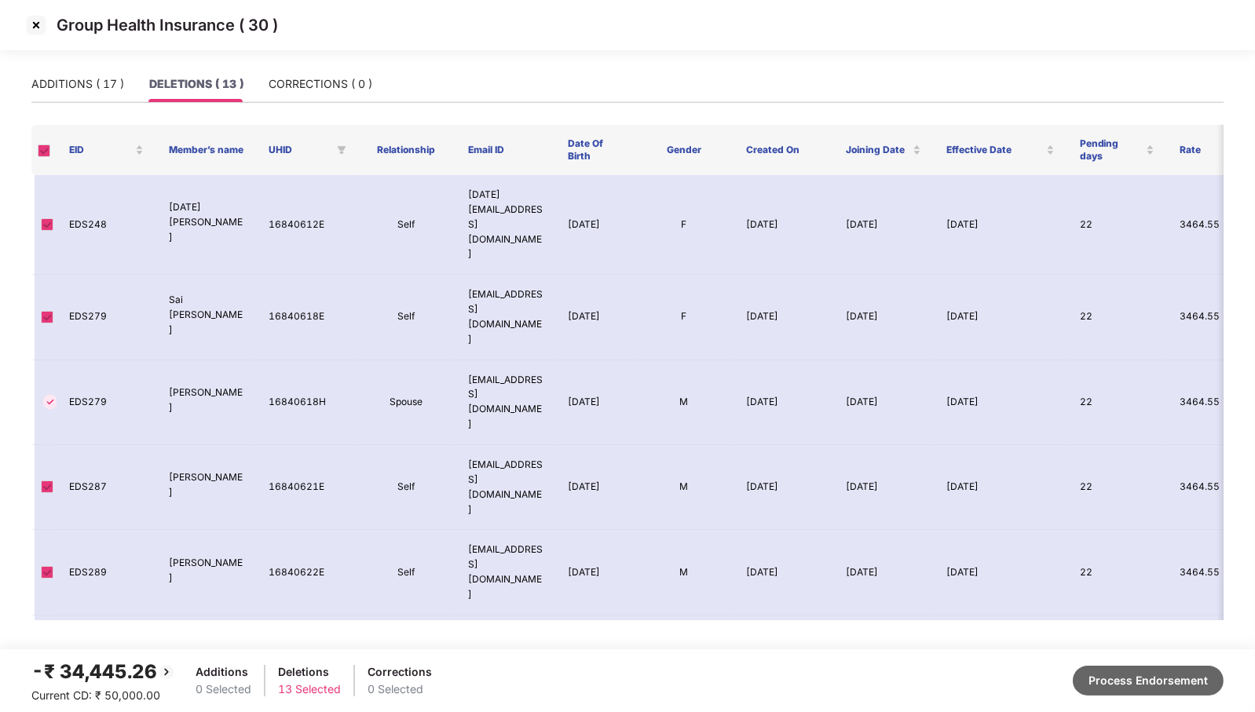
click at [1157, 663] on button "Process Endorsement" at bounding box center [1148, 681] width 151 height 30
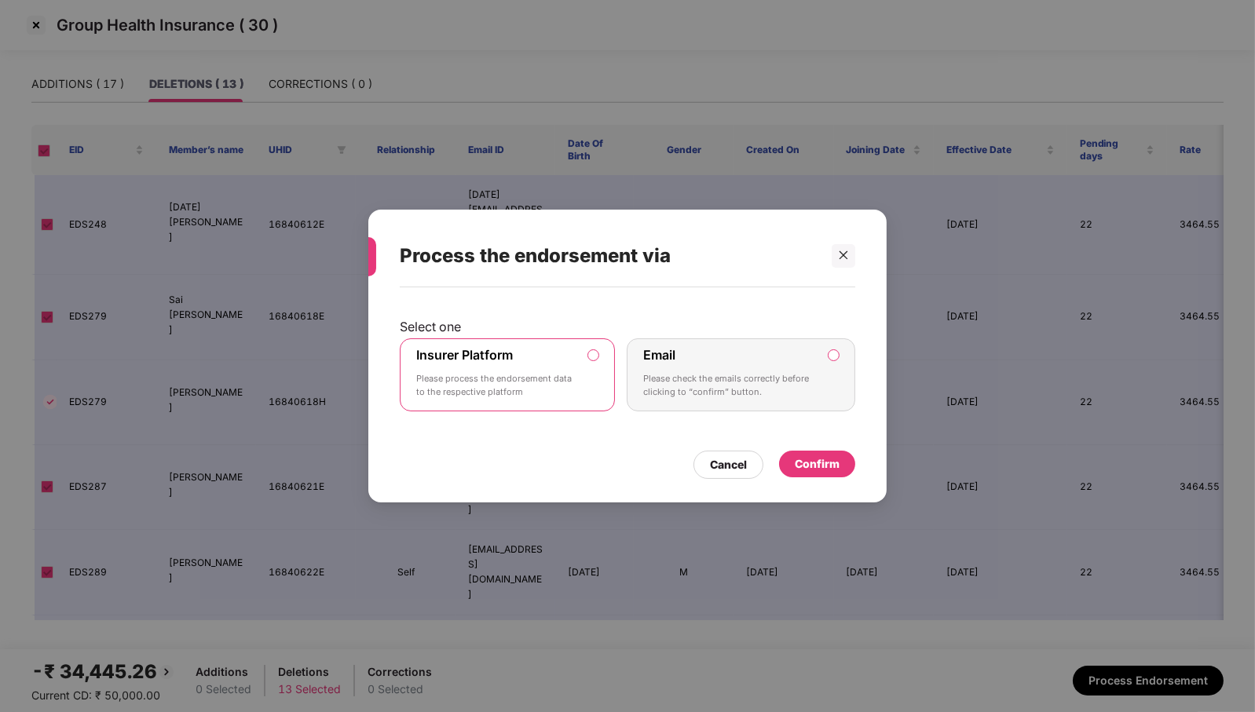
click at [795, 468] on div "Confirm" at bounding box center [817, 463] width 45 height 17
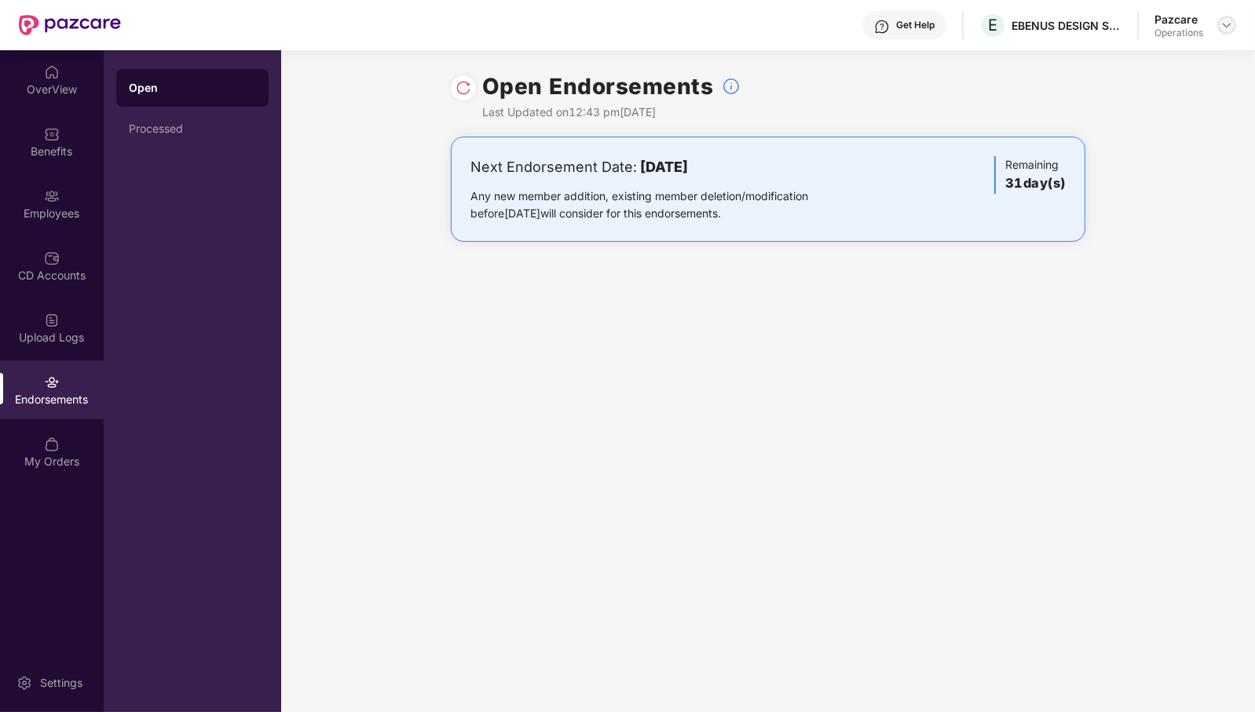
click at [1231, 23] on img at bounding box center [1226, 25] width 13 height 13
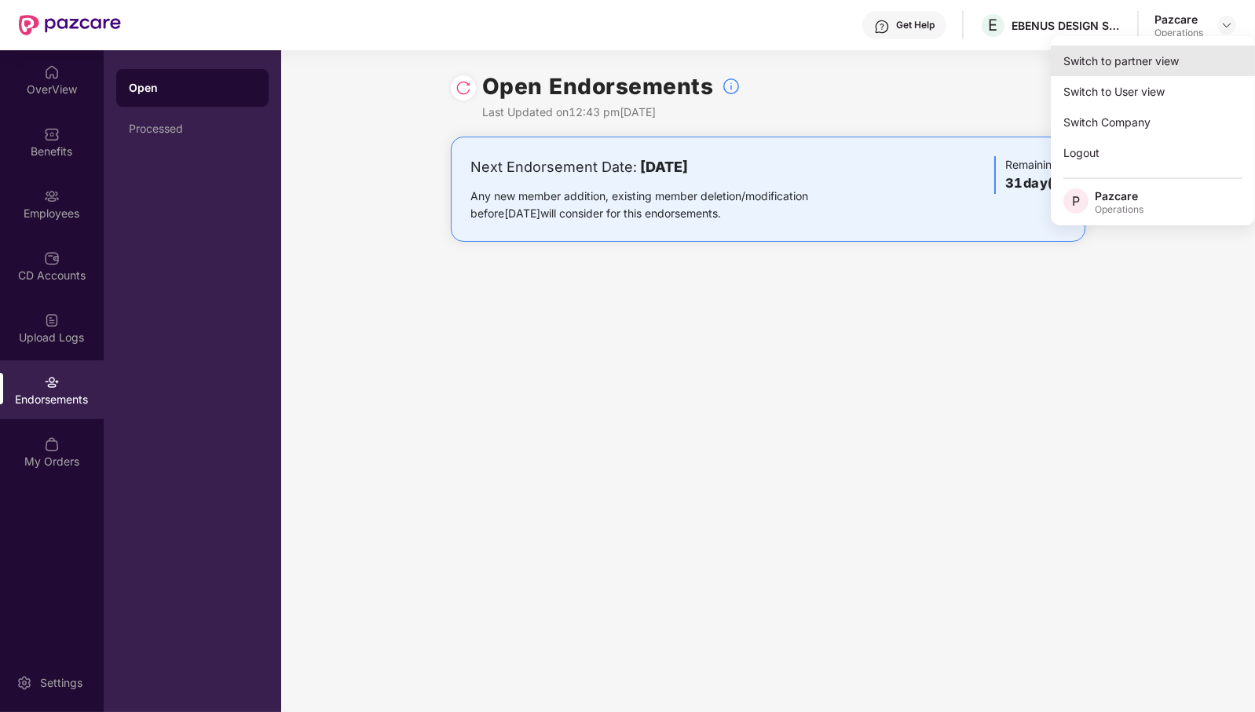
click at [1192, 55] on div "Switch to partner view" at bounding box center [1153, 61] width 204 height 31
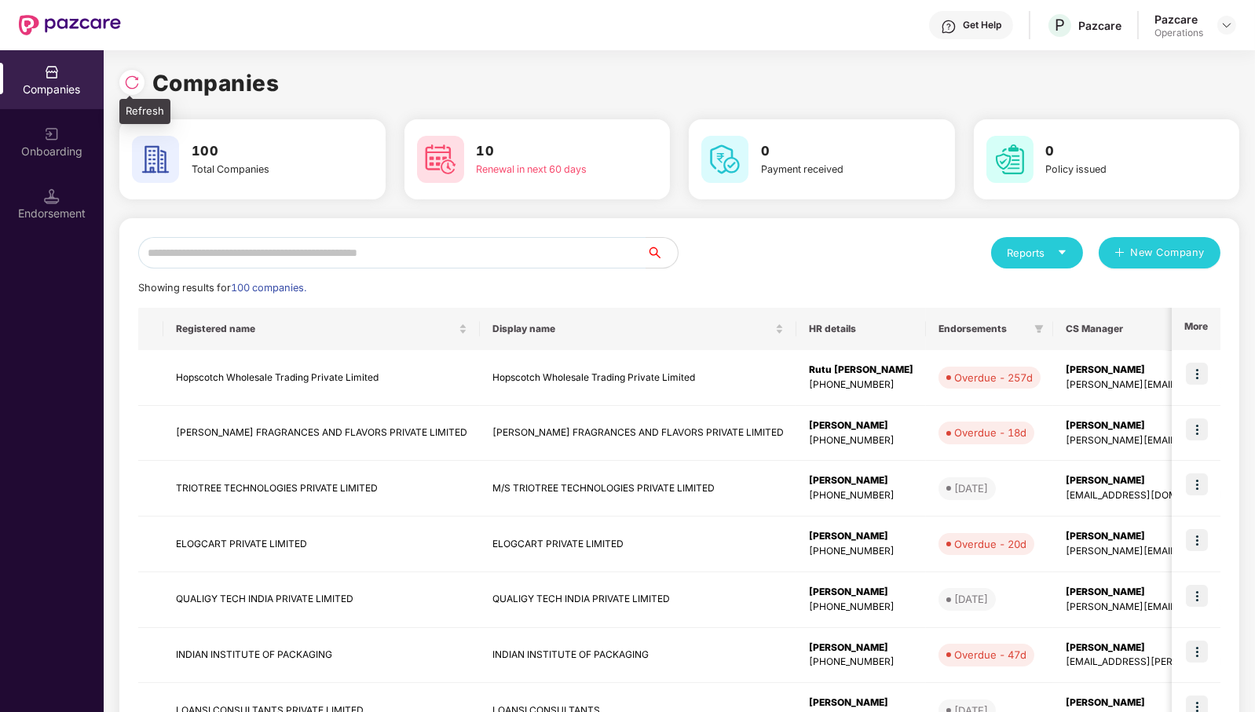
click at [130, 79] on img at bounding box center [132, 83] width 16 height 16
click at [597, 260] on input "text" at bounding box center [392, 252] width 508 height 31
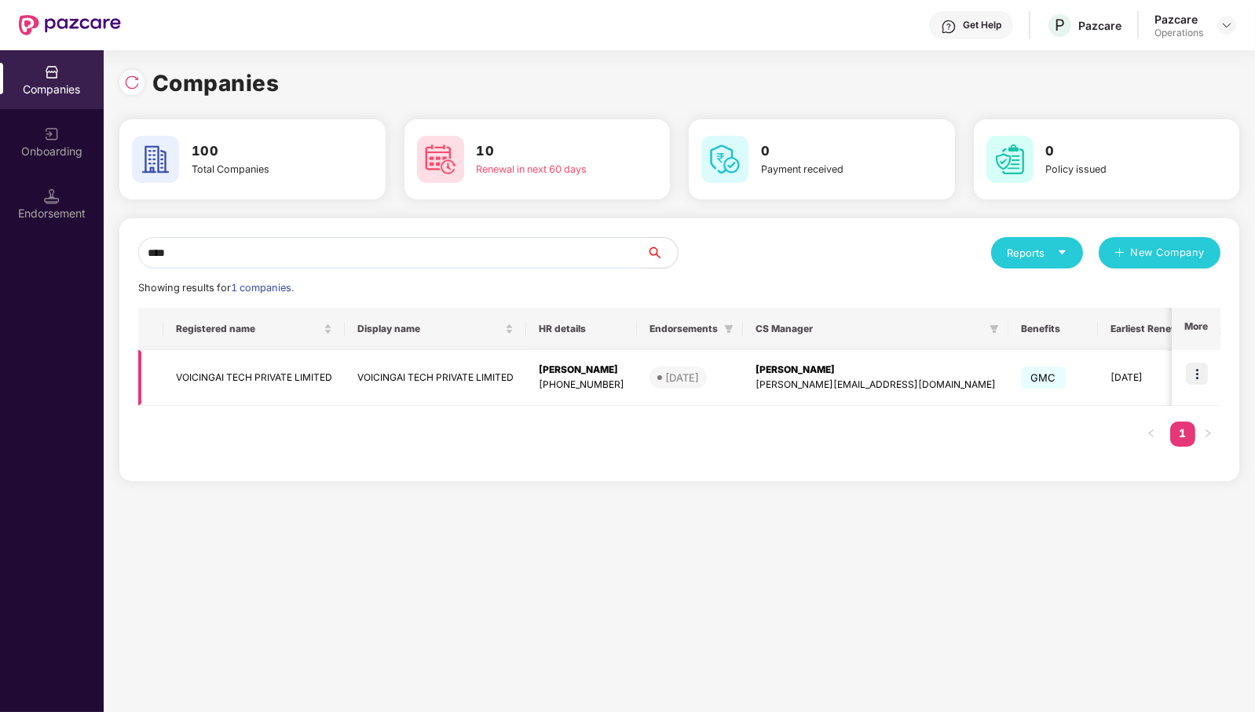
type input "****"
click at [260, 385] on td "VOICINGAI TECH PRIVATE LIMITED" at bounding box center [253, 378] width 181 height 56
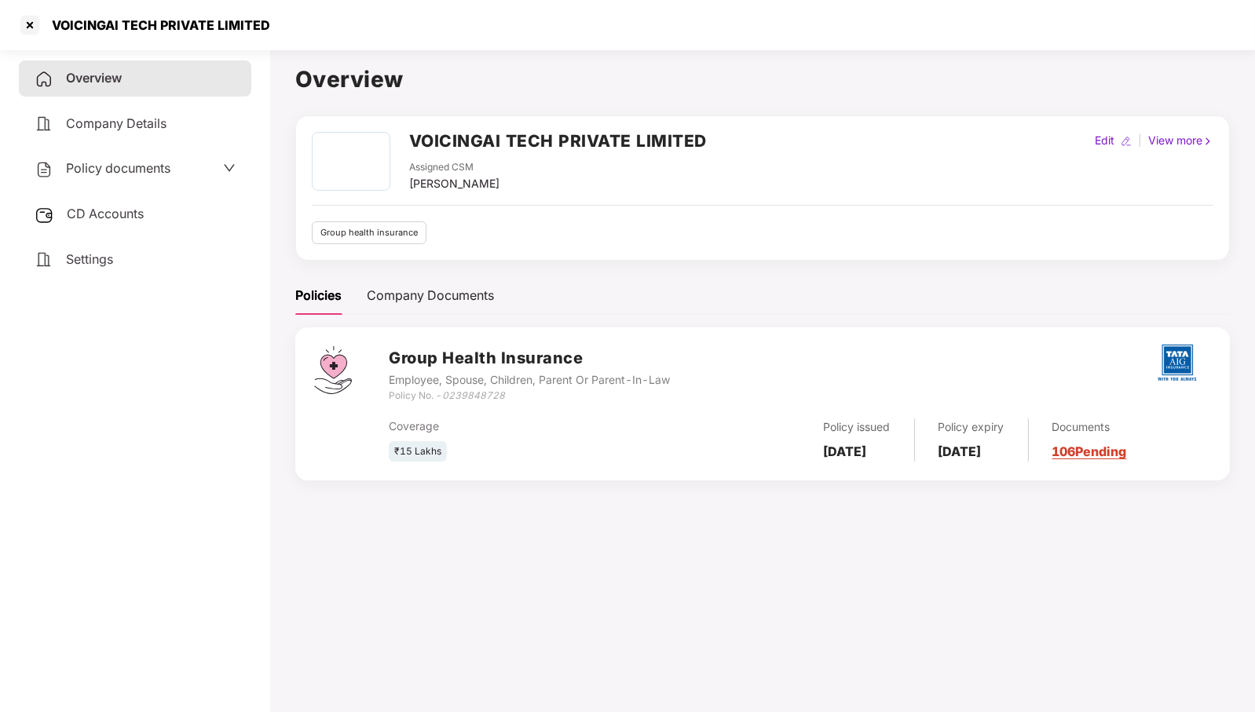
click at [470, 393] on icon "0239848728" at bounding box center [473, 395] width 63 height 12
copy icon "0239848728"
click at [31, 34] on div at bounding box center [29, 25] width 25 height 25
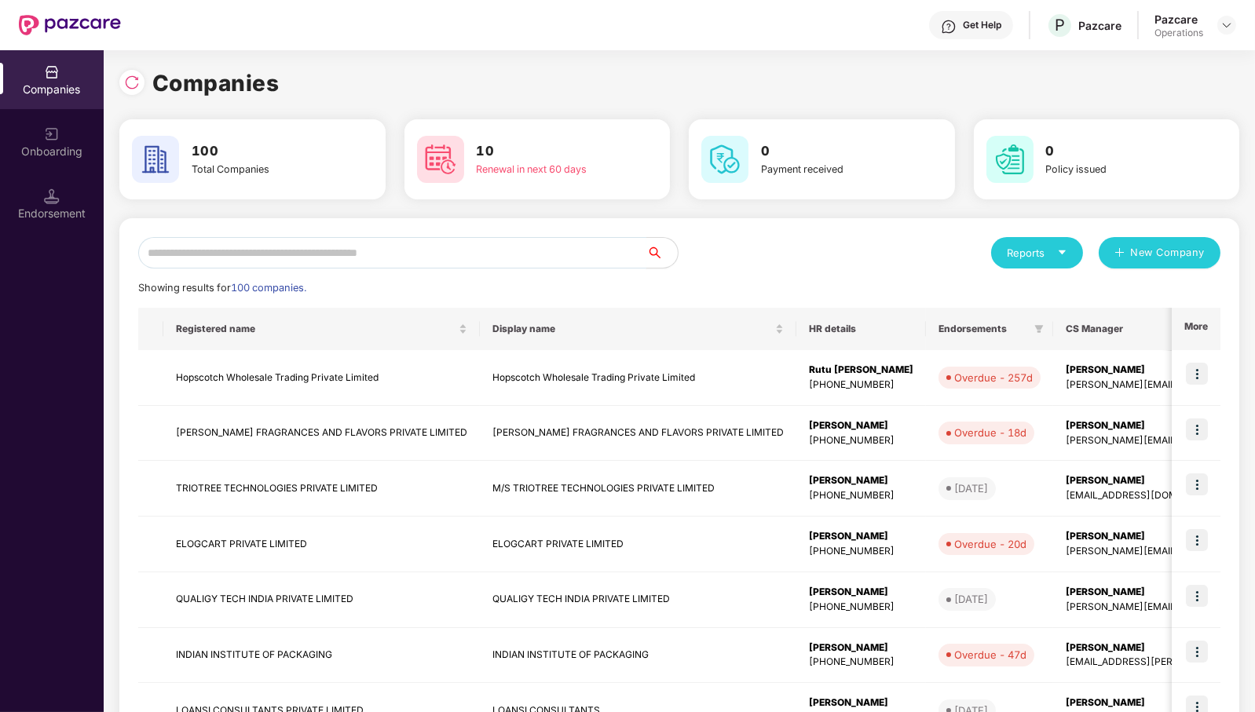
click at [531, 250] on input "text" at bounding box center [392, 252] width 508 height 31
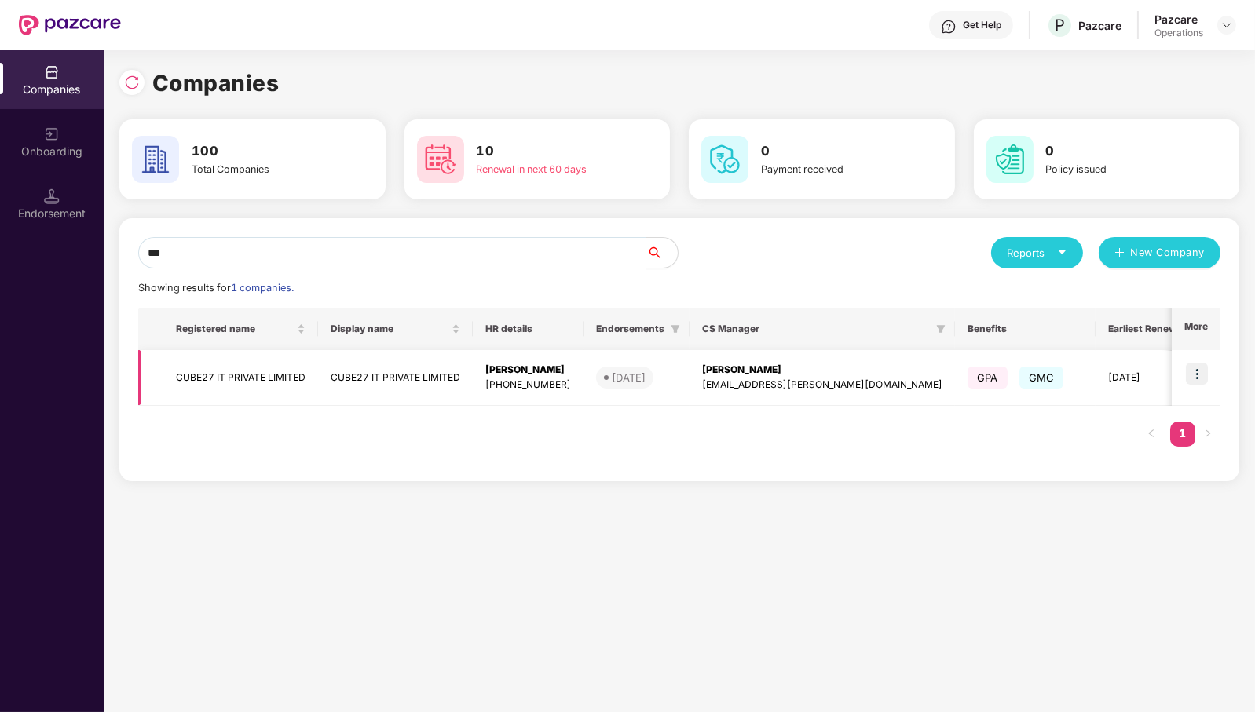
type input "***"
click at [1194, 371] on img at bounding box center [1197, 374] width 22 height 22
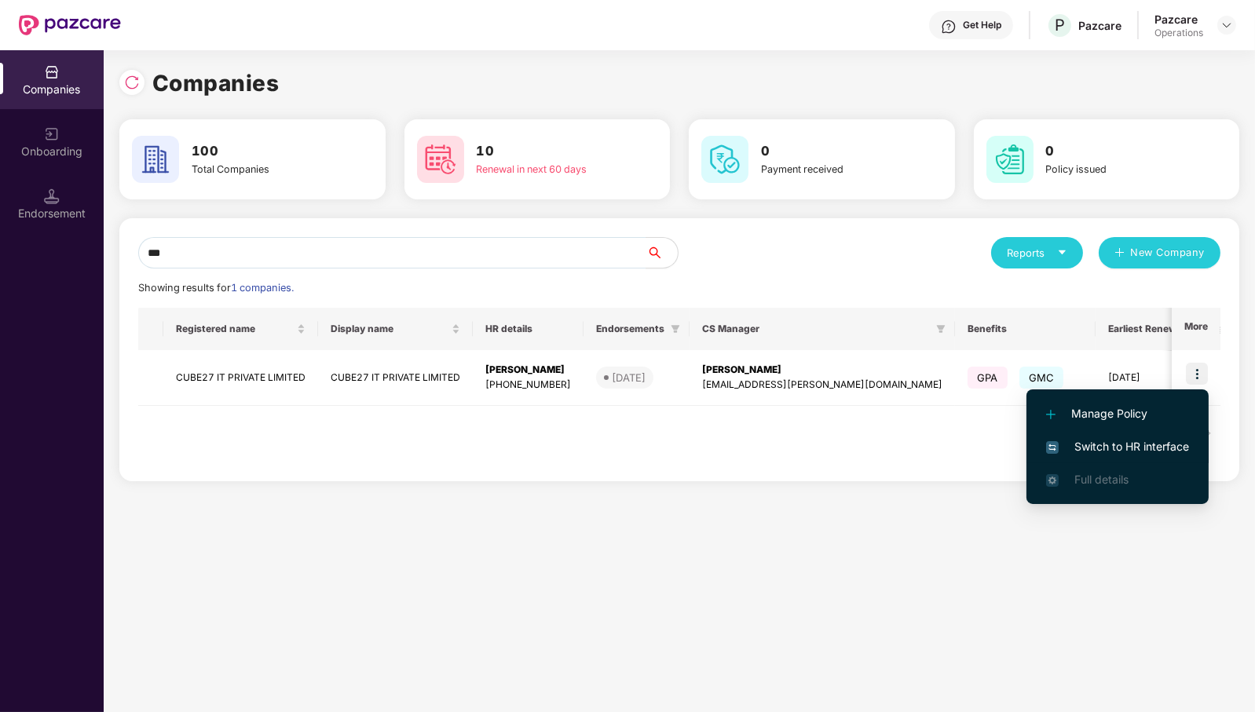
click at [1154, 443] on span "Switch to HR interface" at bounding box center [1117, 446] width 143 height 17
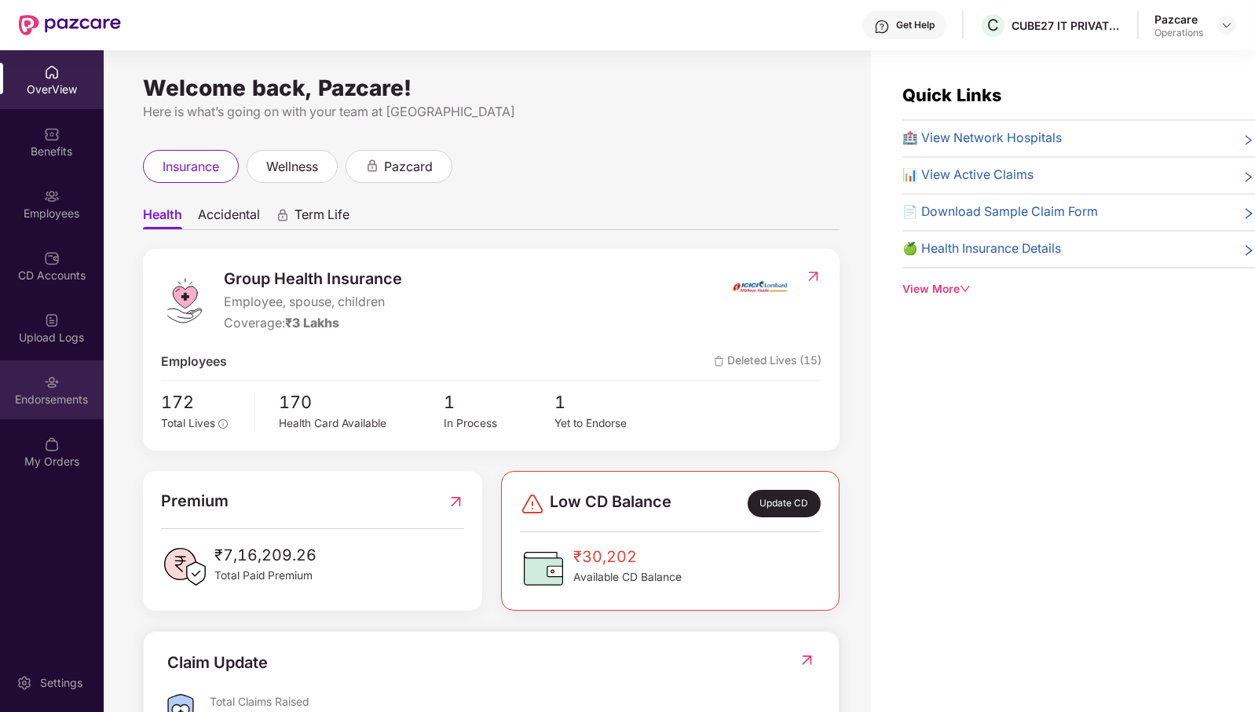
click at [53, 389] on img at bounding box center [52, 383] width 16 height 16
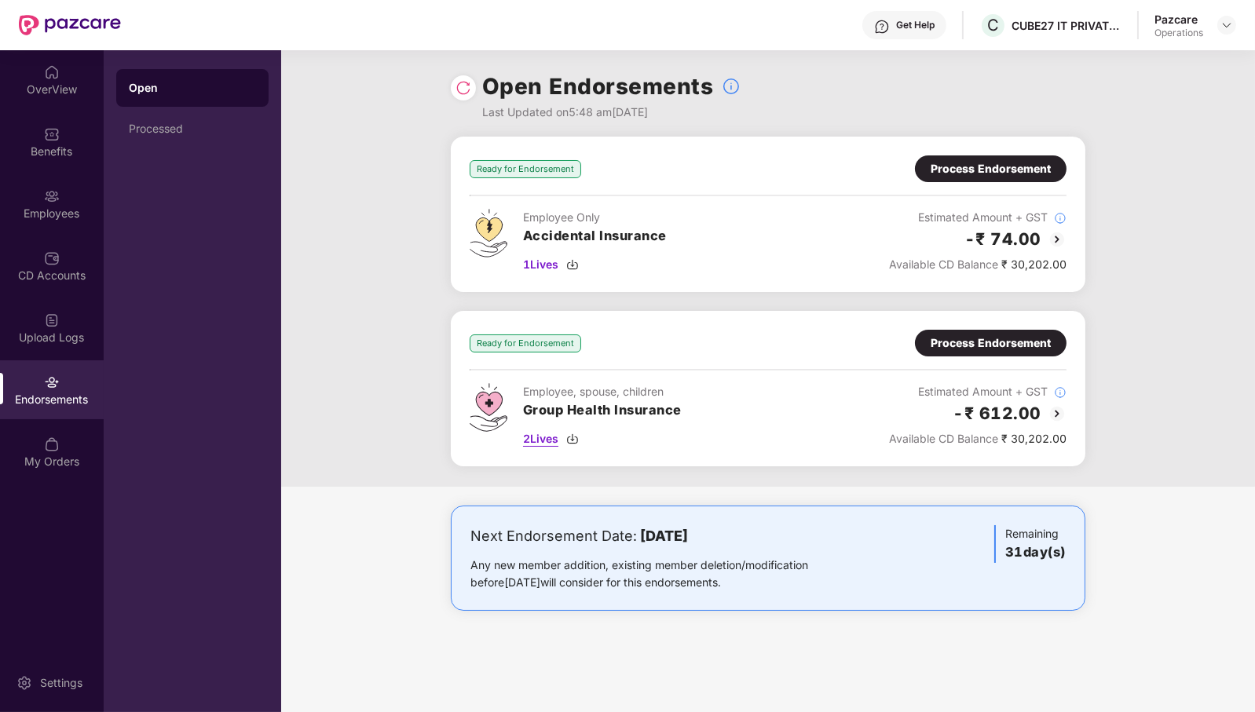
click at [542, 441] on span "2 Lives" at bounding box center [540, 438] width 35 height 17
click at [1004, 346] on div "Process Endorsement" at bounding box center [991, 343] width 120 height 17
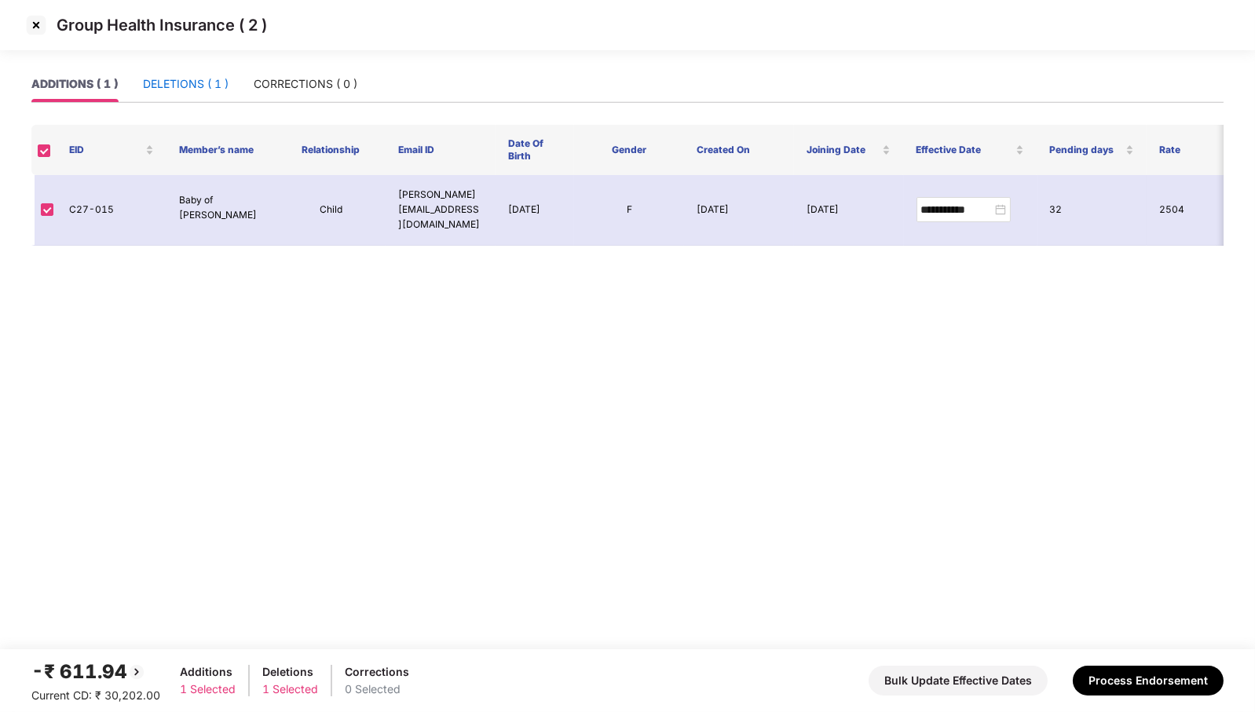
click at [195, 75] on div "DELETIONS ( 1 )" at bounding box center [186, 83] width 86 height 17
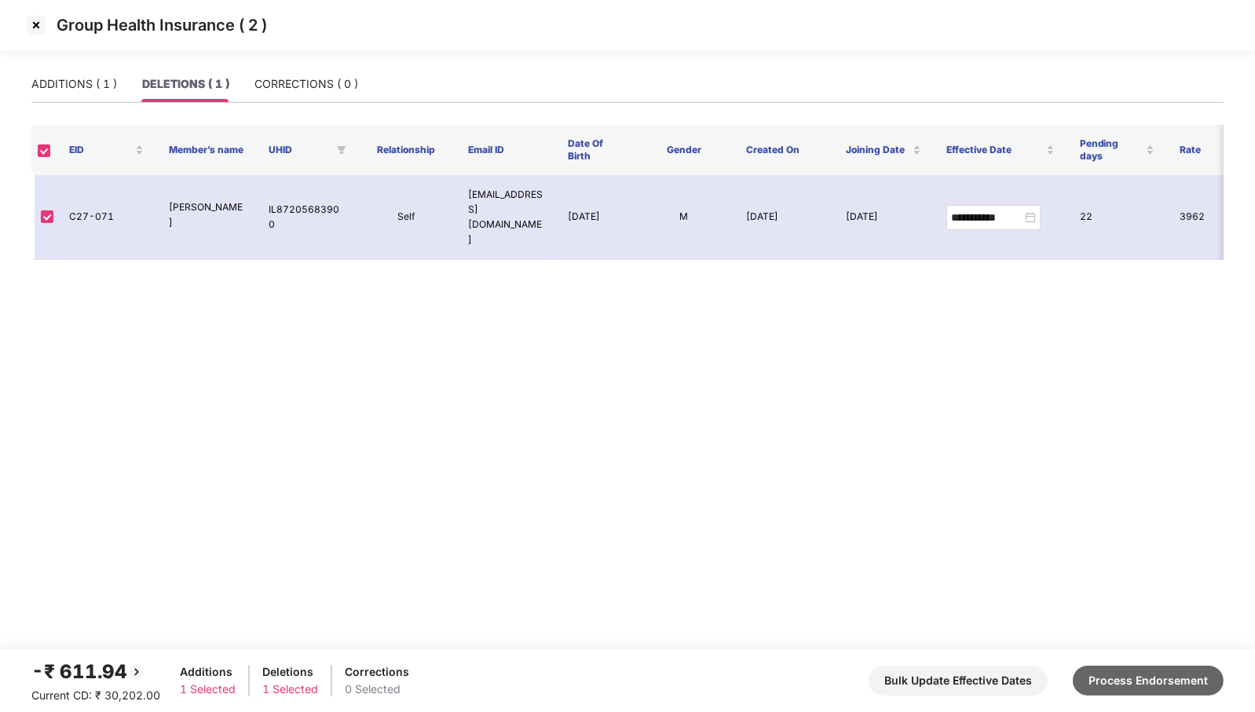
click at [1150, 663] on button "Process Endorsement" at bounding box center [1148, 681] width 151 height 30
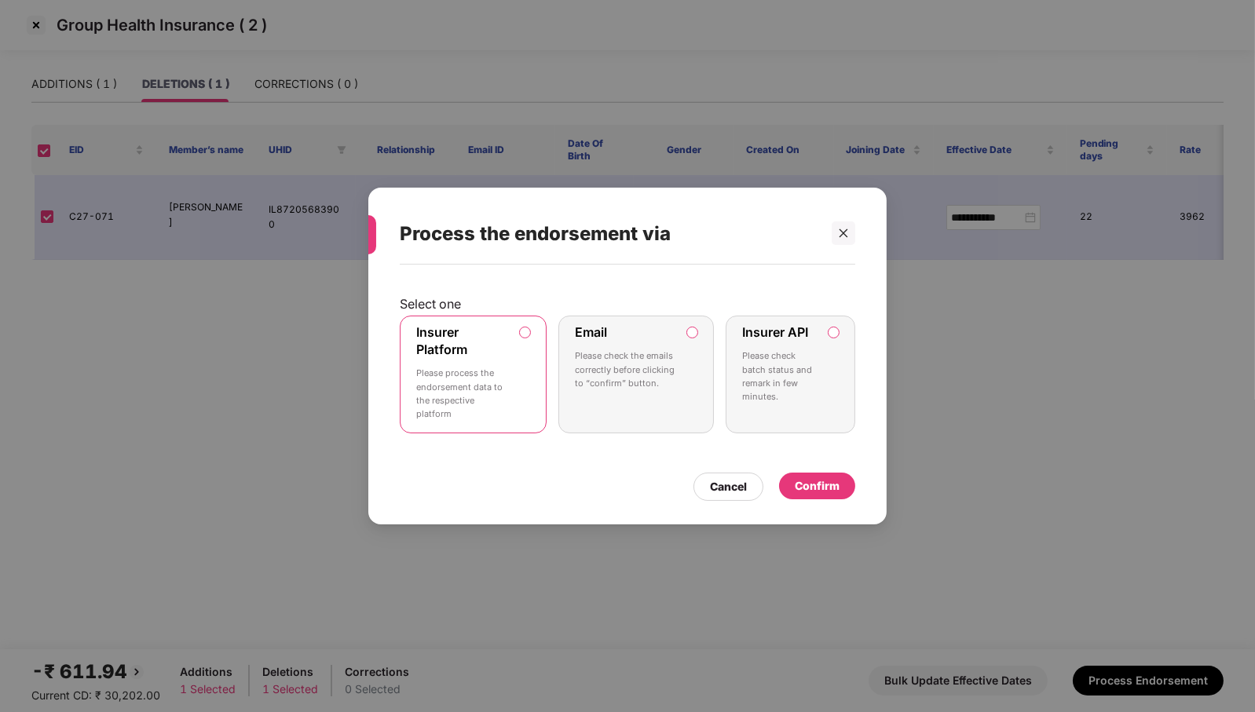
click at [790, 350] on p "Please check batch status and remark in few minutes." at bounding box center [779, 376] width 75 height 54
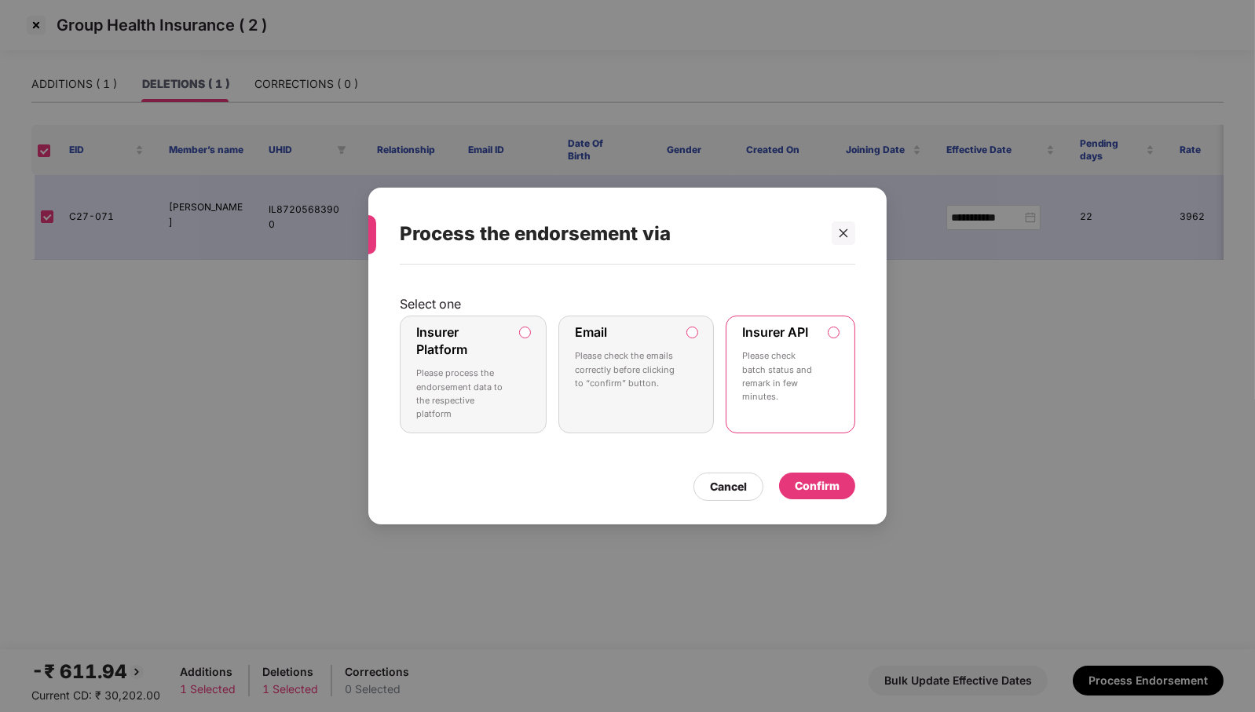
click at [831, 488] on div "Confirm" at bounding box center [817, 485] width 45 height 17
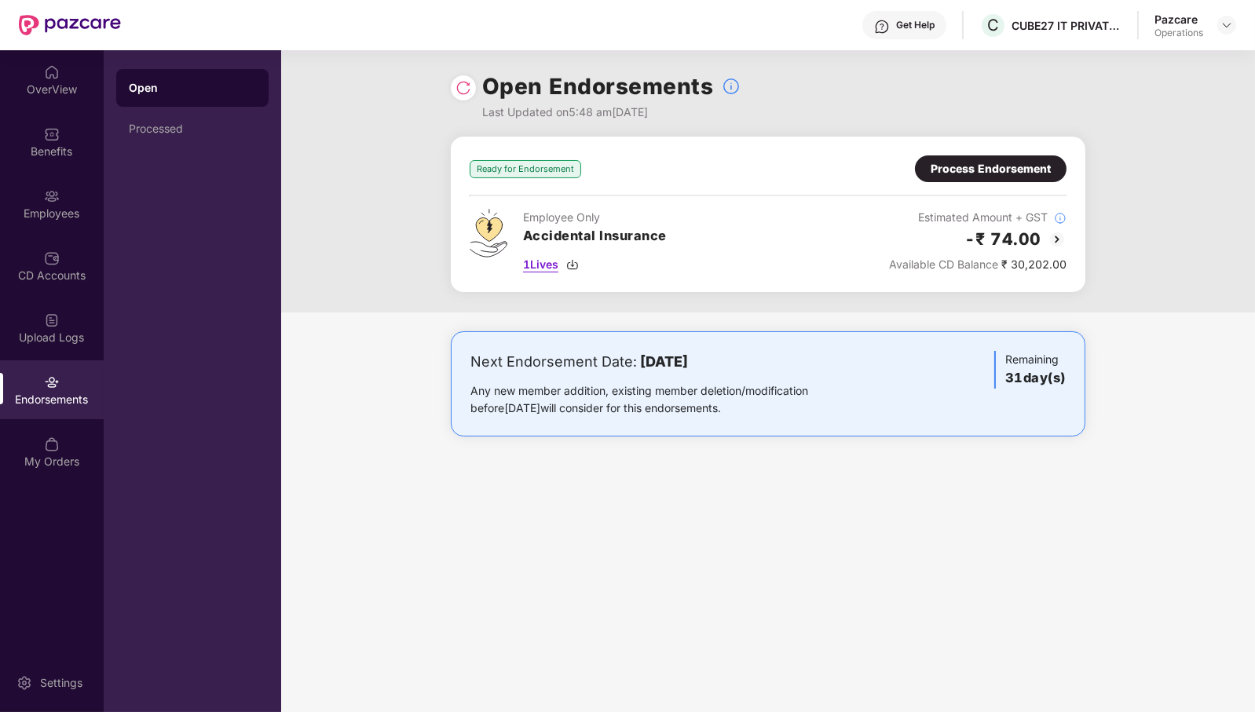
click at [543, 263] on span "1 Lives" at bounding box center [540, 264] width 35 height 17
click at [1229, 24] on img at bounding box center [1226, 25] width 13 height 13
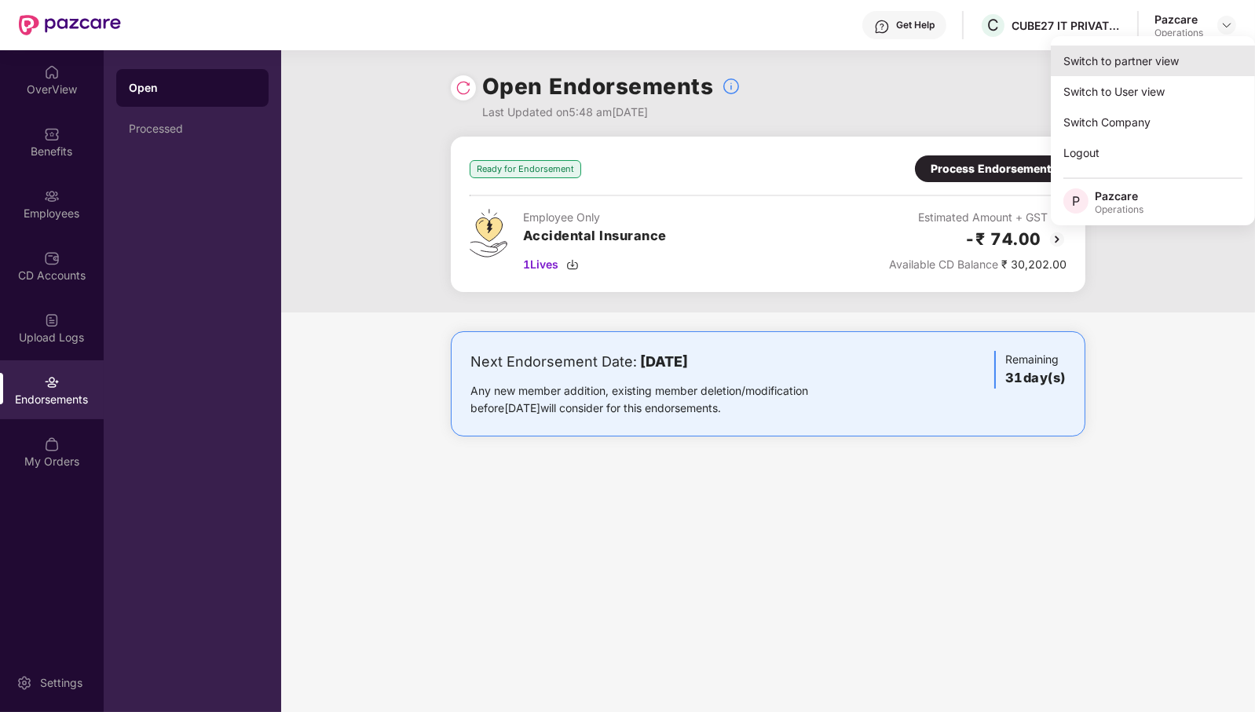
click at [1157, 52] on div "Switch to partner view" at bounding box center [1153, 61] width 204 height 31
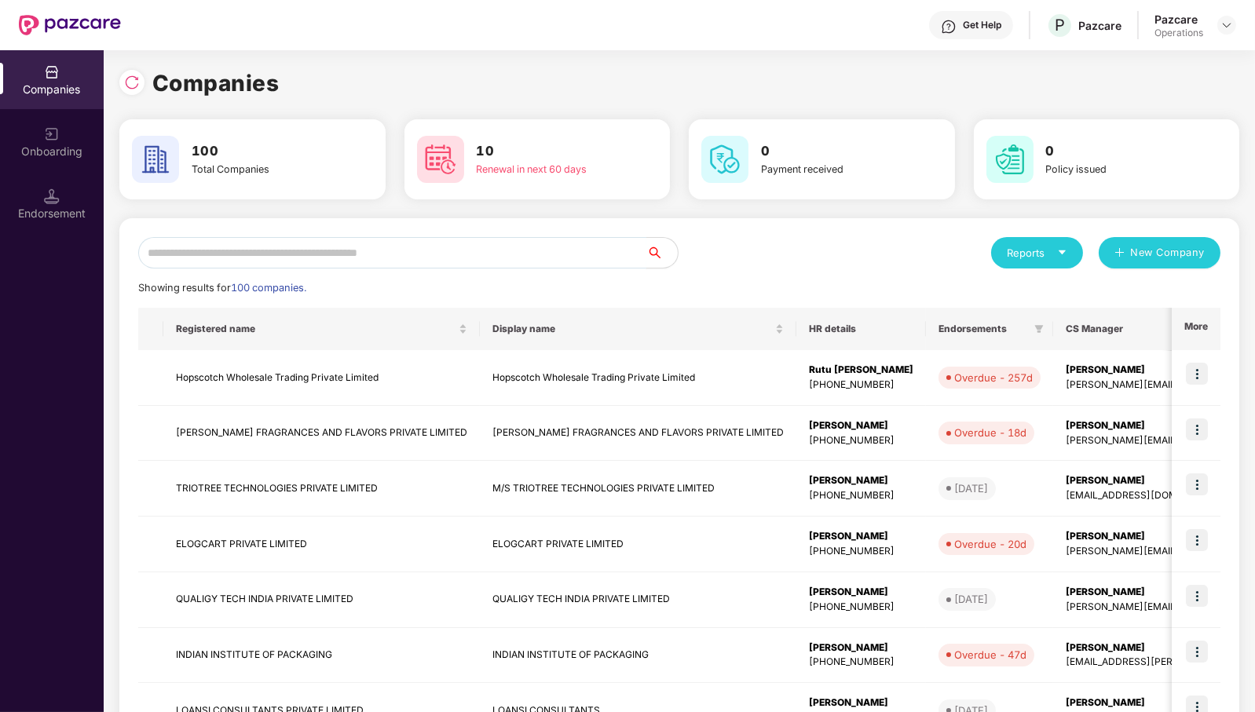
click at [532, 249] on input "text" at bounding box center [392, 252] width 508 height 31
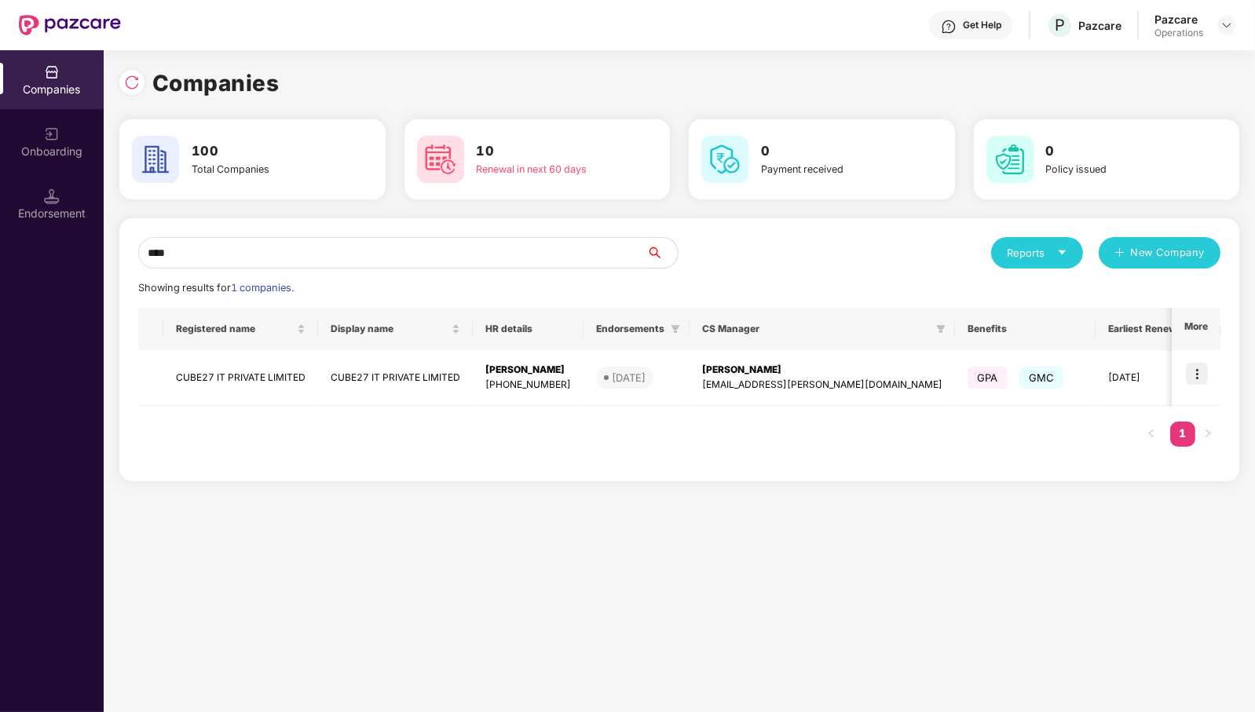
type input "****"
click at [500, 265] on input "****" at bounding box center [392, 252] width 508 height 31
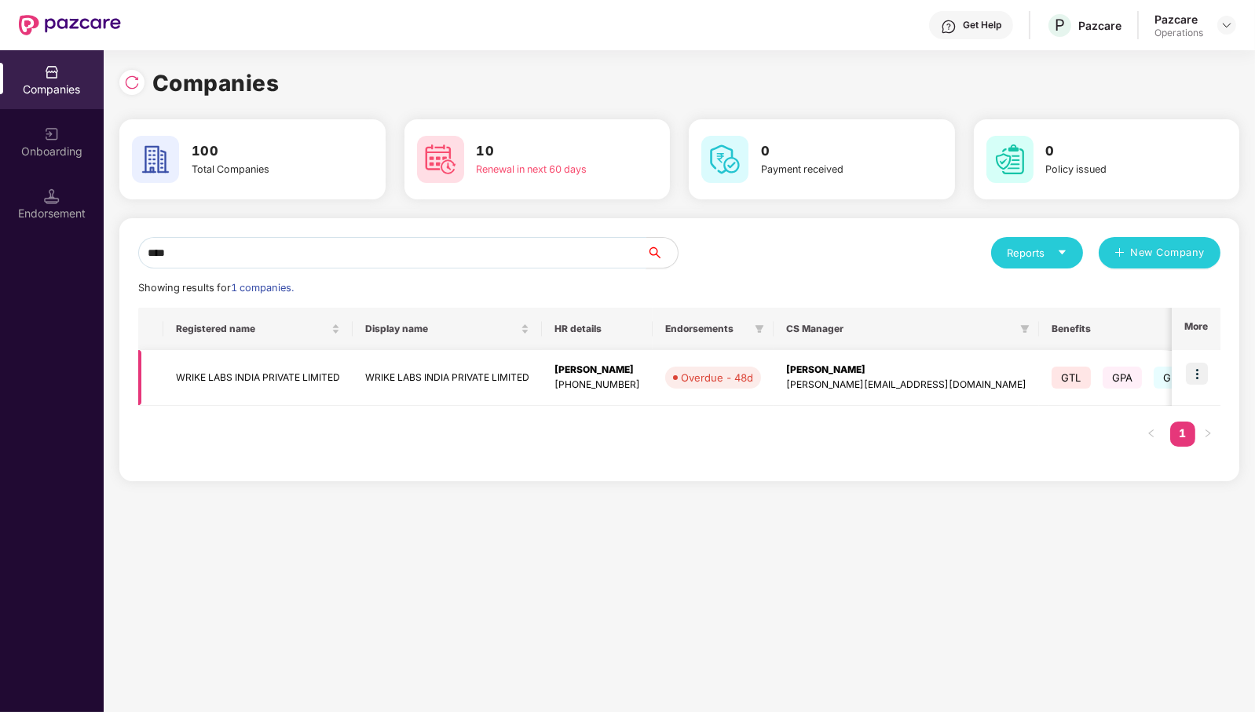
type input "****"
click at [1205, 379] on img at bounding box center [1197, 374] width 22 height 22
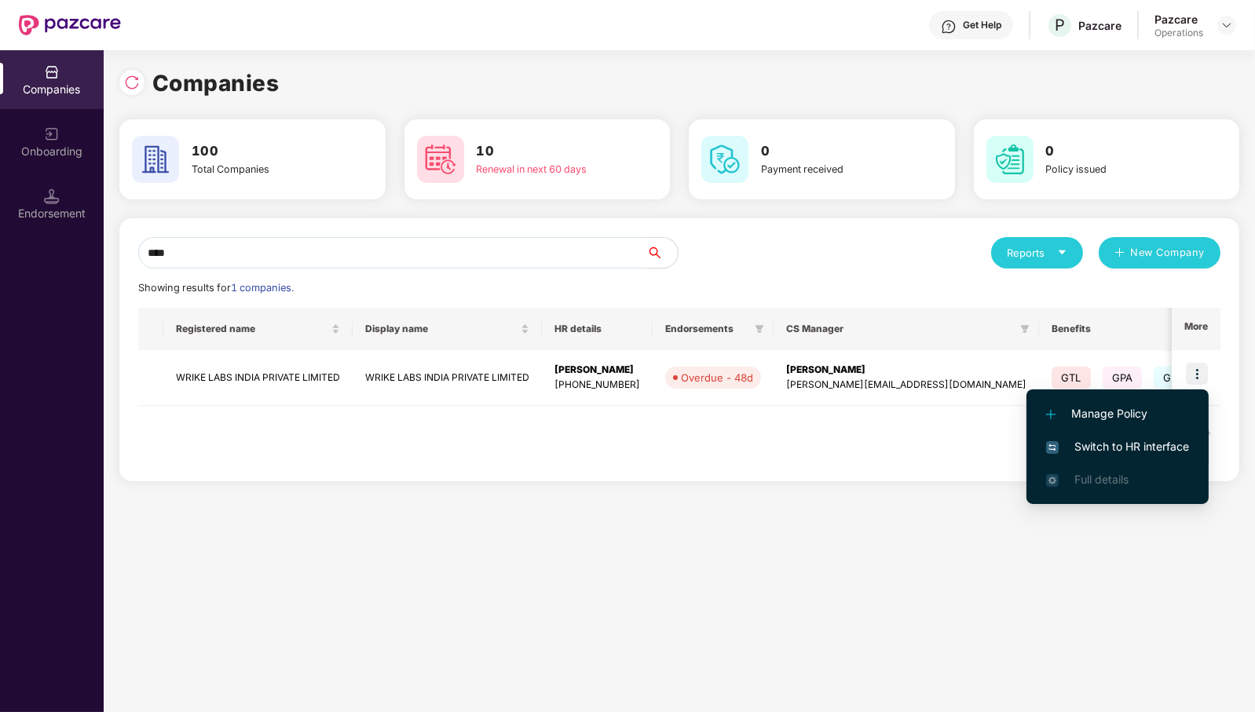
click at [1074, 450] on span "Switch to HR interface" at bounding box center [1117, 446] width 143 height 17
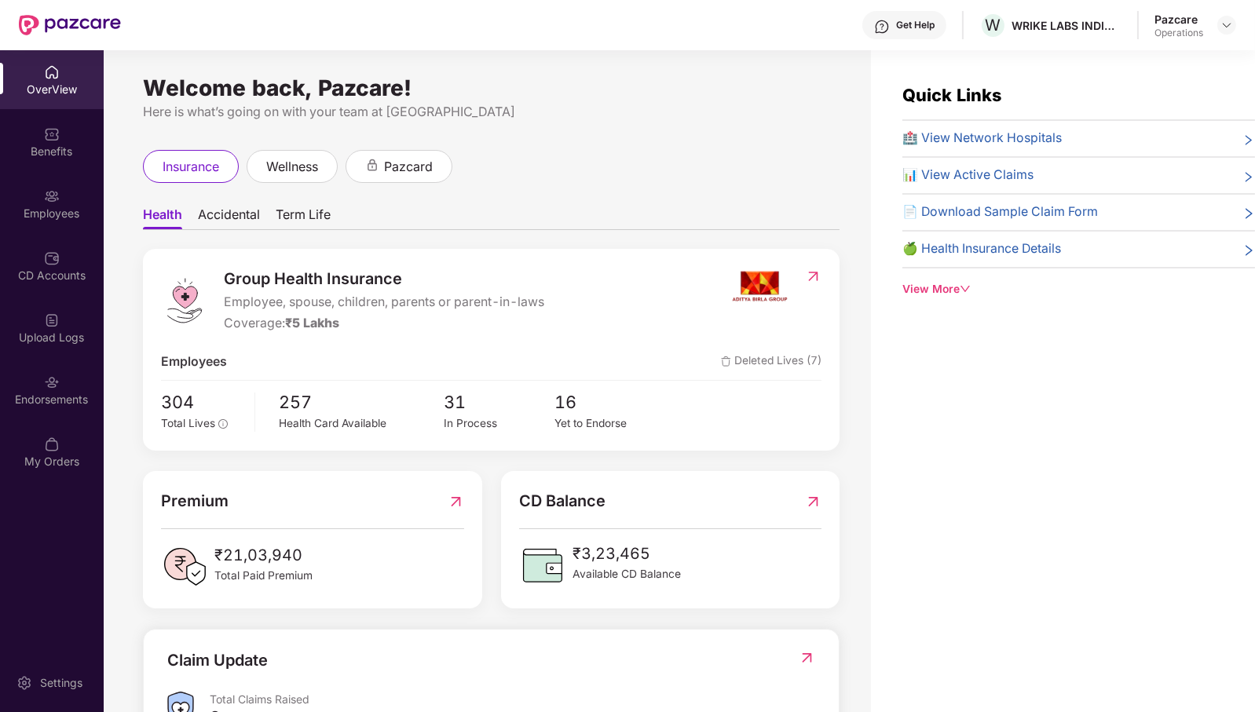
click at [64, 396] on div "Endorsements" at bounding box center [52, 400] width 104 height 16
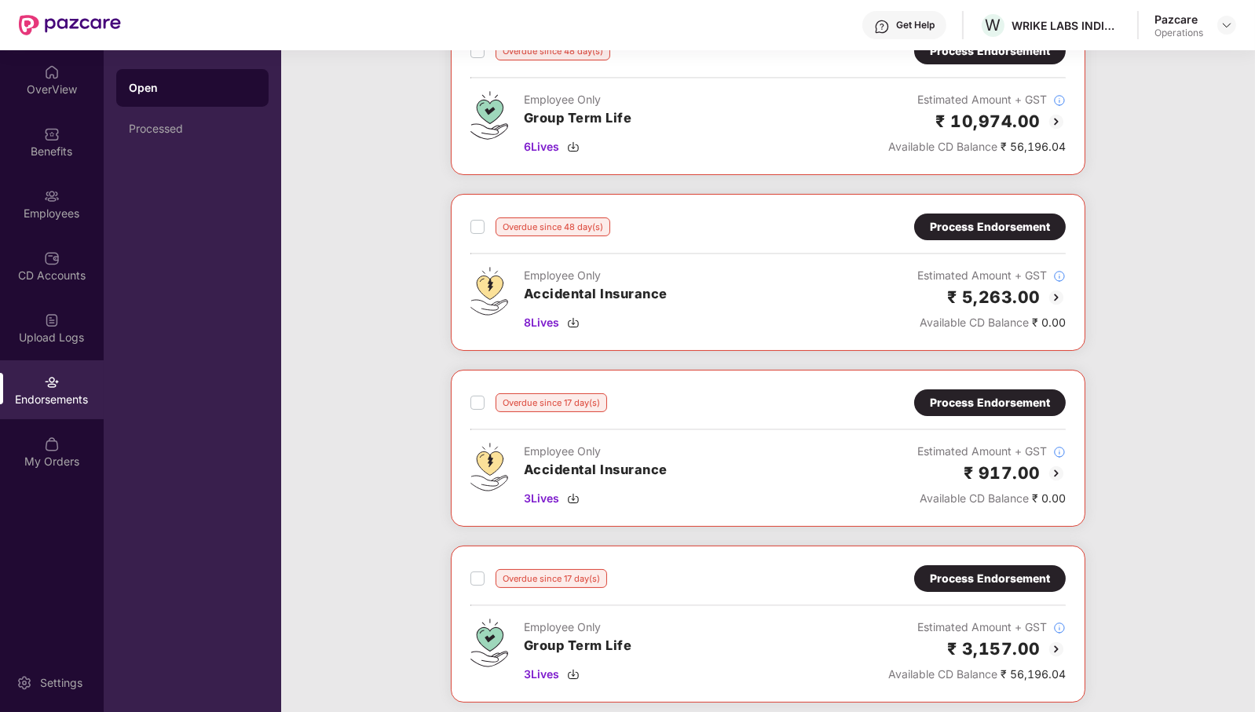
scroll to position [454, 0]
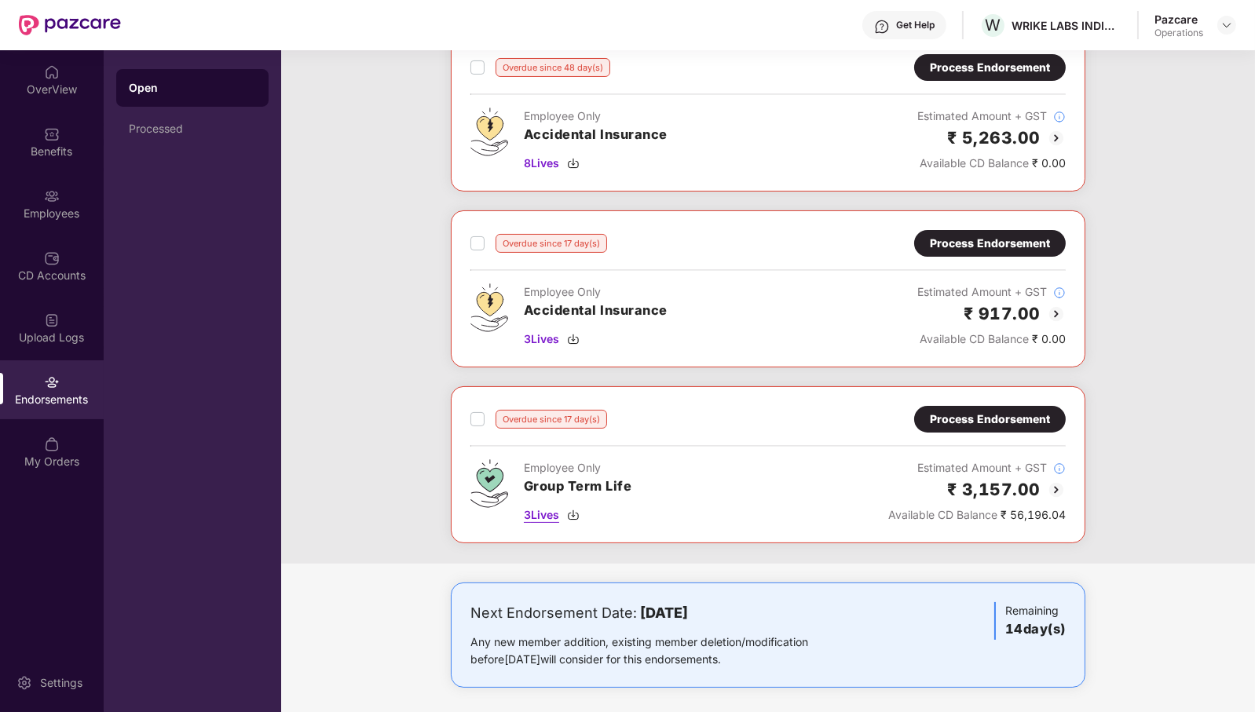
click at [543, 509] on span "3 Lives" at bounding box center [541, 515] width 35 height 17
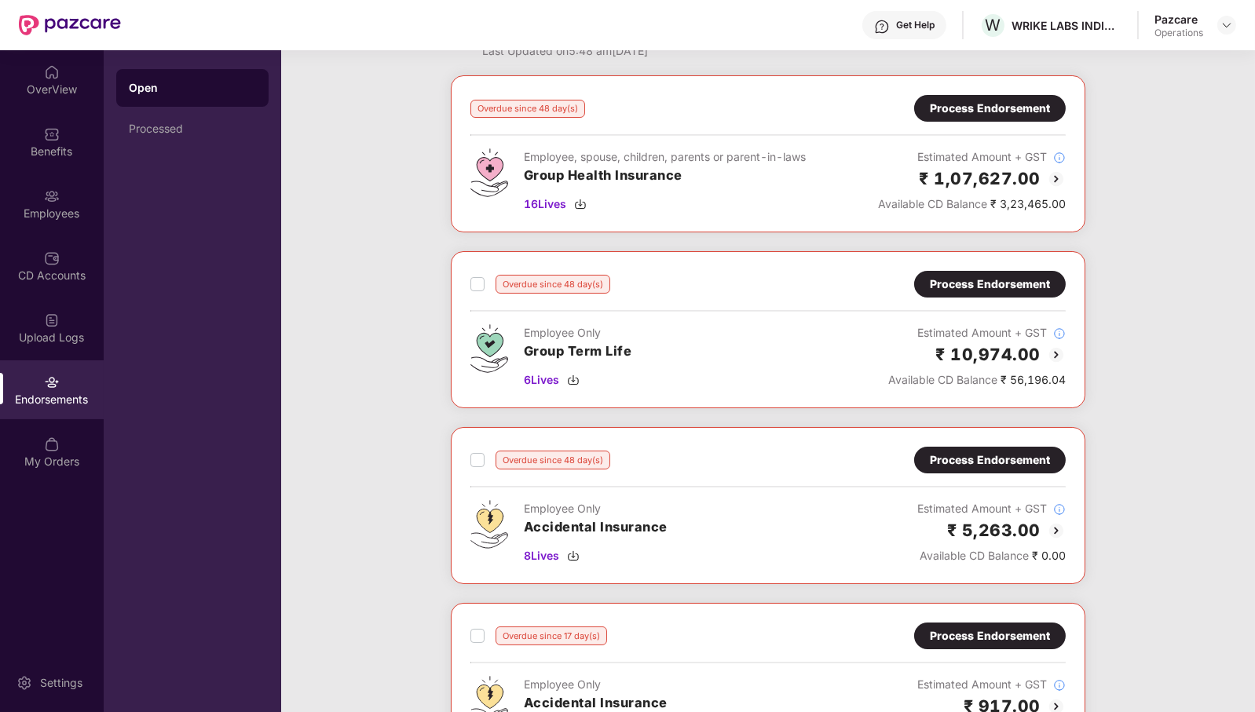
scroll to position [0, 0]
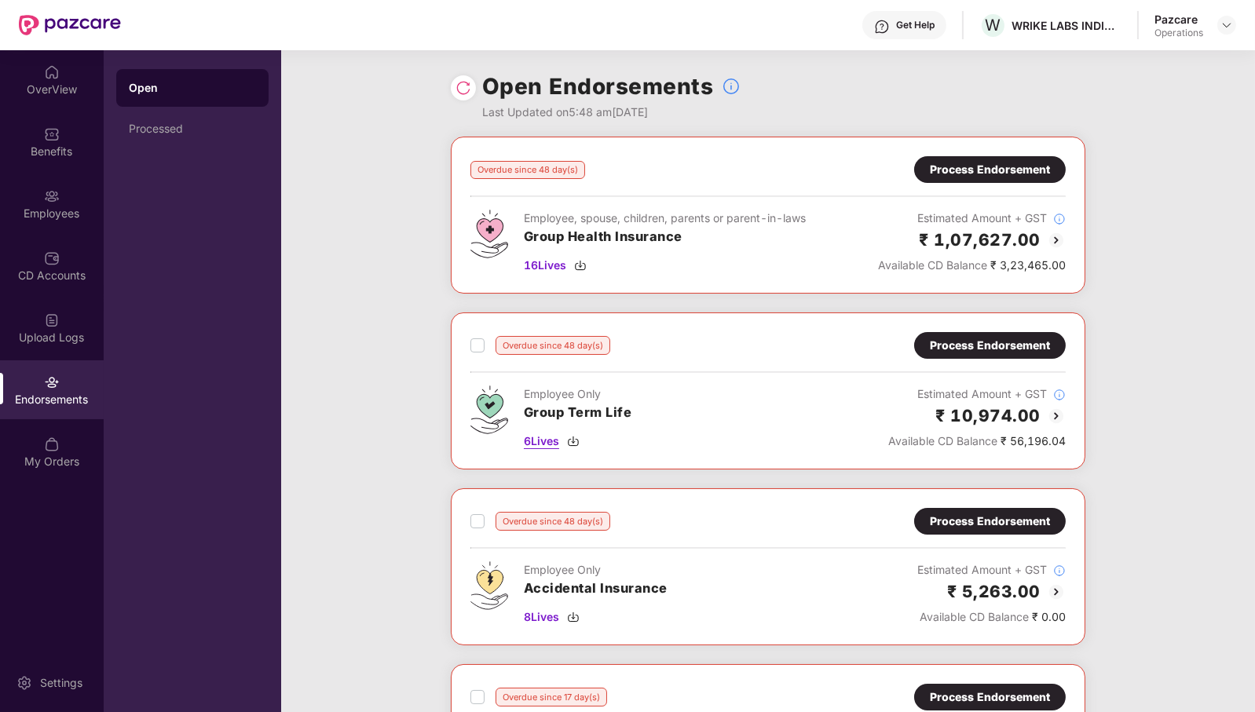
click at [547, 436] on span "6 Lives" at bounding box center [541, 441] width 35 height 17
click at [67, 210] on div "Employees" at bounding box center [52, 214] width 104 height 16
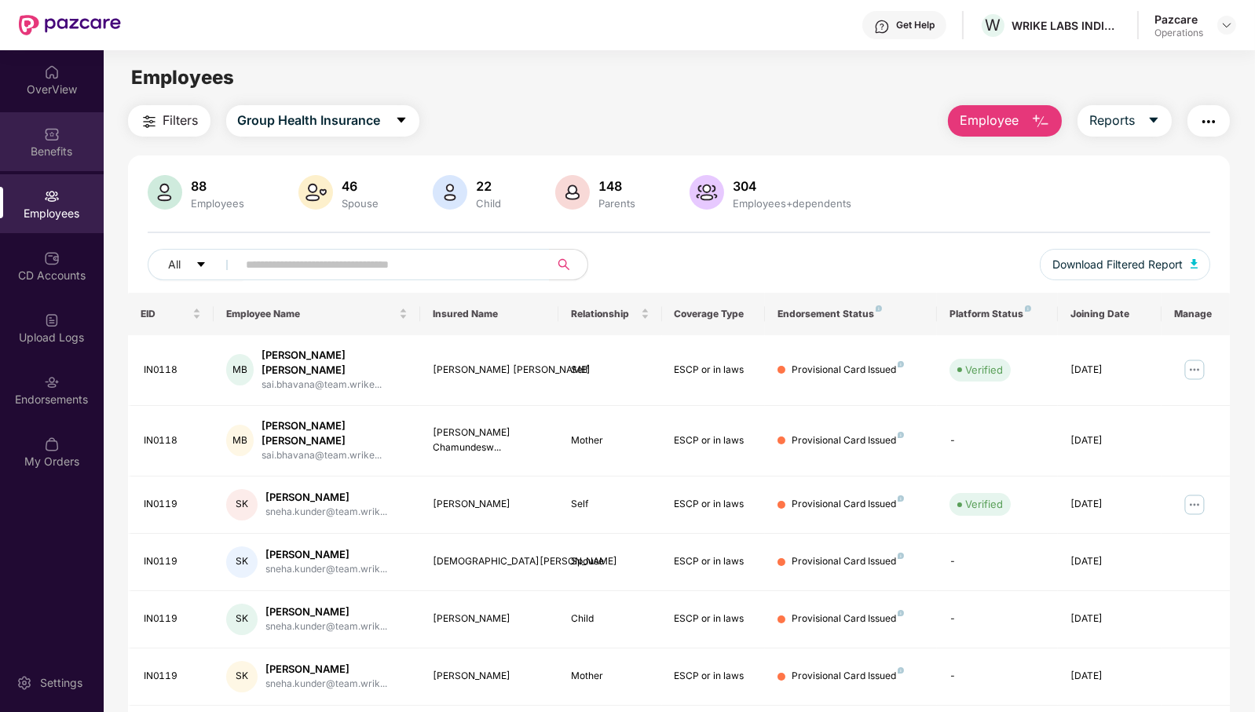
click at [60, 134] on div "Benefits" at bounding box center [52, 141] width 104 height 59
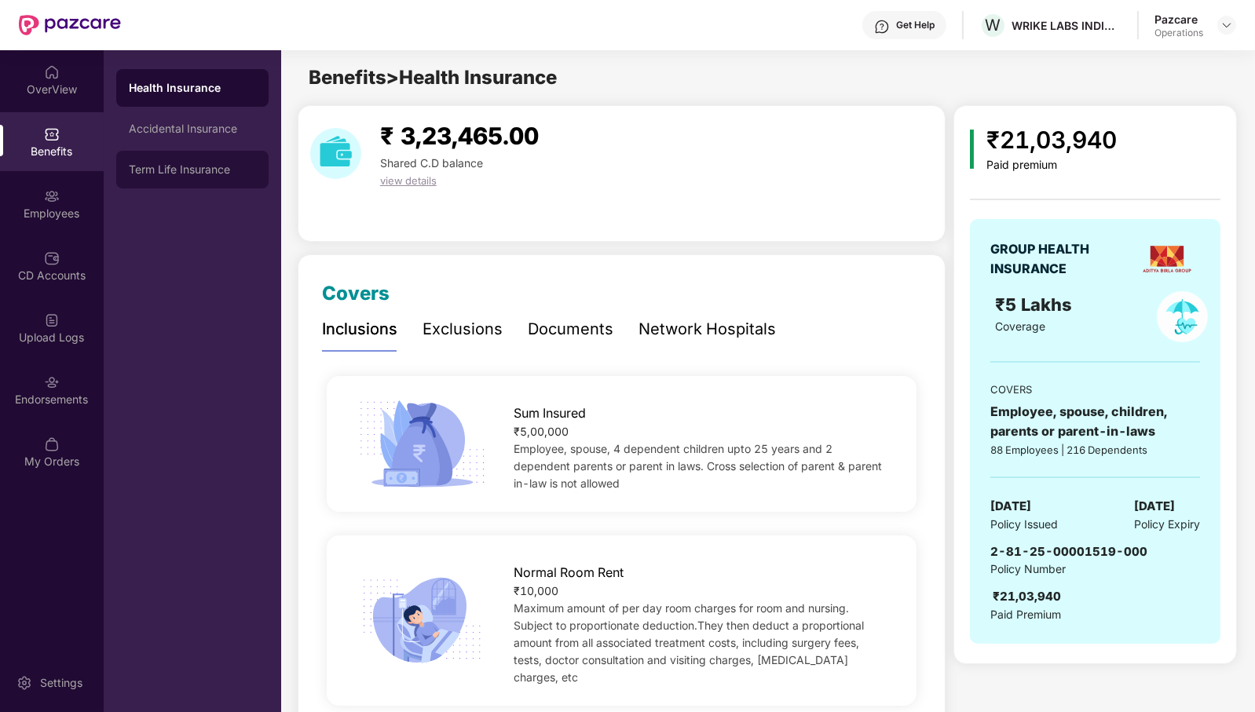
click at [188, 167] on div "Term Life Insurance" at bounding box center [192, 169] width 127 height 13
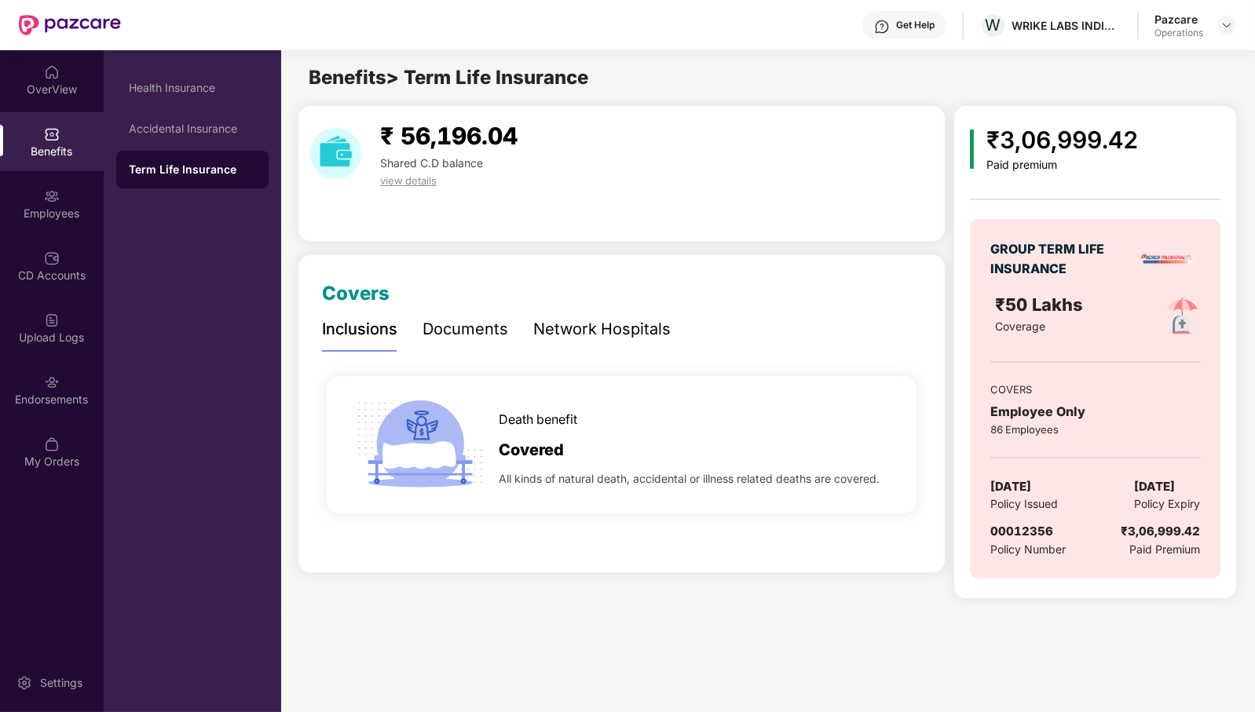
click at [1031, 533] on span "00012356" at bounding box center [1021, 531] width 63 height 15
copy span "00012356"
